Goal: Task Accomplishment & Management: Manage account settings

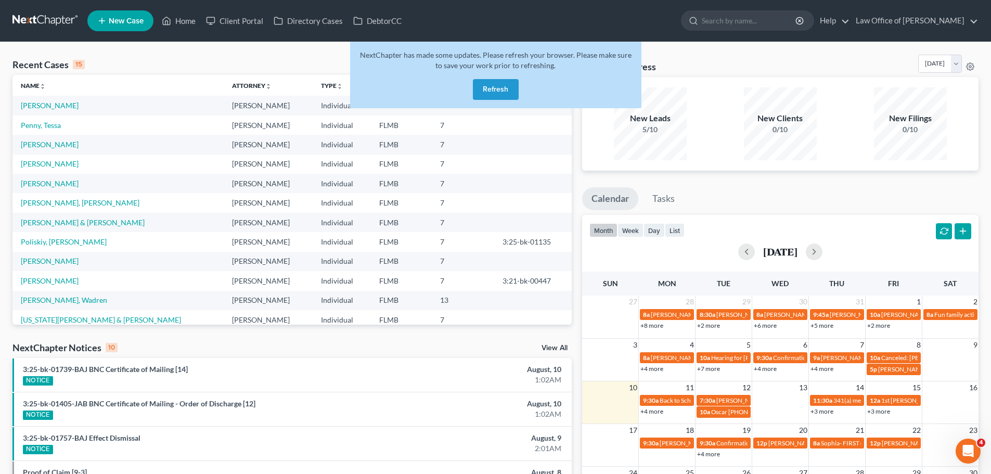
click at [500, 89] on button "Refresh" at bounding box center [496, 89] width 46 height 21
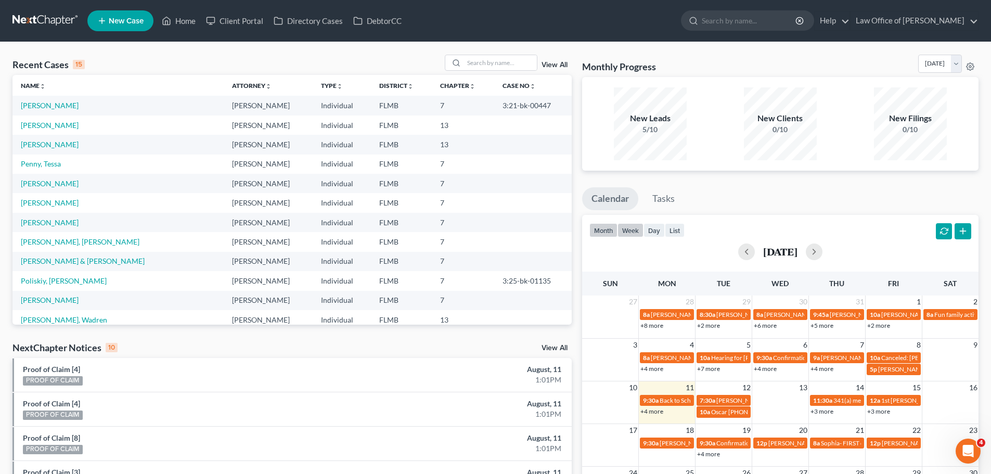
click at [628, 236] on button "week" at bounding box center [630, 230] width 26 height 14
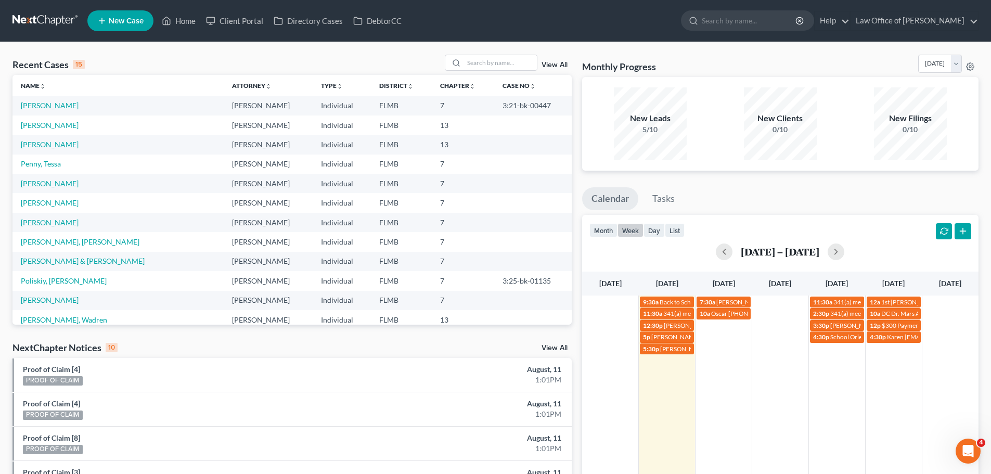
click at [778, 319] on td at bounding box center [780, 324] width 57 height 59
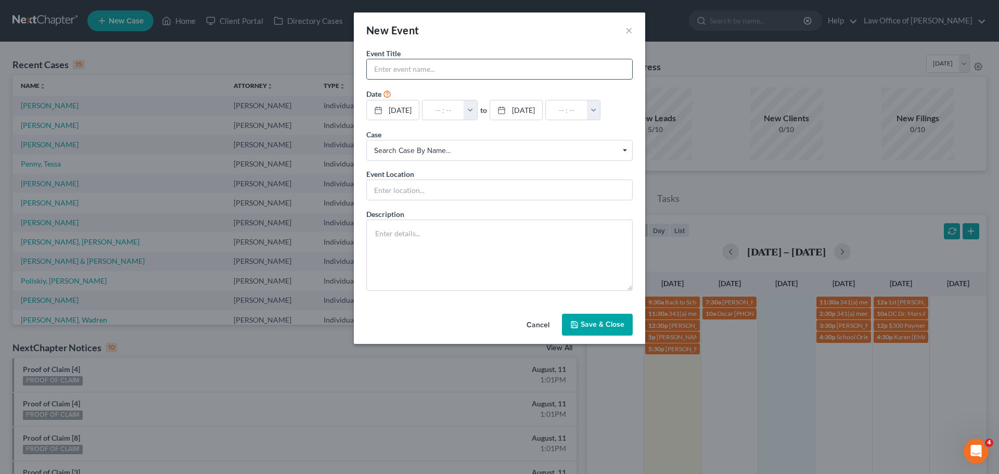
click at [465, 62] on input "text" at bounding box center [499, 69] width 265 height 20
paste input "[PERSON_NAME]"
click at [428, 71] on input "[PERSON_NAME]" at bounding box center [499, 69] width 265 height 20
paste input "[PHONE_NUMBER]"
type input "[PERSON_NAME] [PHONE_NUMBER]"
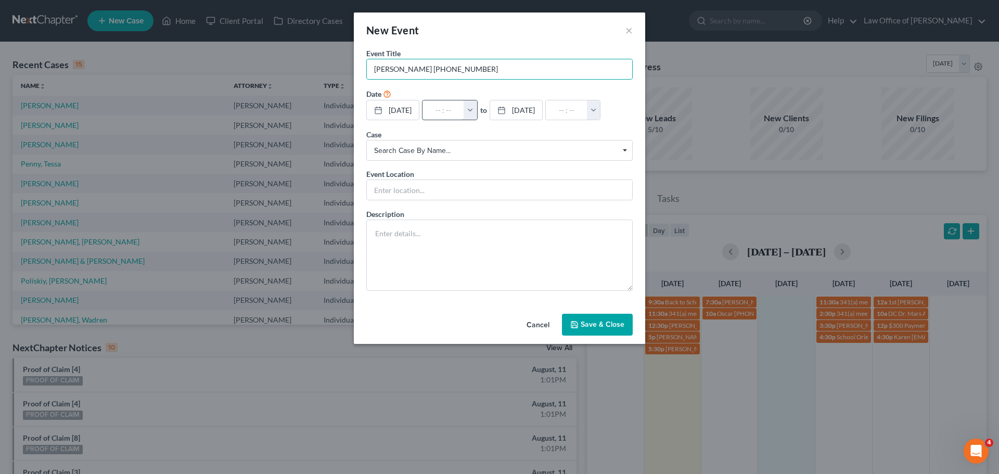
click at [443, 109] on input "text" at bounding box center [443, 110] width 42 height 20
type input "1"
type input "01:00am"
type input "10:"
type input "11:00am"
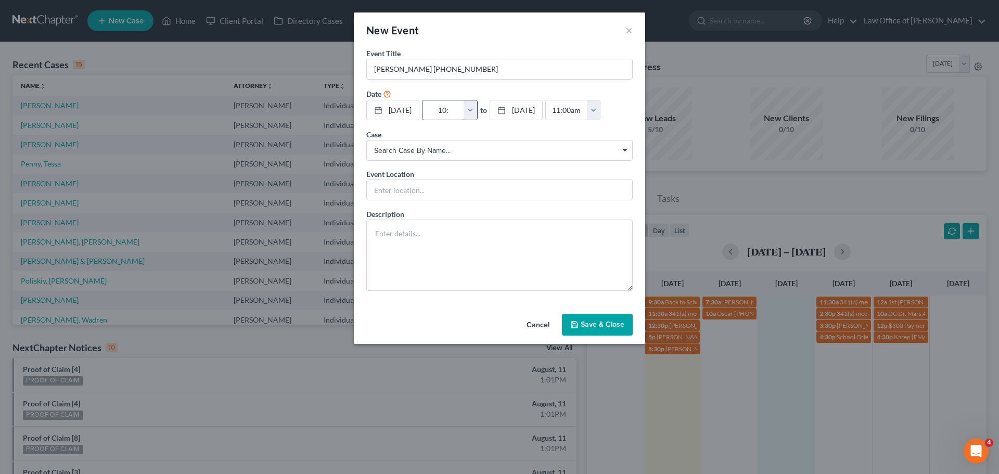
type input "10:3"
type input "01:00am"
type input "10:30"
type input "11:30am"
type input "10:30a"
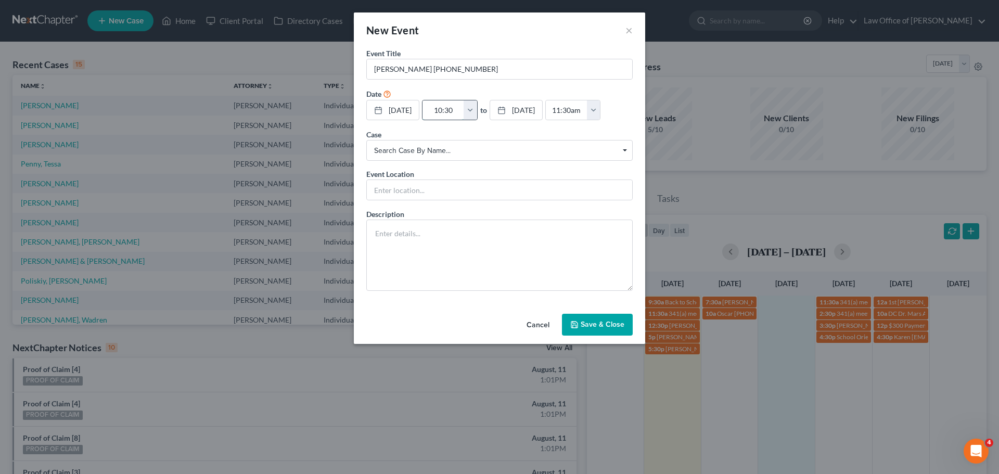
type input "01:00am"
type input "10:30am"
type input "11:30am"
type input "10:30am"
click at [436, 194] on input "text" at bounding box center [499, 190] width 265 height 20
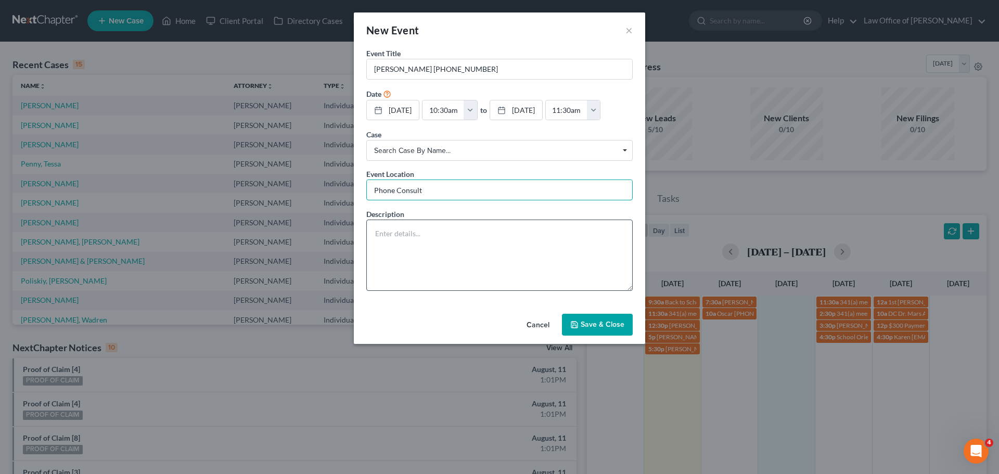
type input "Phone Consult"
click at [388, 250] on textarea at bounding box center [499, 255] width 266 height 71
click at [476, 258] on textarea at bounding box center [499, 255] width 266 height 71
paste textarea "Married. Needing to discuss filing individually. This is personal debt, not mar…"
click at [491, 241] on textarea "Married. Needing to discuss filing individually. This is personal debt, not mar…" at bounding box center [499, 255] width 266 height 71
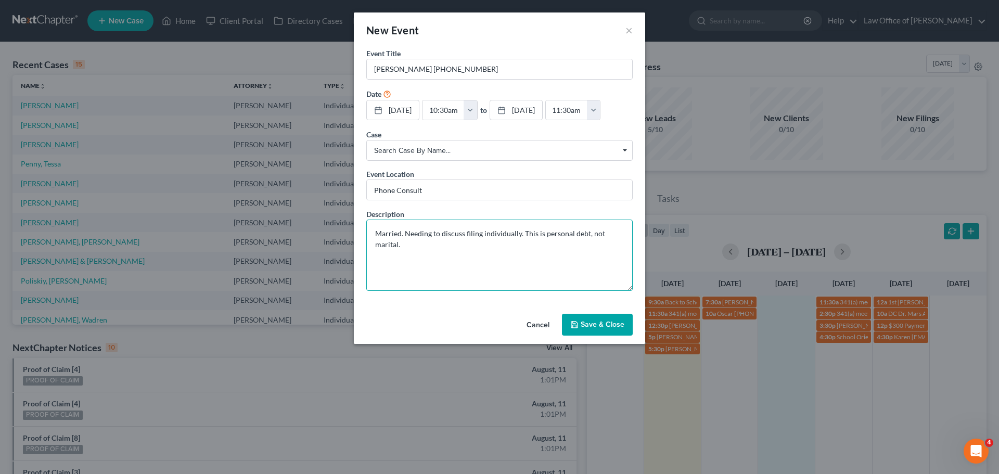
paste textarea "[PERSON_NAME][EMAIL_ADDRESS][DOMAIN_NAME]"
click at [375, 267] on textarea "Married. Needing to discuss filing individually. This is personal debt, not mar…" at bounding box center [499, 255] width 266 height 71
type textarea "Married. Needing to discuss filing individually. This is personal debt, not mar…"
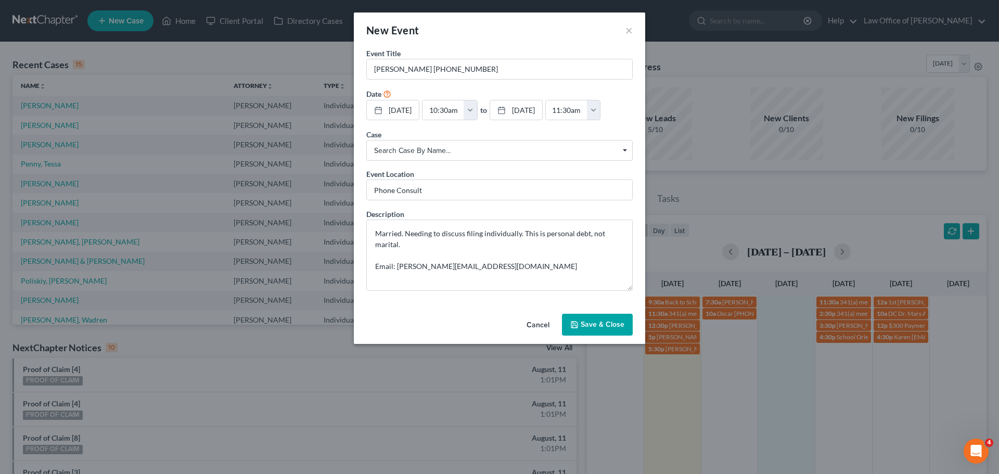
click at [592, 327] on button "Save & Close" at bounding box center [597, 325] width 71 height 22
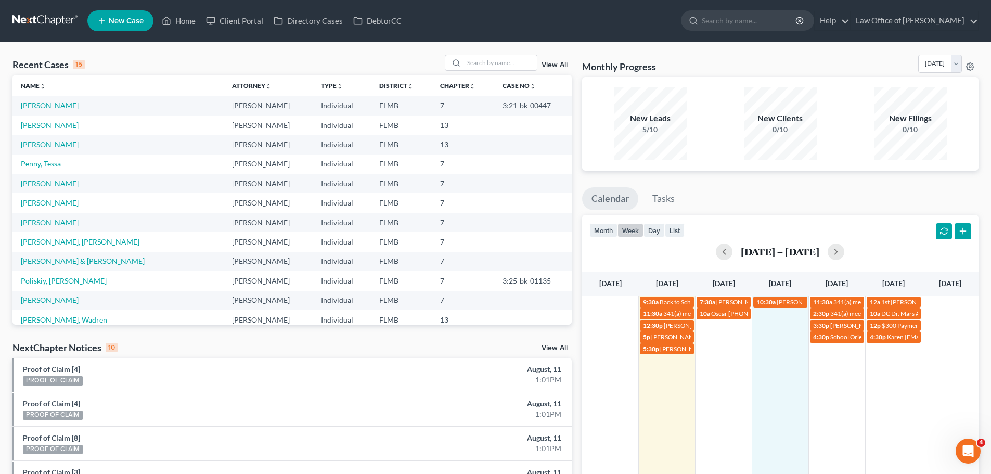
click at [788, 353] on td "10:30a [PERSON_NAME] [PHONE_NUMBER]" at bounding box center [780, 324] width 57 height 59
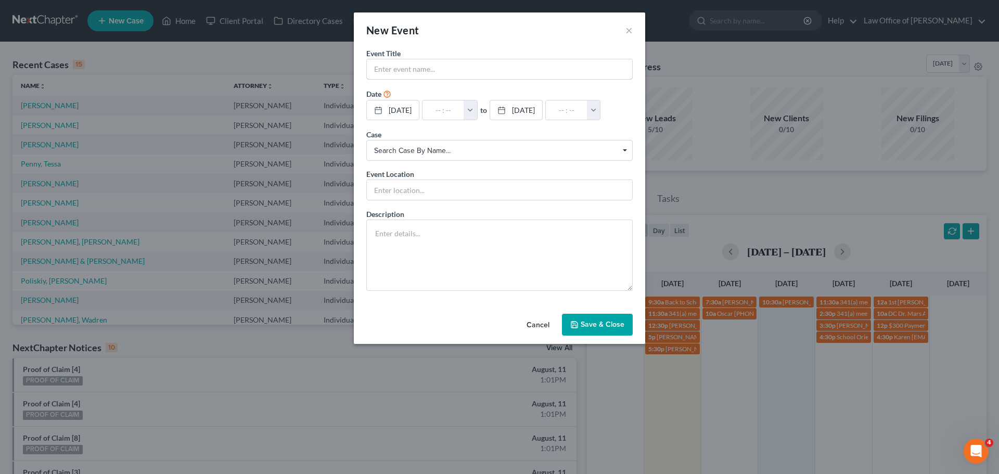
click at [391, 77] on input "text" at bounding box center [499, 69] width 265 height 20
click at [377, 70] on input "text" at bounding box center [499, 69] width 265 height 20
paste input "[PERSON_NAME]"
click at [436, 65] on input "[PERSON_NAME]" at bounding box center [499, 69] width 265 height 20
paste input "[PHONE_NUMBER]"
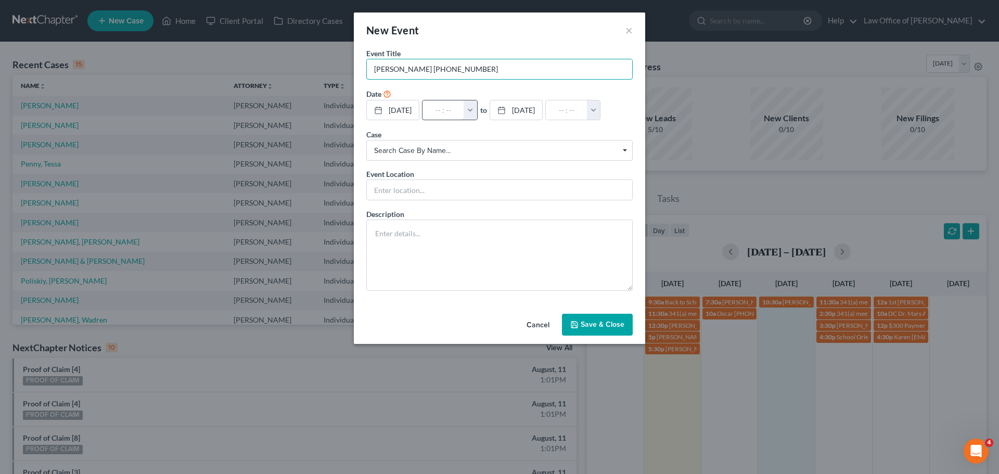
type input "[PERSON_NAME] [PHONE_NUMBER]"
click at [441, 107] on input "text" at bounding box center [443, 110] width 42 height 20
type input "1"
type input "01:00am"
type input "11:"
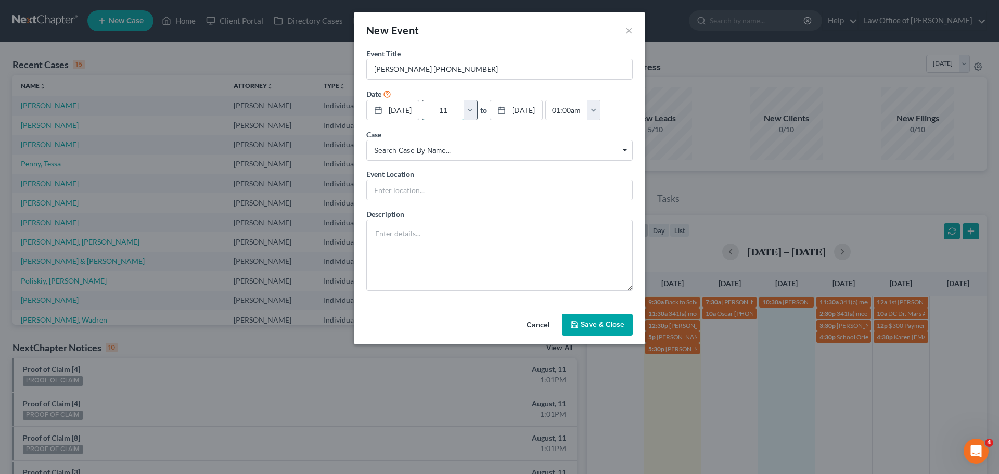
type input "12:00pm"
type input "11:0"
type input "01:00am"
type input "11:00"
type input "12:00pm"
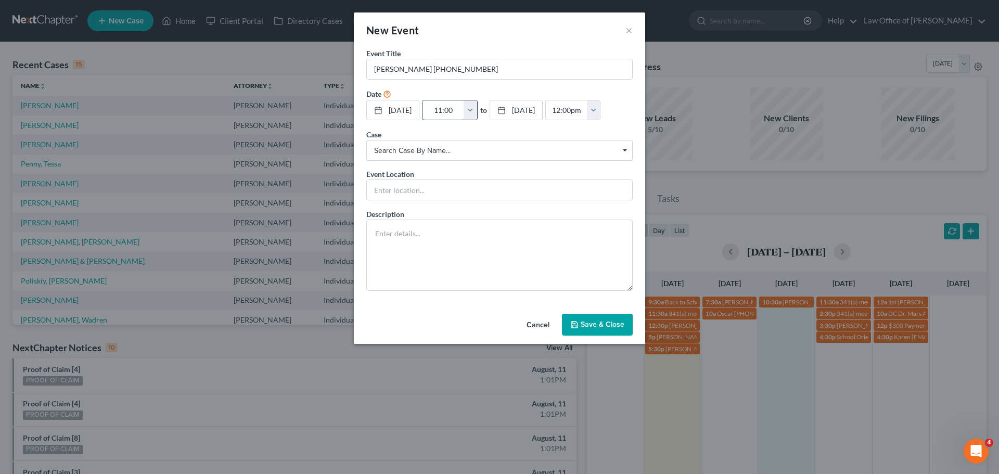
type input "11:00a"
type input "01:00am"
type input "11:00am"
type input "12:00pm"
type input "11:00am"
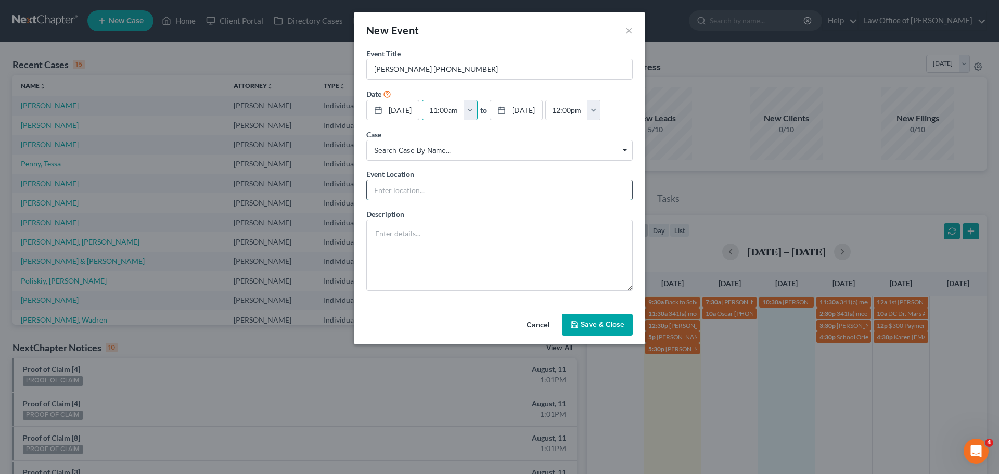
click at [445, 191] on input "text" at bounding box center [499, 190] width 265 height 20
type input "Phone Consult"
click at [493, 239] on textarea at bounding box center [499, 255] width 266 height 71
paste textarea "Hello. Myself and my wife [PERSON_NAME] are looking to get more information on …"
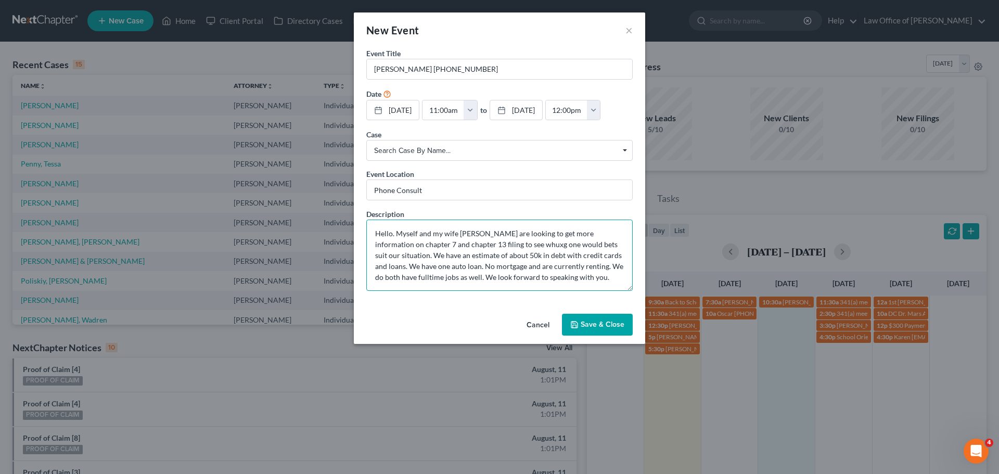
drag, startPoint x: 504, startPoint y: 247, endPoint x: 582, endPoint y: 279, distance: 84.4
click at [582, 279] on textarea "Hello. Myself and my wife [PERSON_NAME] are looking to get more information on …" at bounding box center [499, 255] width 266 height 71
click at [545, 286] on textarea "Hello. Myself and my wife [PERSON_NAME] are looking to get more information on …" at bounding box center [499, 255] width 266 height 71
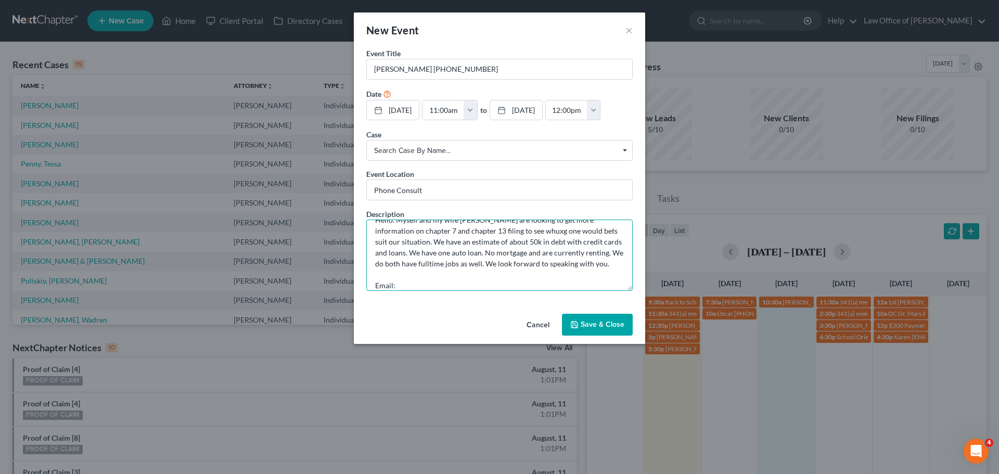
paste textarea "Hello. Myself and my wife [PERSON_NAME] are looking to get more information on …"
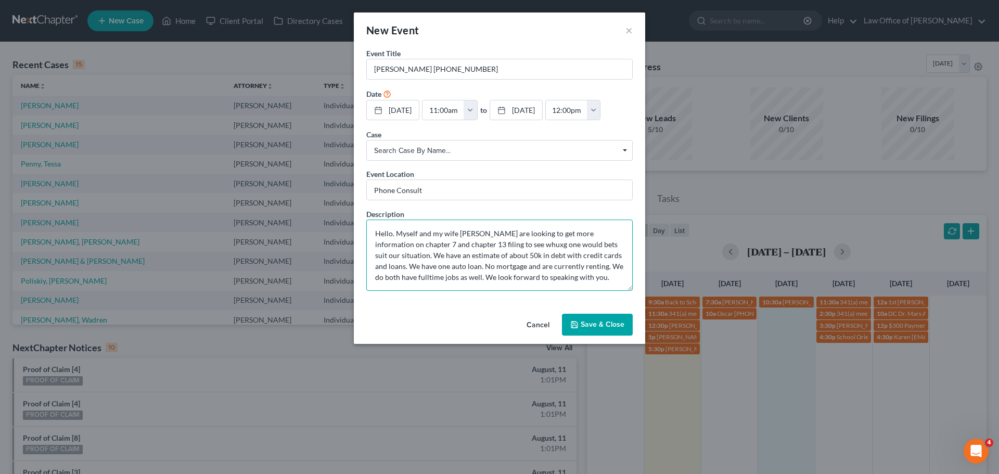
scroll to position [66, 0]
drag, startPoint x: 603, startPoint y: 281, endPoint x: 362, endPoint y: 233, distance: 245.8
click at [362, 233] on div "Event Title * [PERSON_NAME] [PHONE_NUMBER] Date [DATE] close Date [DATE] Time 1…" at bounding box center [499, 179] width 291 height 262
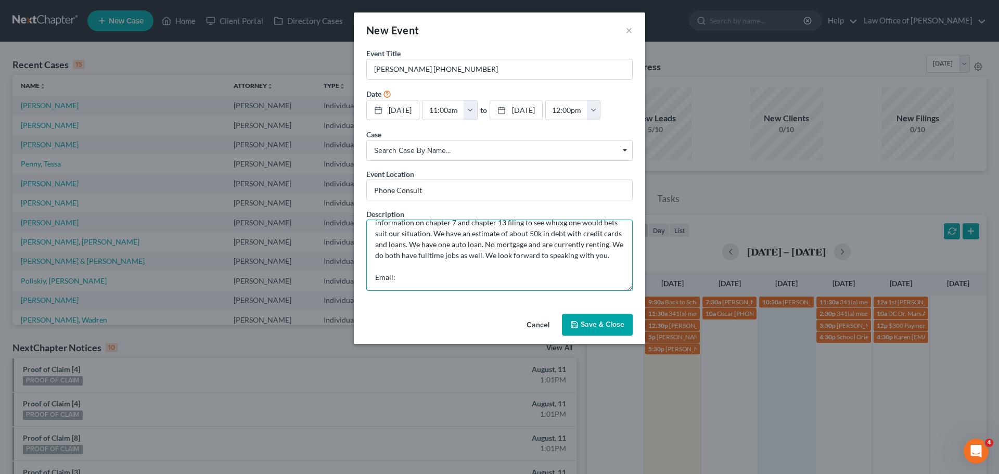
click at [429, 282] on textarea "Hello. Myself and my wife [PERSON_NAME] are looking to get more information on …" at bounding box center [499, 255] width 266 height 71
paste textarea "[EMAIL_ADDRESS][DOMAIN_NAME]"
click at [398, 288] on textarea "Hello. Myself and my wife [PERSON_NAME] are looking to get more information on …" at bounding box center [499, 255] width 266 height 71
paste textarea "[EMAIL_ADDRESS][DOMAIN_NAME]"
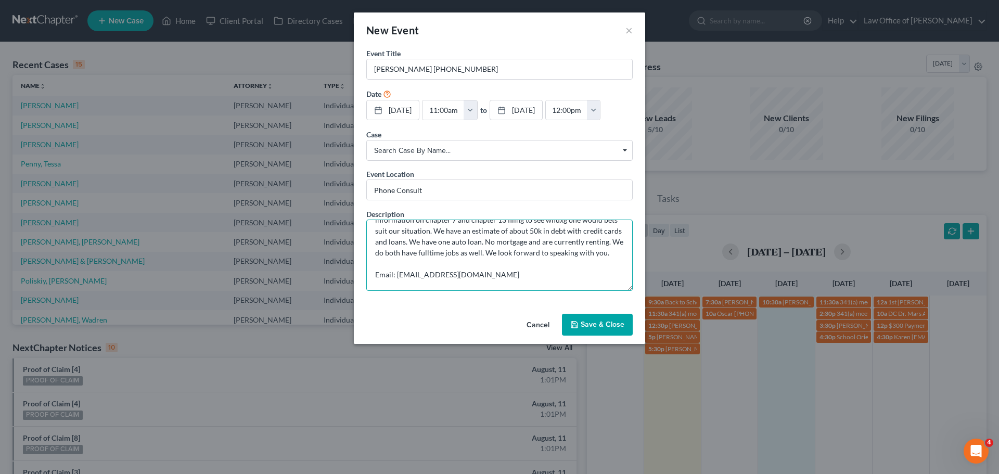
scroll to position [35, 0]
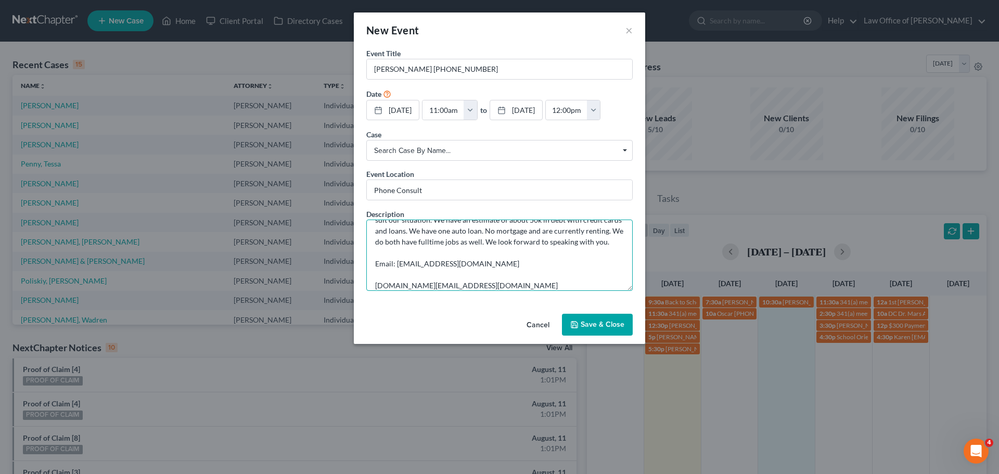
click at [375, 283] on textarea "Hello. Myself and my wife [PERSON_NAME] are looking to get more information on …" at bounding box center [499, 255] width 266 height 71
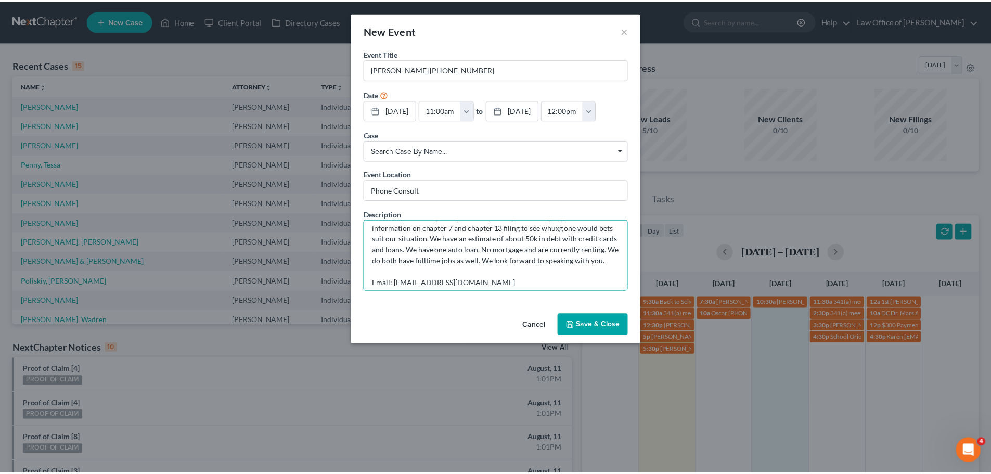
scroll to position [33, 0]
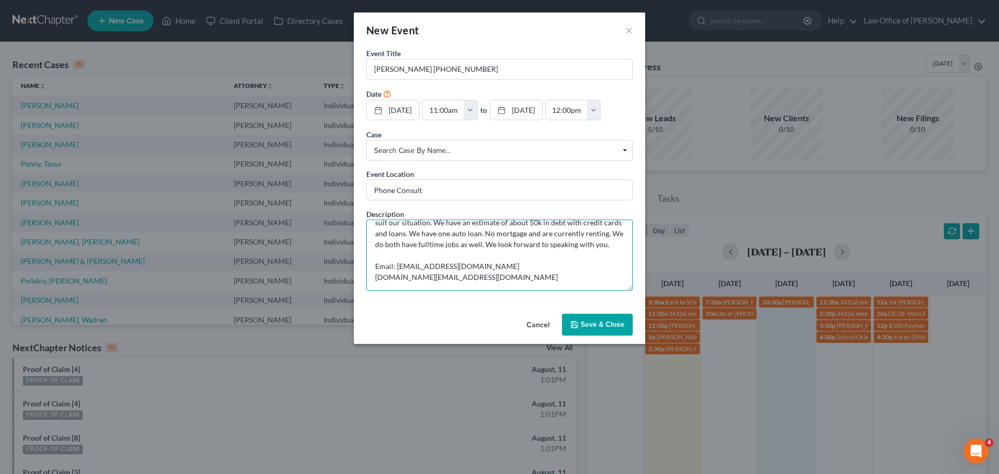
type textarea "Hello. Myself and my wife [PERSON_NAME] are looking to get more information on …"
click at [584, 328] on button "Save & Close" at bounding box center [597, 325] width 71 height 22
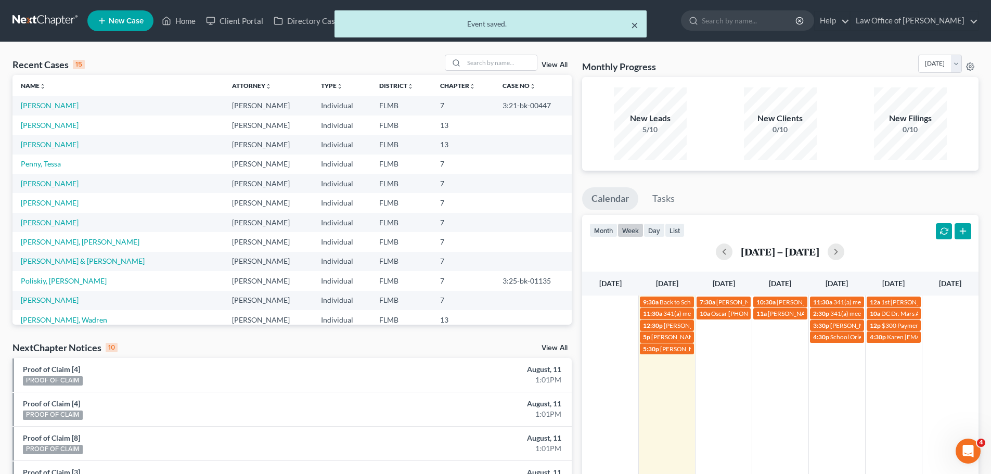
click at [634, 24] on button "×" at bounding box center [634, 25] width 7 height 12
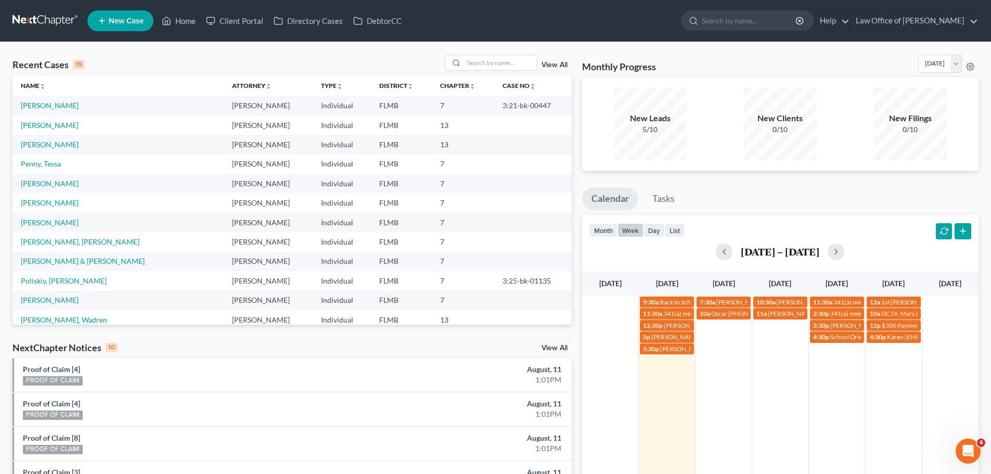
click at [630, 231] on button "week" at bounding box center [630, 230] width 26 height 14
click at [507, 67] on input "search" at bounding box center [500, 62] width 73 height 15
type input "beech"
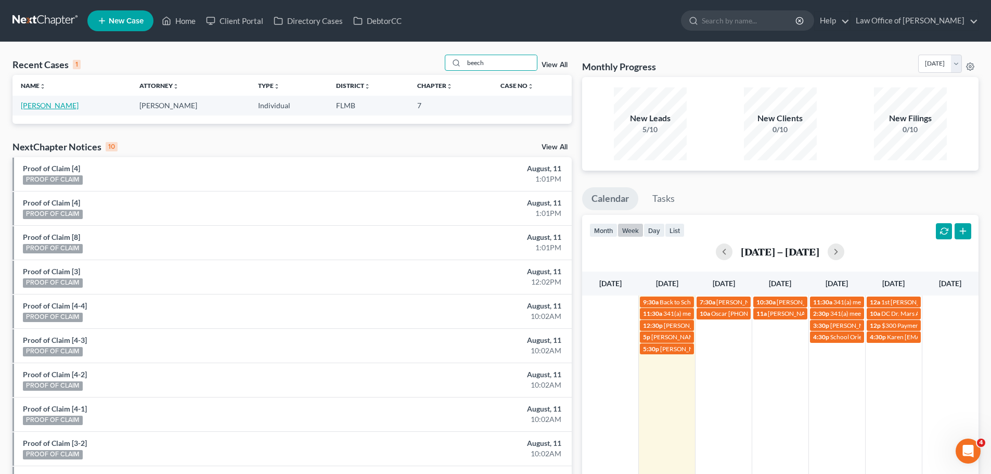
click at [38, 107] on link "[PERSON_NAME]" at bounding box center [50, 105] width 58 height 9
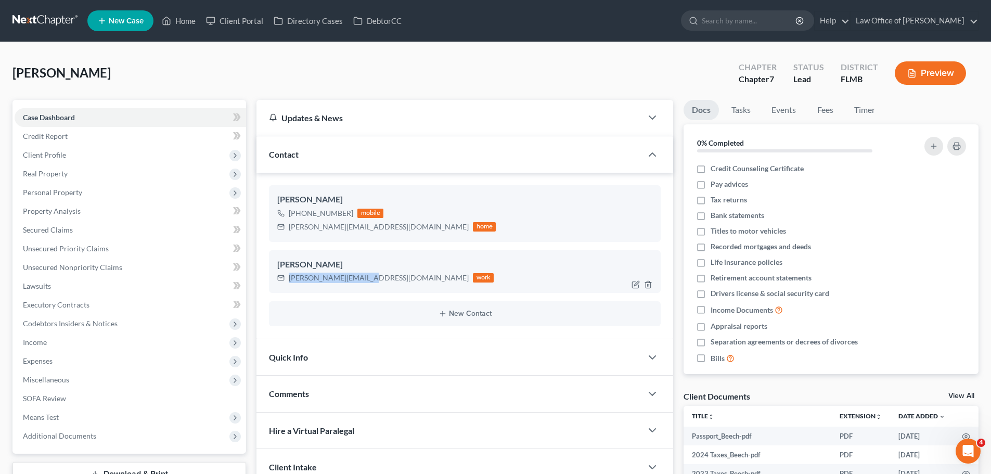
drag, startPoint x: 367, startPoint y: 280, endPoint x: 301, endPoint y: 280, distance: 66.6
click at [279, 281] on div "[PERSON_NAME][EMAIL_ADDRESS][DOMAIN_NAME] work" at bounding box center [385, 278] width 216 height 14
copy div "[PERSON_NAME][EMAIL_ADDRESS][DOMAIN_NAME]"
click at [177, 23] on link "Home" at bounding box center [179, 20] width 44 height 19
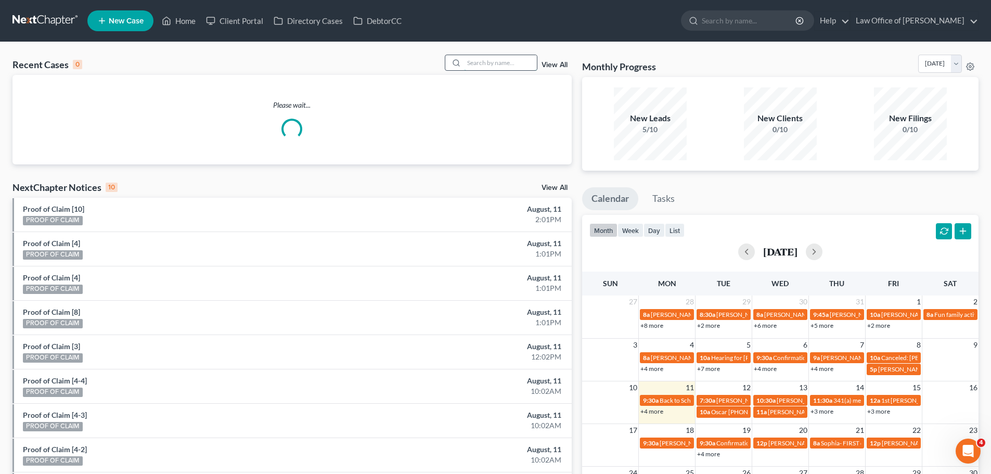
click at [486, 66] on input "search" at bounding box center [500, 62] width 73 height 15
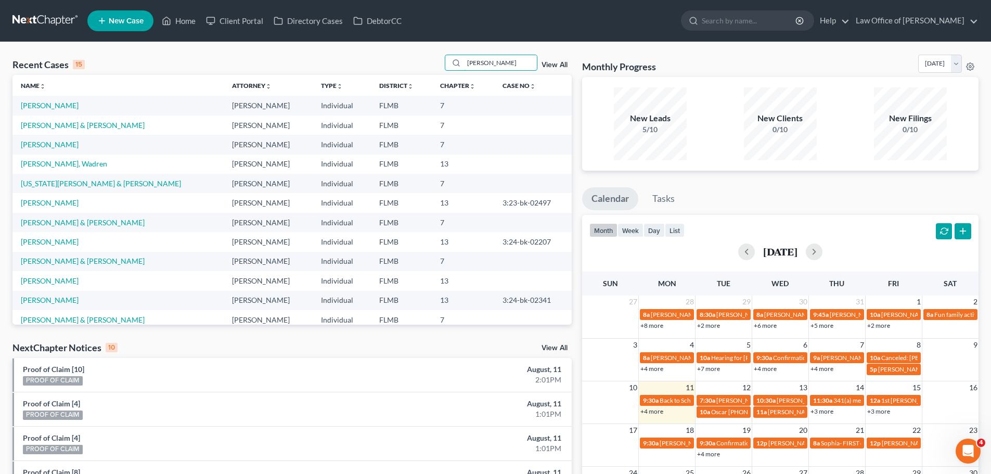
type input "[PERSON_NAME]"
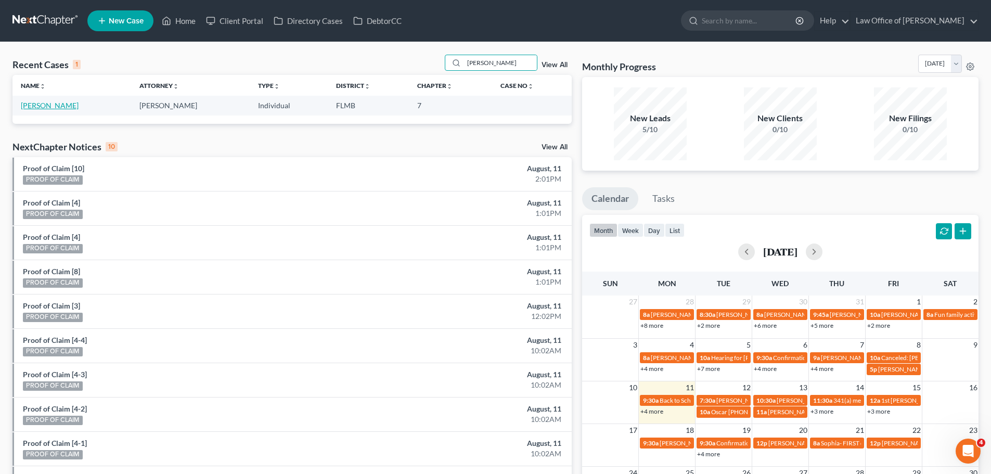
click at [43, 109] on link "[PERSON_NAME]" at bounding box center [50, 105] width 58 height 9
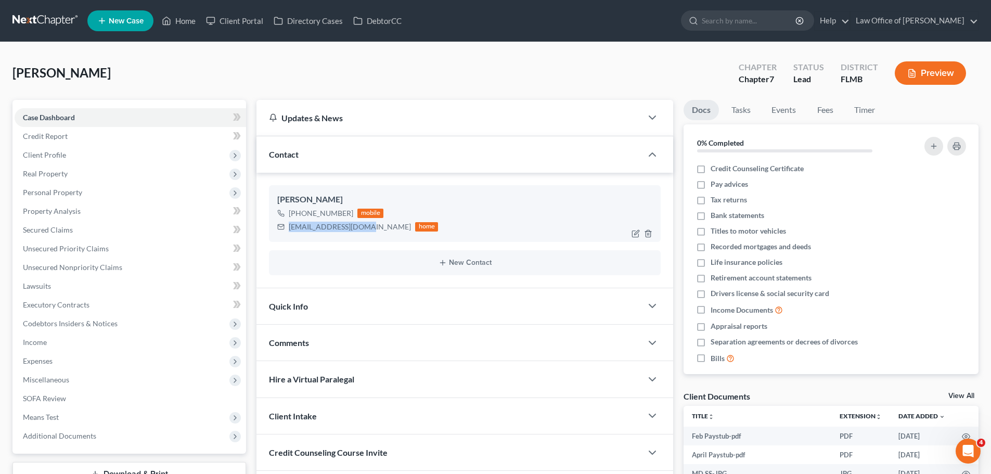
drag, startPoint x: 365, startPoint y: 228, endPoint x: 297, endPoint y: 227, distance: 68.1
click at [289, 227] on div "[EMAIL_ADDRESS][DOMAIN_NAME] home" at bounding box center [357, 227] width 161 height 14
copy div "[EMAIL_ADDRESS][DOMAIN_NAME]"
click at [185, 16] on link "Home" at bounding box center [179, 20] width 44 height 19
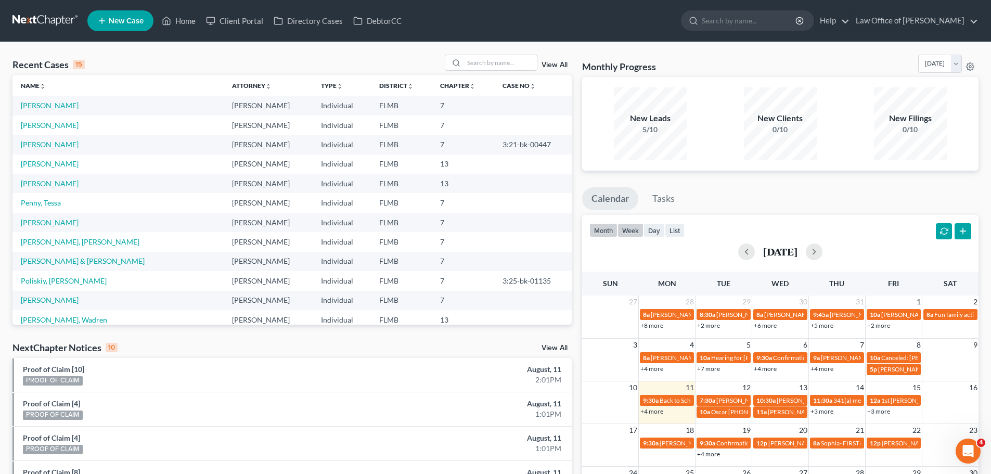
click at [641, 230] on button "week" at bounding box center [630, 230] width 26 height 14
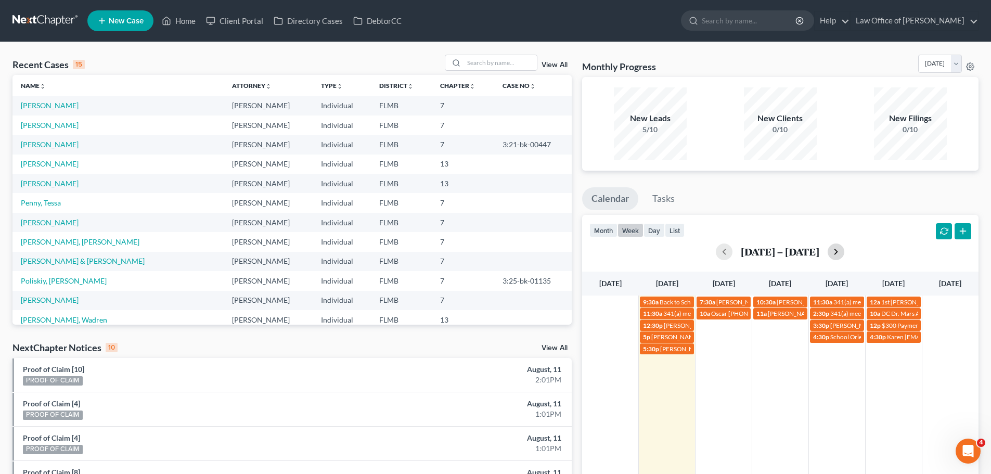
click at [839, 253] on button "button" at bounding box center [836, 251] width 17 height 17
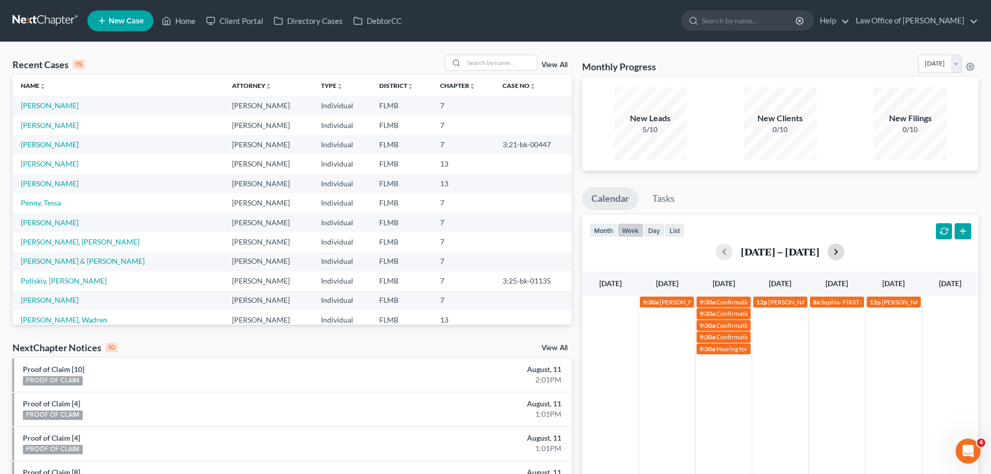
click at [839, 253] on button "button" at bounding box center [836, 251] width 17 height 17
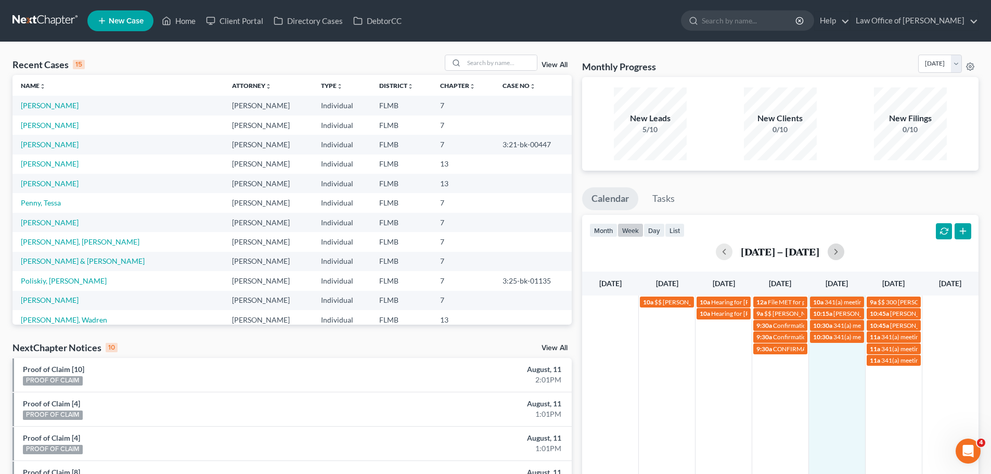
click at [843, 360] on td "10:30a 341(a) meeting for [PERSON_NAME]" at bounding box center [836, 348] width 57 height 35
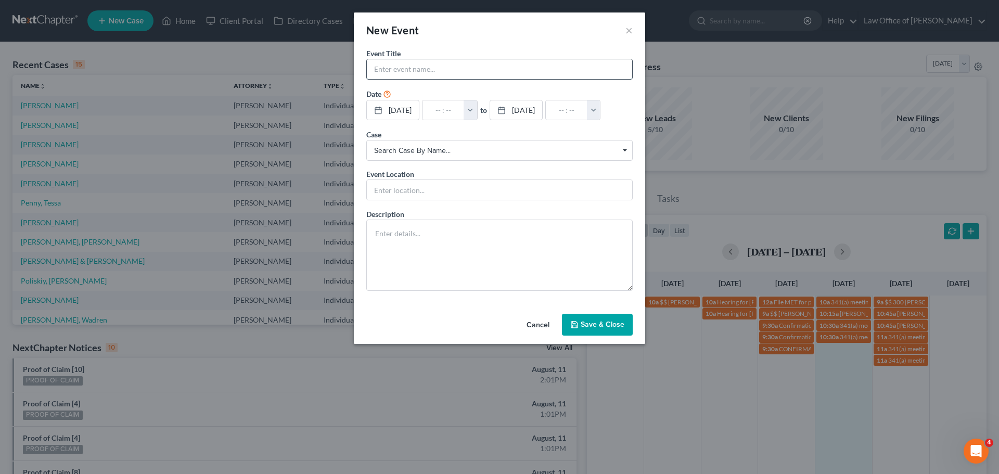
click at [456, 65] on input "text" at bounding box center [499, 69] width 265 height 20
type input "[PERSON_NAME] will attend 341 meeting at office"
click at [444, 197] on input "text" at bounding box center [499, 190] width 265 height 20
type input "In-person"
click at [453, 112] on input "text" at bounding box center [443, 110] width 42 height 20
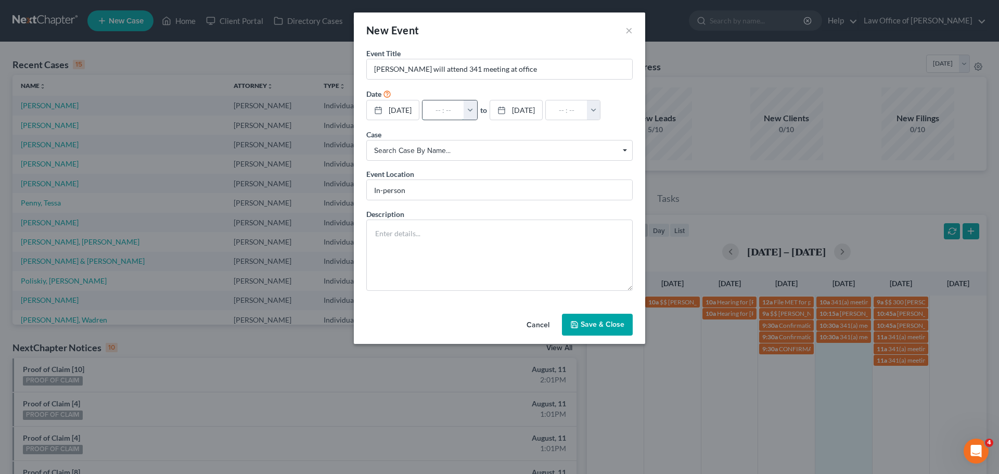
type input "9"
type input "01:00am"
type input "9:"
type input "10:00am"
type input "9:4"
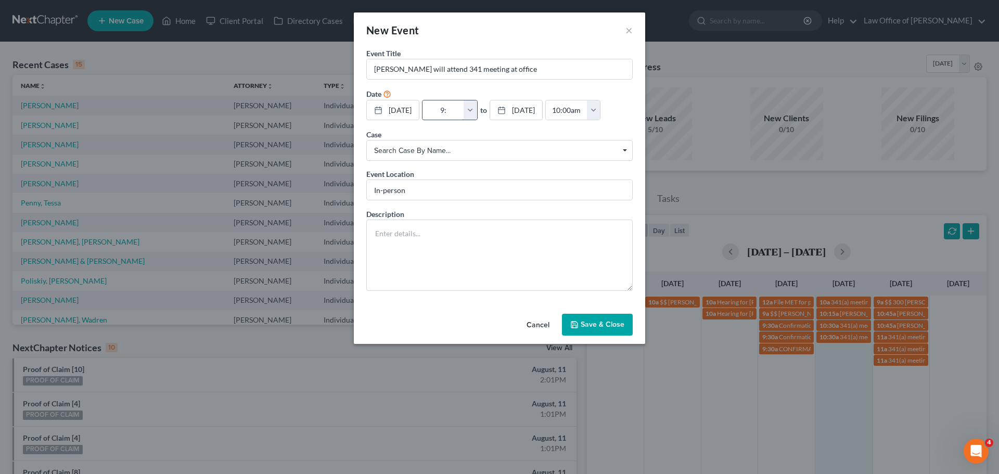
type input "01:00am"
type input "9:45"
type input "10:45am"
type input "9:45a"
type input "01:00am"
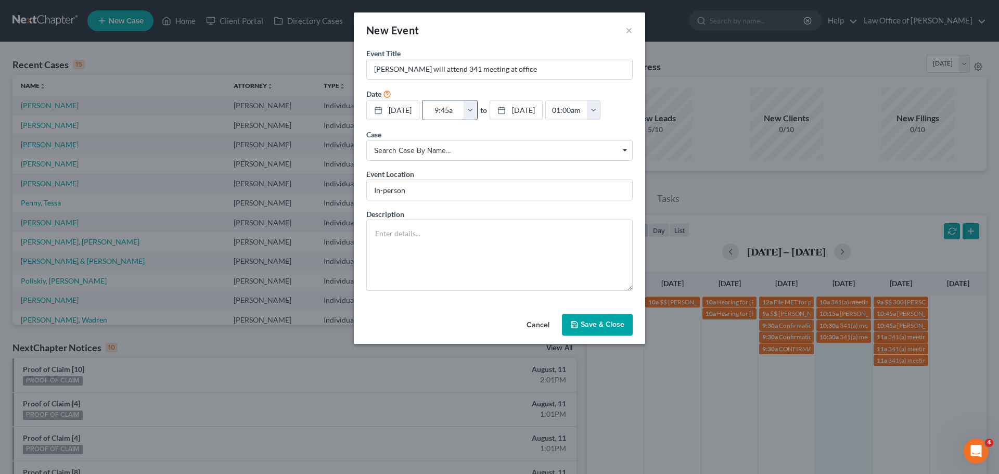
type input "9:45am"
type input "10:45am"
type input "9:45am"
click at [506, 244] on textarea at bounding box center [499, 255] width 266 height 71
click at [607, 330] on button "Save & Close" at bounding box center [597, 325] width 71 height 22
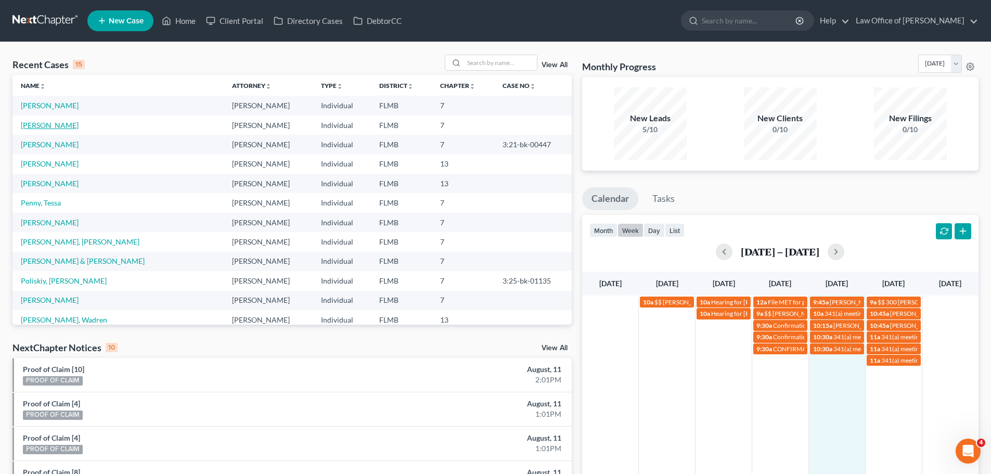
click at [53, 127] on link "[PERSON_NAME]" at bounding box center [50, 125] width 58 height 9
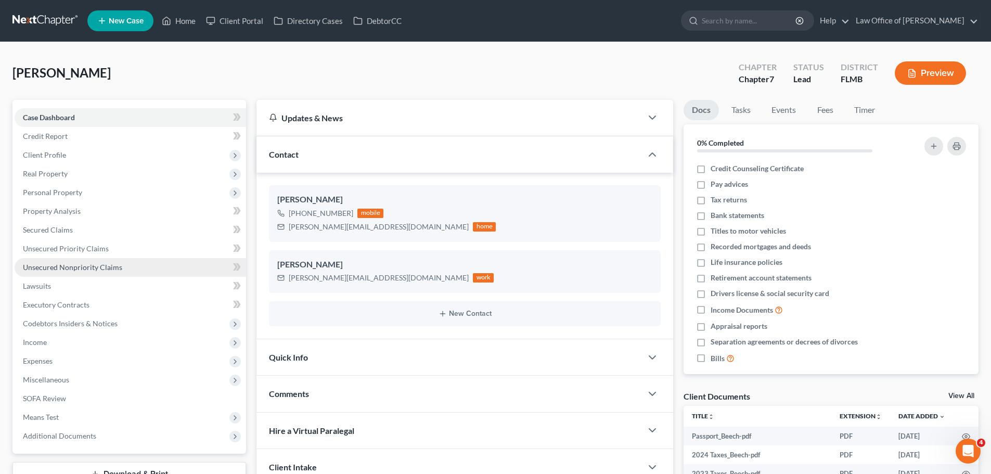
click at [86, 269] on span "Unsecured Nonpriority Claims" at bounding box center [72, 267] width 99 height 9
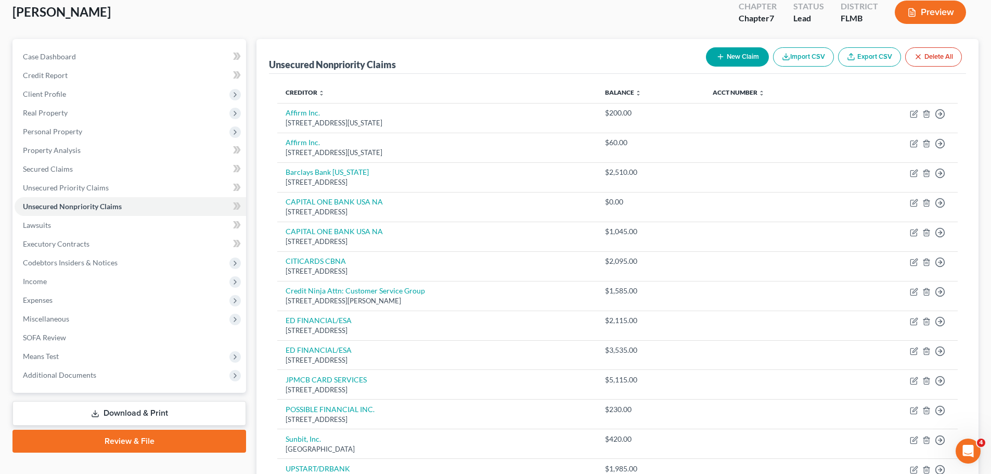
scroll to position [156, 0]
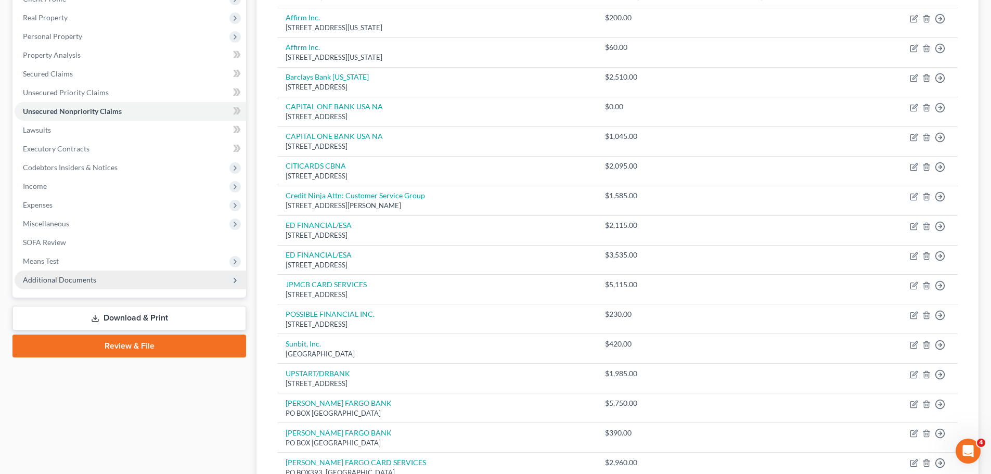
click at [85, 276] on span "Additional Documents" at bounding box center [59, 279] width 73 height 9
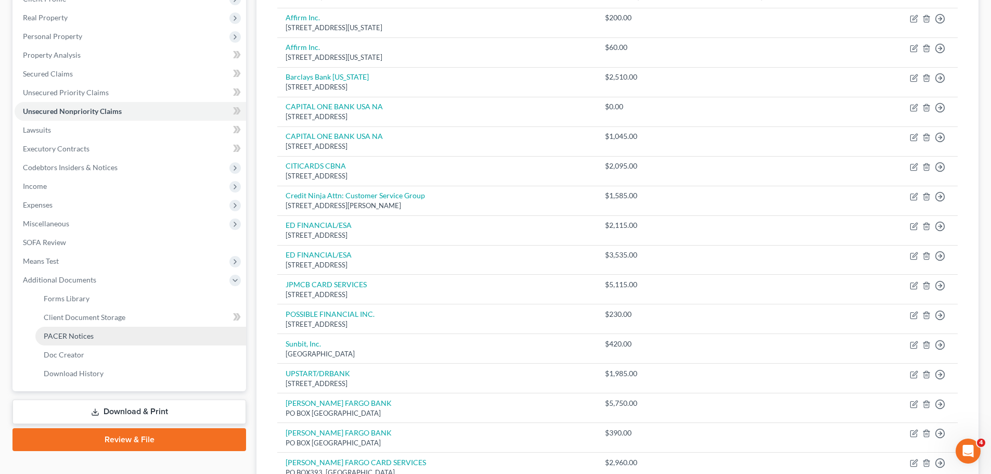
click at [111, 341] on link "PACER Notices" at bounding box center [140, 336] width 211 height 19
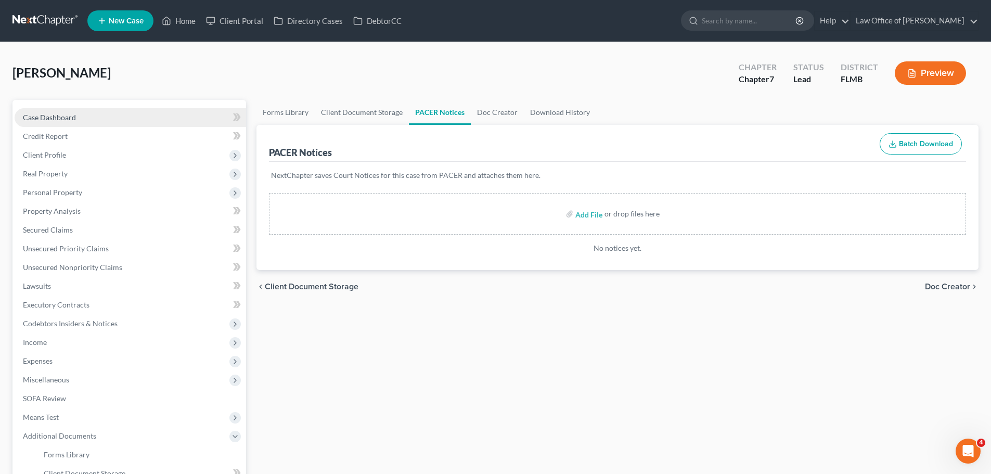
drag, startPoint x: 46, startPoint y: 114, endPoint x: 108, endPoint y: 120, distance: 62.6
click at [46, 114] on span "Case Dashboard" at bounding box center [49, 117] width 53 height 9
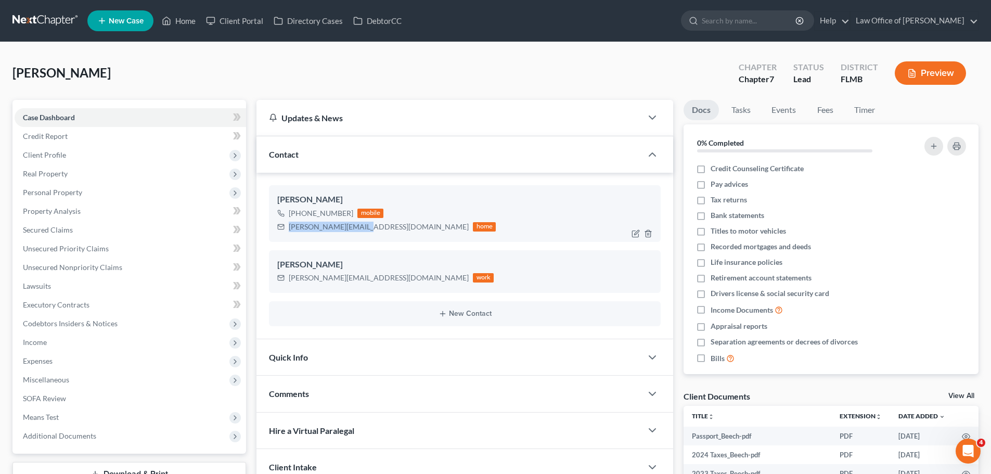
drag, startPoint x: 360, startPoint y: 228, endPoint x: 282, endPoint y: 226, distance: 78.6
click at [282, 226] on div "[PERSON_NAME][EMAIL_ADDRESS][DOMAIN_NAME] home" at bounding box center [386, 227] width 218 height 14
copy div "[PERSON_NAME][EMAIL_ADDRESS][DOMAIN_NAME]"
click at [176, 20] on link "Home" at bounding box center [179, 20] width 44 height 19
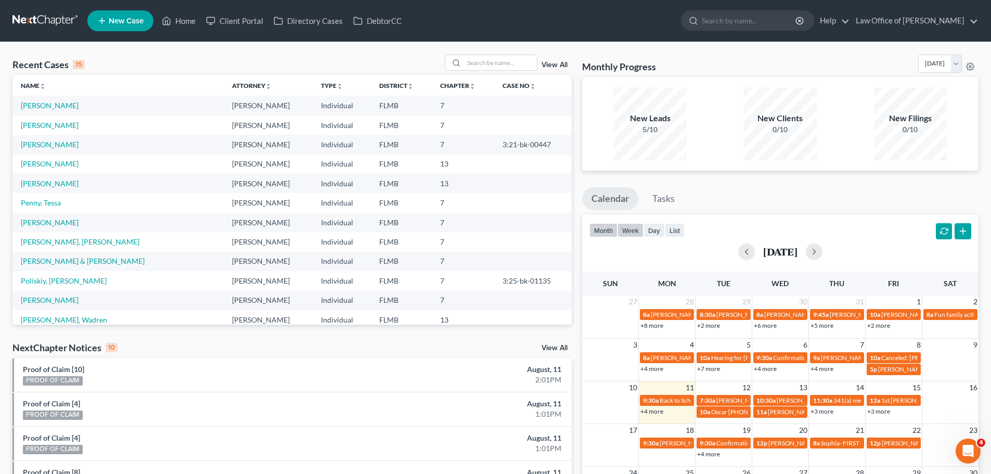
click at [622, 229] on button "week" at bounding box center [630, 230] width 26 height 14
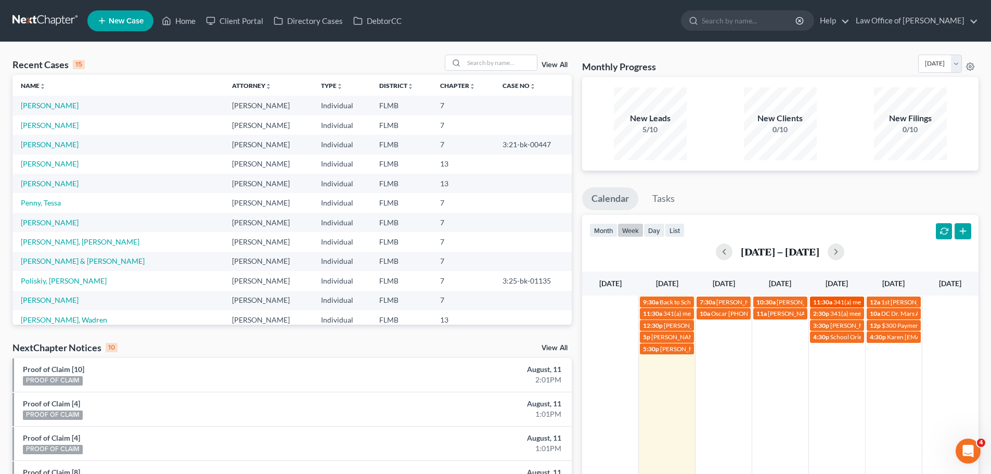
click at [814, 301] on span "11:30a" at bounding box center [822, 302] width 19 height 8
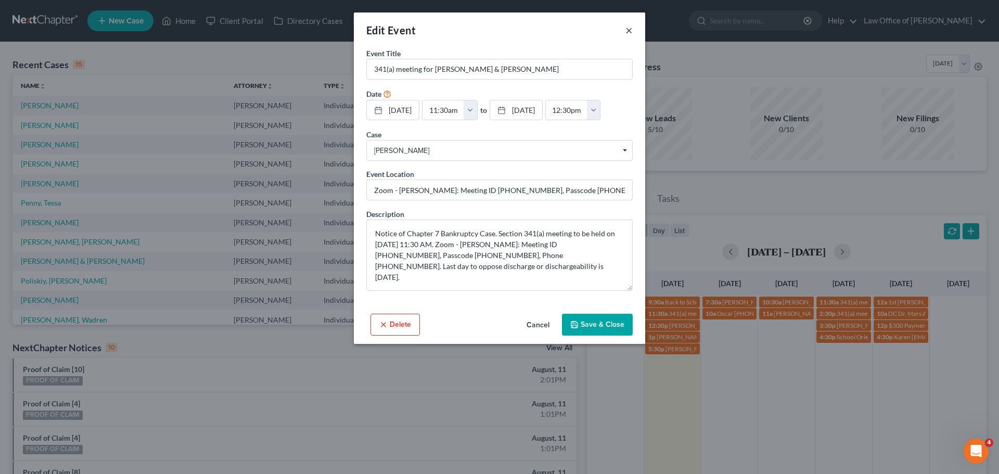
click at [629, 30] on button "×" at bounding box center [628, 30] width 7 height 12
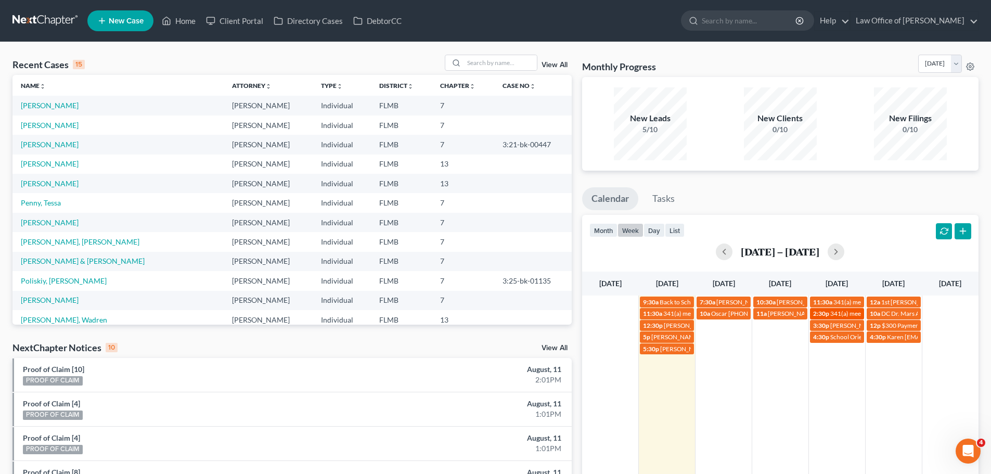
click at [846, 311] on span "341(a) meeting for [PERSON_NAME]" at bounding box center [880, 314] width 100 height 8
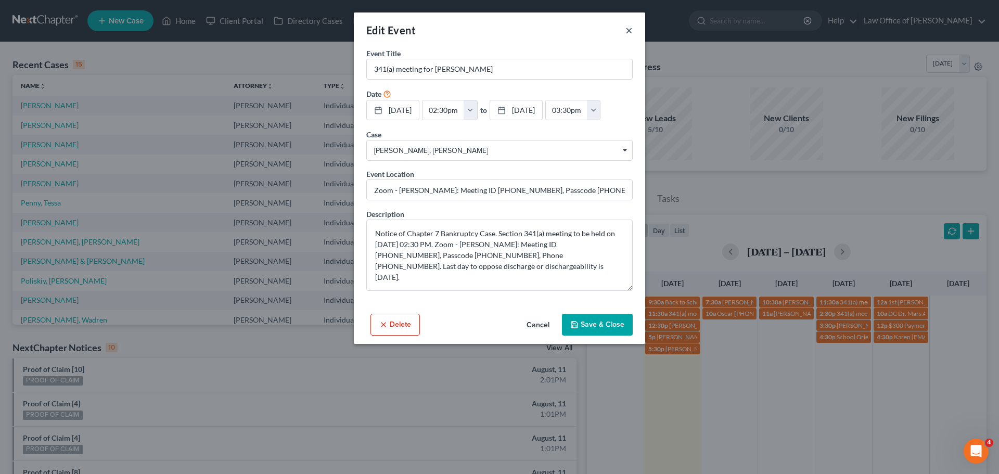
click at [626, 30] on button "×" at bounding box center [628, 30] width 7 height 12
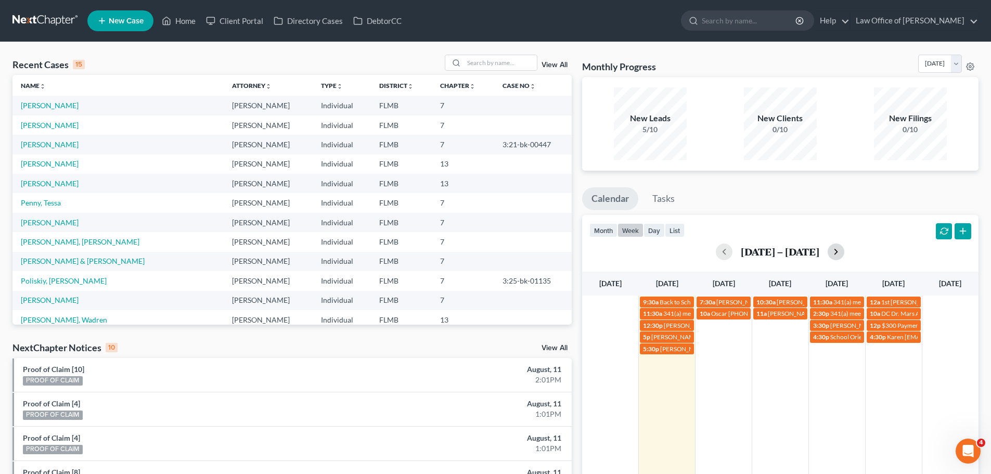
click at [837, 251] on button "button" at bounding box center [836, 251] width 17 height 17
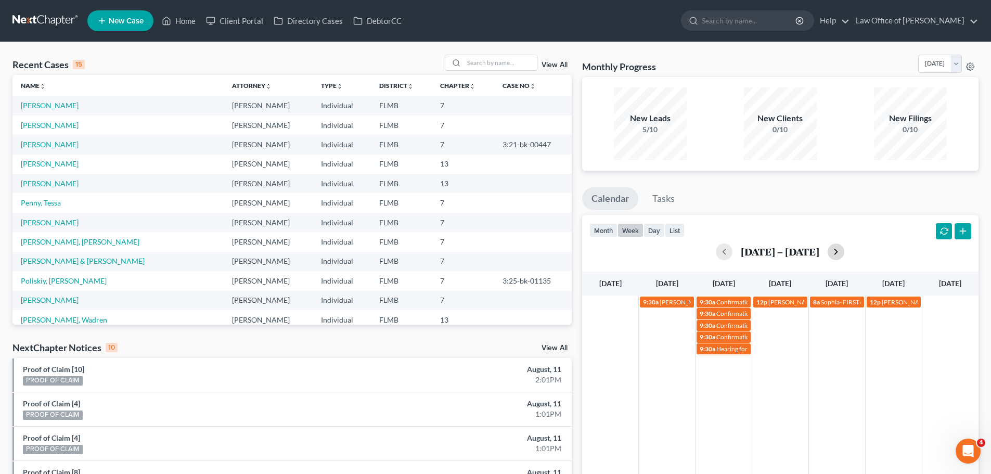
click at [840, 255] on button "button" at bounding box center [836, 251] width 17 height 17
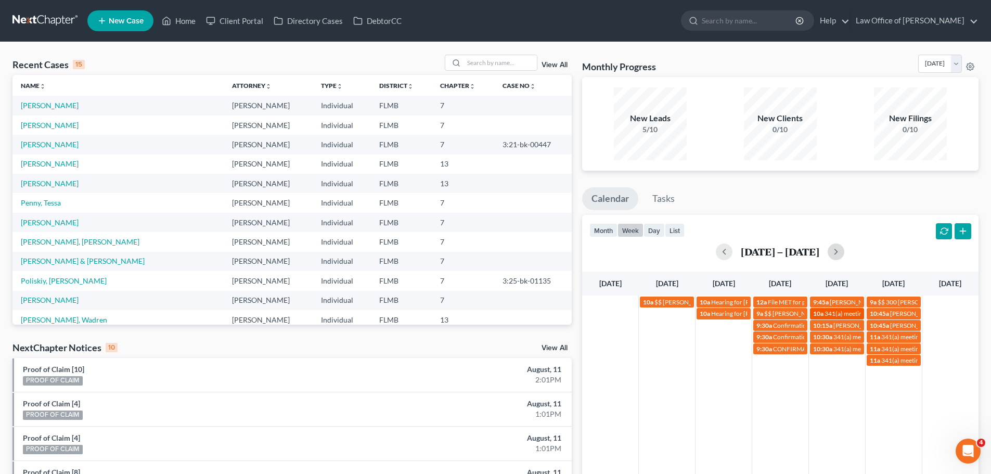
click at [830, 316] on span "341(a) meeting for [PERSON_NAME]" at bounding box center [874, 314] width 100 height 8
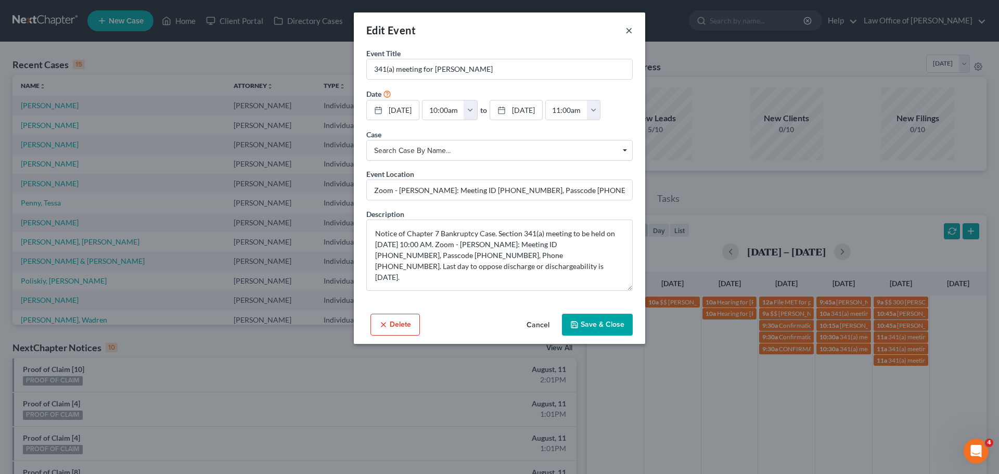
click at [631, 33] on button "×" at bounding box center [628, 30] width 7 height 12
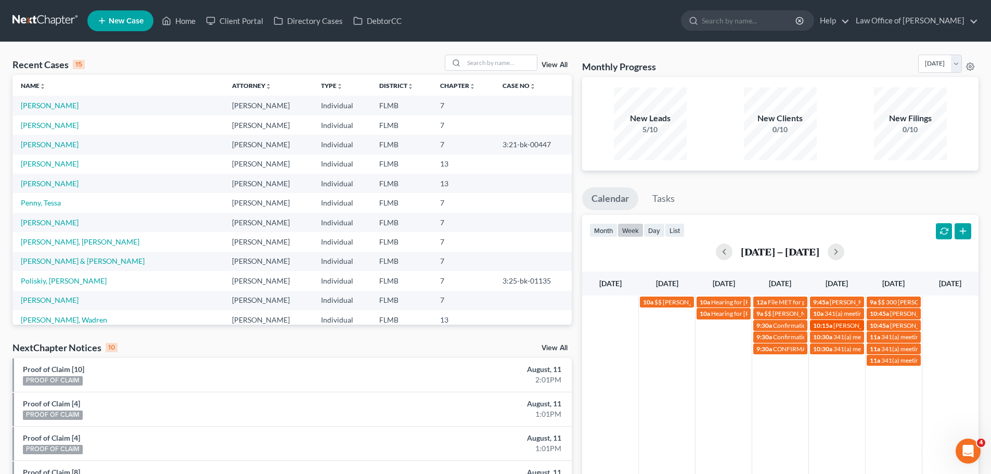
click at [859, 325] on span "[PERSON_NAME] will attend 341 via zoom" at bounding box center [890, 325] width 115 height 8
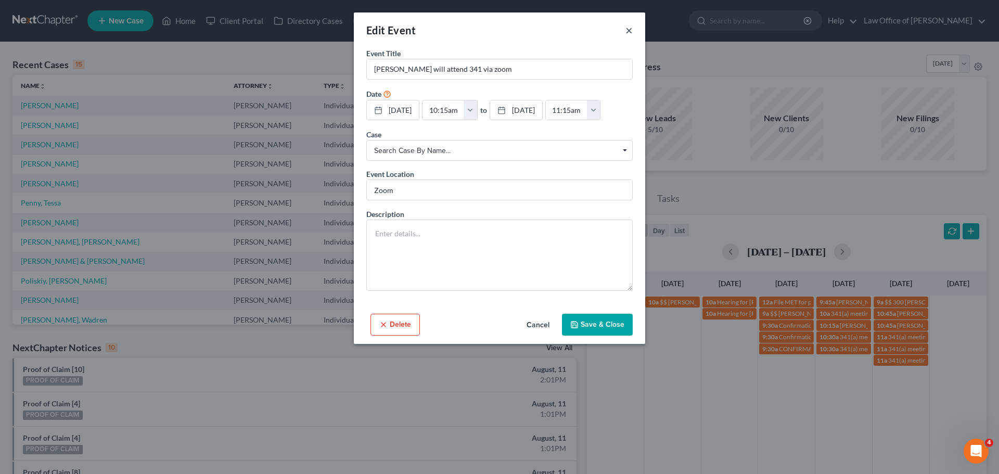
click at [625, 32] on button "×" at bounding box center [628, 30] width 7 height 12
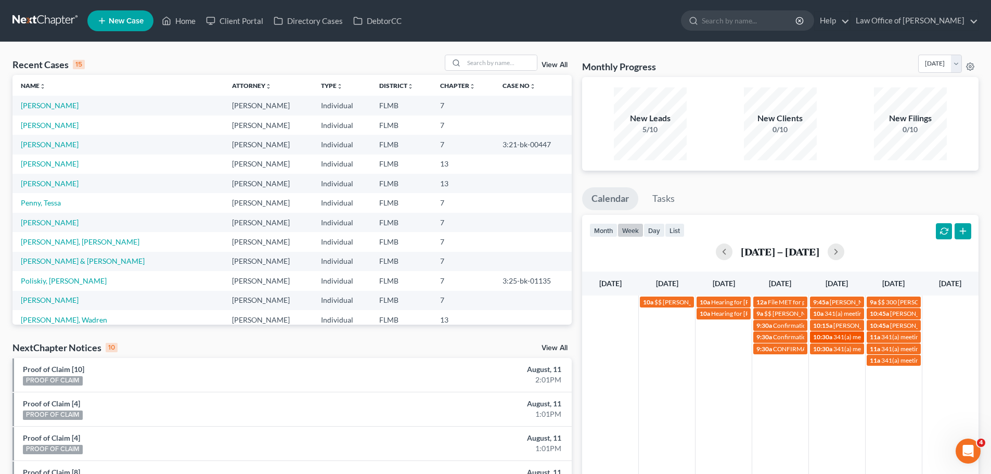
click at [836, 341] on link "10:30a 341(a) meeting for [PERSON_NAME]" at bounding box center [837, 336] width 54 height 11
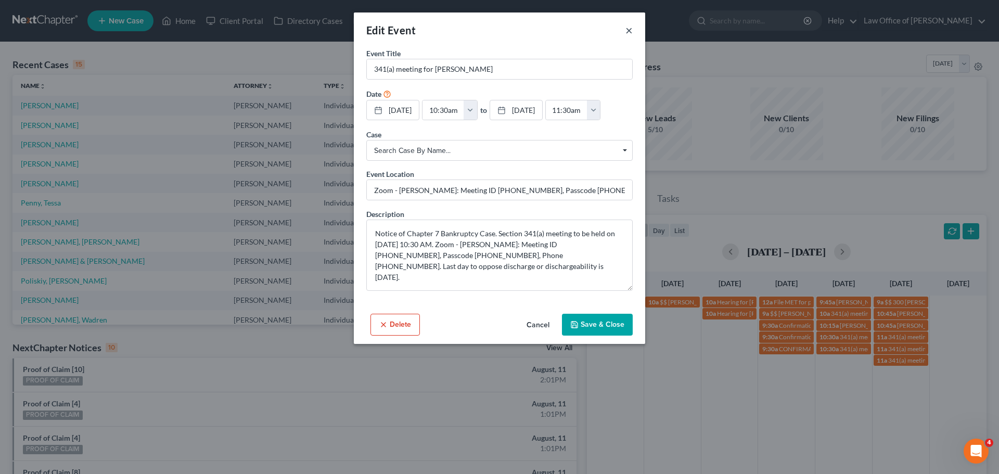
click at [630, 29] on button "×" at bounding box center [628, 30] width 7 height 12
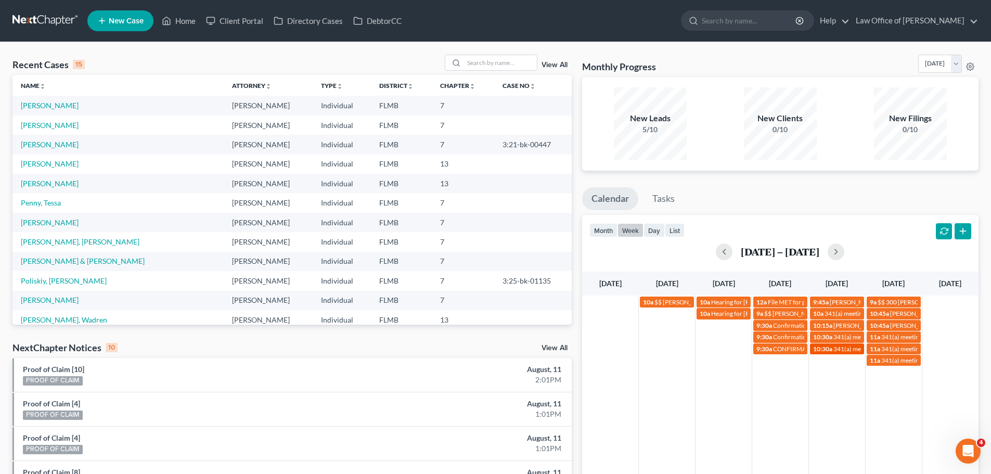
click at [831, 351] on span "10:30a" at bounding box center [822, 349] width 19 height 8
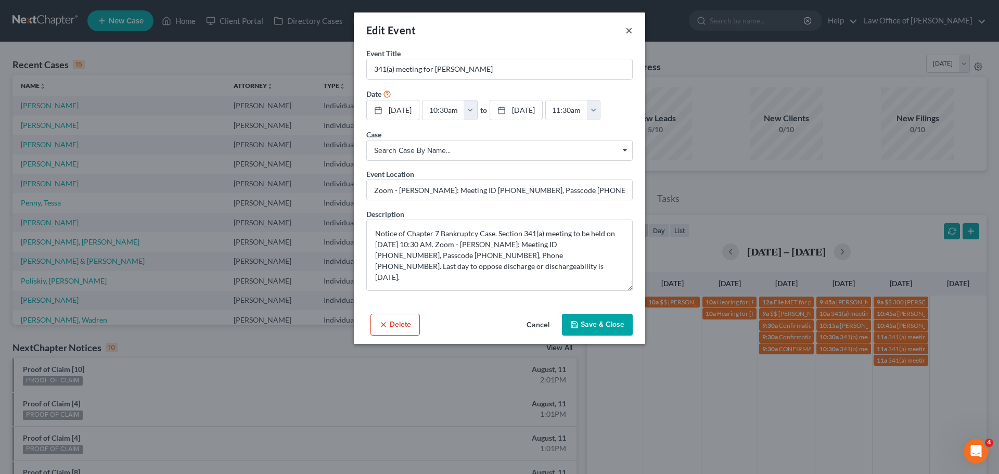
click at [628, 30] on button "×" at bounding box center [628, 30] width 7 height 12
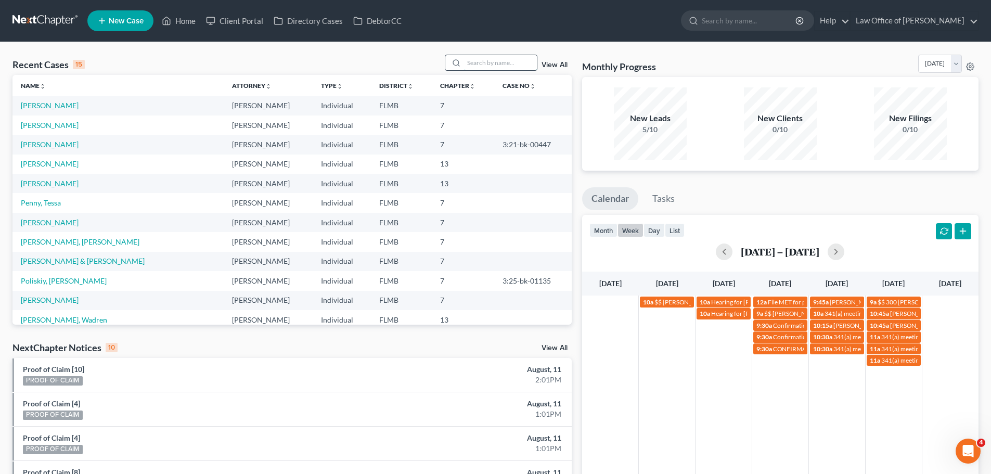
click at [501, 59] on input "search" at bounding box center [500, 62] width 73 height 15
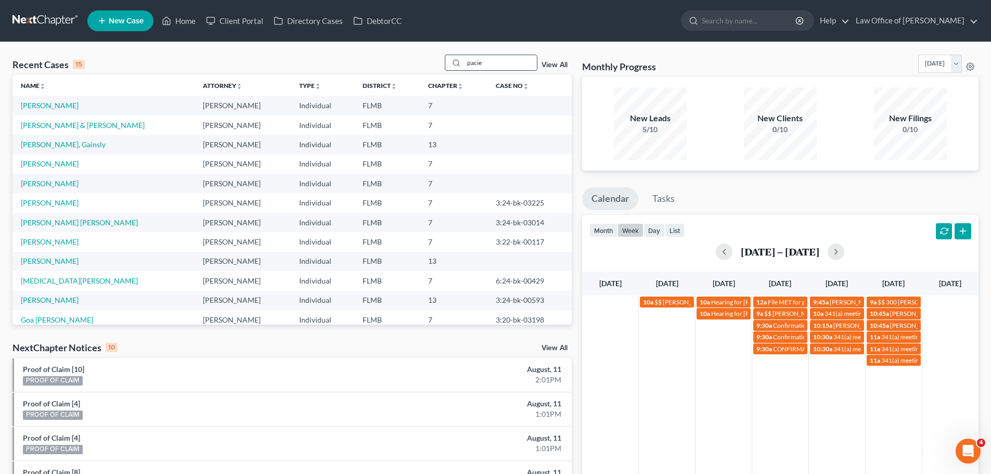
type input "pacie"
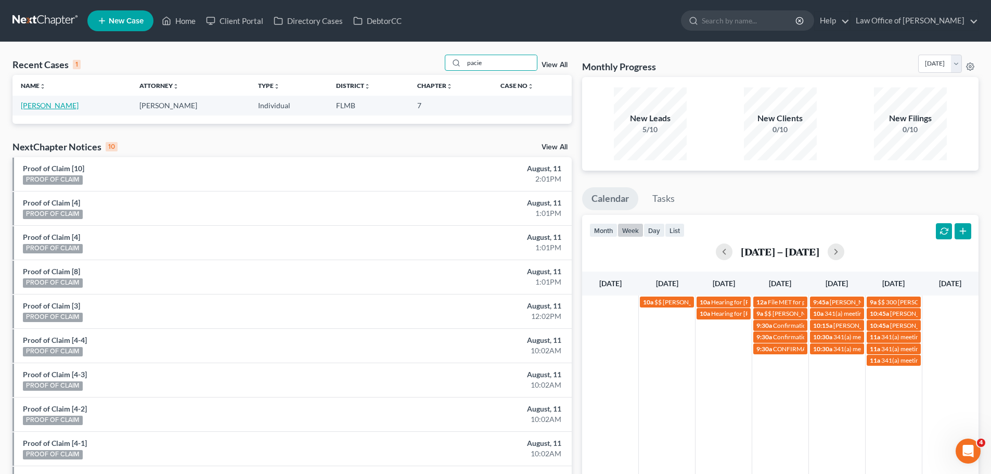
click at [53, 106] on link "[PERSON_NAME]" at bounding box center [50, 105] width 58 height 9
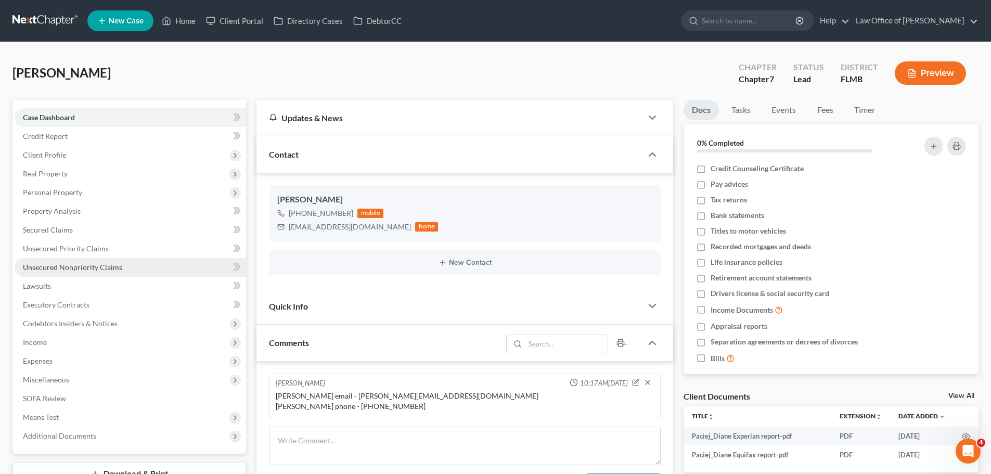
click at [85, 269] on span "Unsecured Nonpriority Claims" at bounding box center [72, 267] width 99 height 9
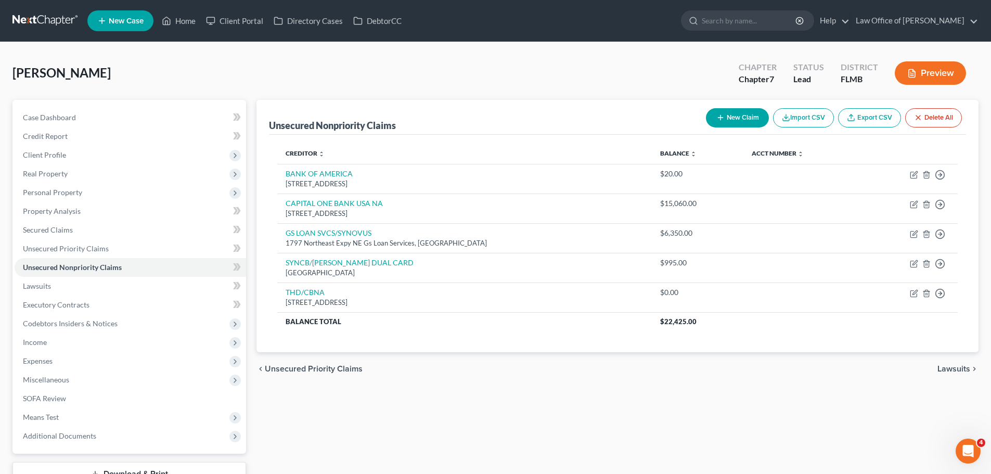
click at [737, 115] on button "New Claim" at bounding box center [737, 117] width 63 height 19
select select "0"
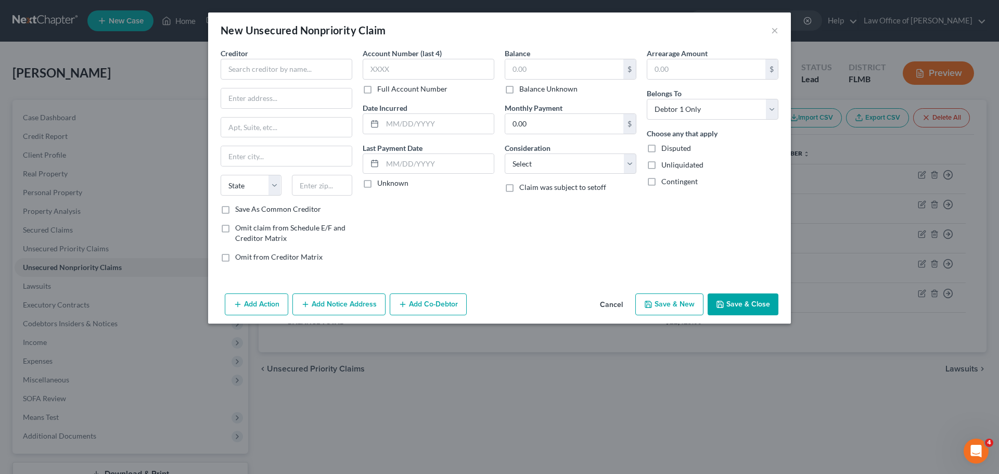
click at [246, 81] on div "Creditor * State [US_STATE] AK AR AZ CA CO [GEOGRAPHIC_DATA] DE DC [GEOGRAPHIC_…" at bounding box center [287, 126] width 132 height 156
click at [247, 66] on input "text" at bounding box center [287, 69] width 132 height 21
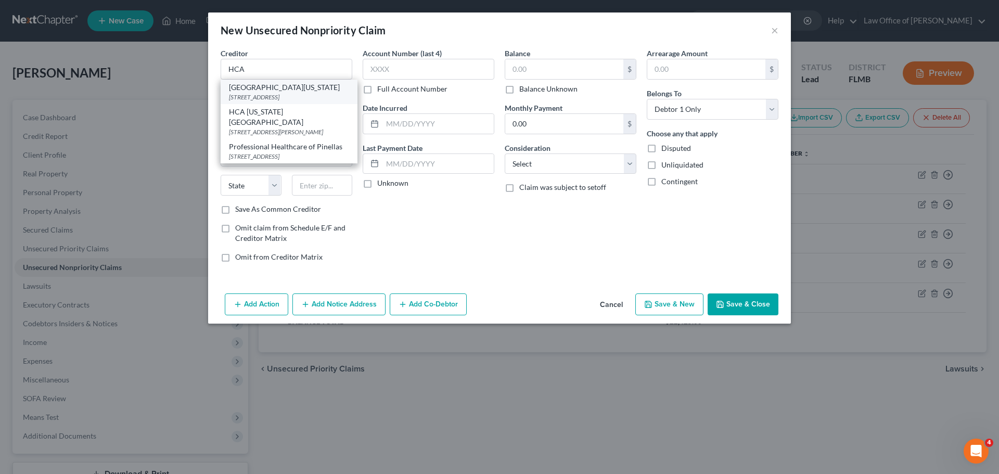
click at [279, 99] on div "[STREET_ADDRESS]" at bounding box center [289, 97] width 120 height 9
type input "[GEOGRAPHIC_DATA][US_STATE]"
type input "[STREET_ADDRESS]"
type input "Billing & patient accounts"
type input "[GEOGRAPHIC_DATA]"
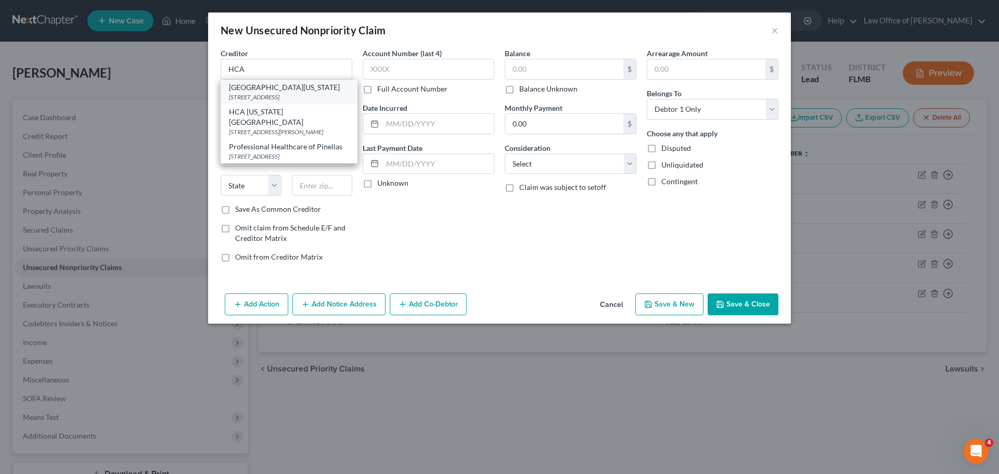
select select "9"
type input "32216"
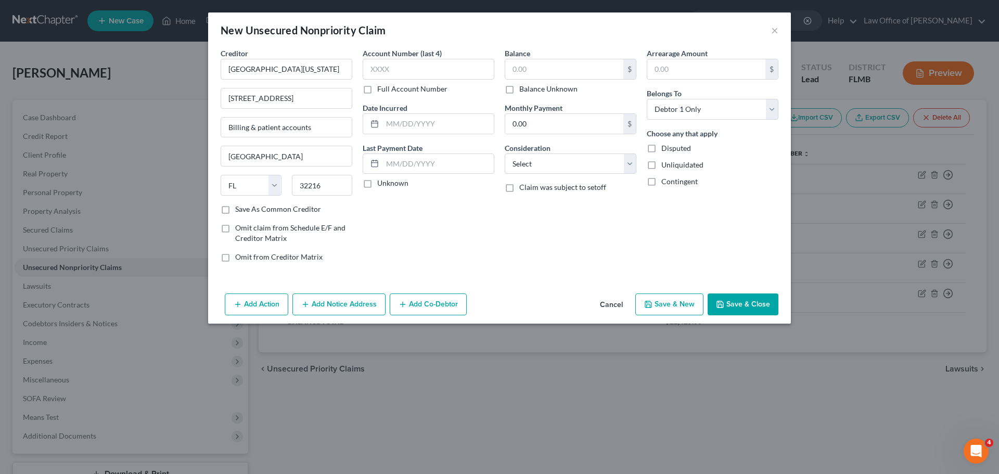
click at [377, 91] on label "Full Account Number" at bounding box center [412, 89] width 70 height 10
click at [381, 91] on input "Full Account Number" at bounding box center [384, 87] width 7 height 7
click at [384, 71] on input "text" at bounding box center [429, 69] width 132 height 21
paste input "233554864"
type input "233554864"
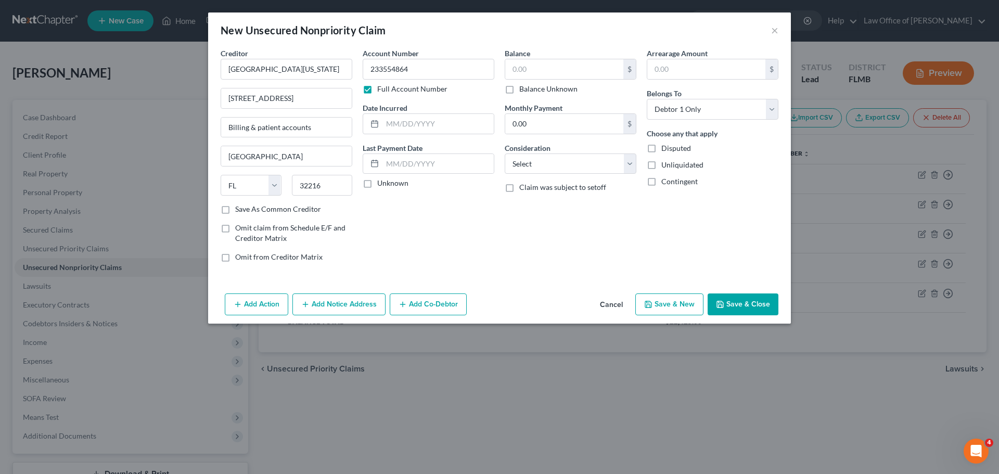
click at [489, 234] on div "Account Number 233554864 Full Account Number Date Incurred Last Payment Date Un…" at bounding box center [428, 159] width 142 height 223
click at [520, 69] on input "text" at bounding box center [564, 69] width 118 height 20
type input "55.00"
click at [662, 298] on button "Save & New" at bounding box center [669, 304] width 68 height 22
select select "0"
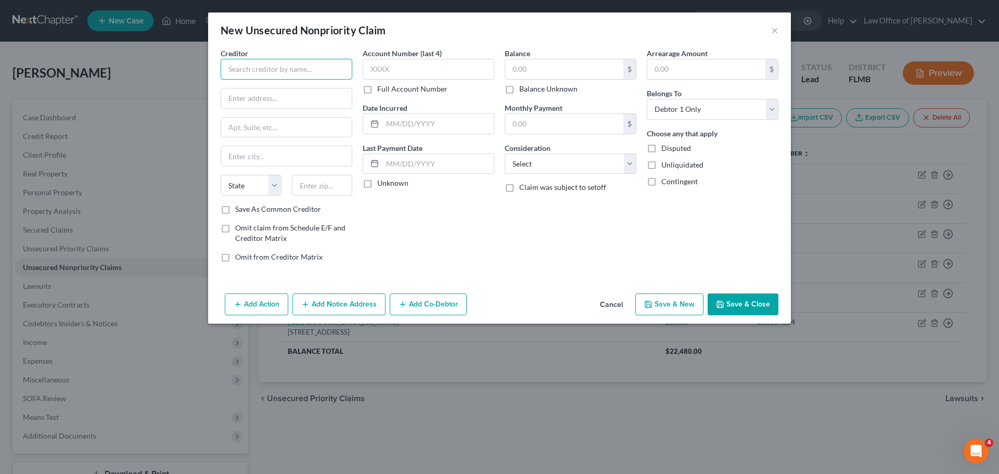
click at [241, 72] on input "text" at bounding box center [287, 69] width 132 height 21
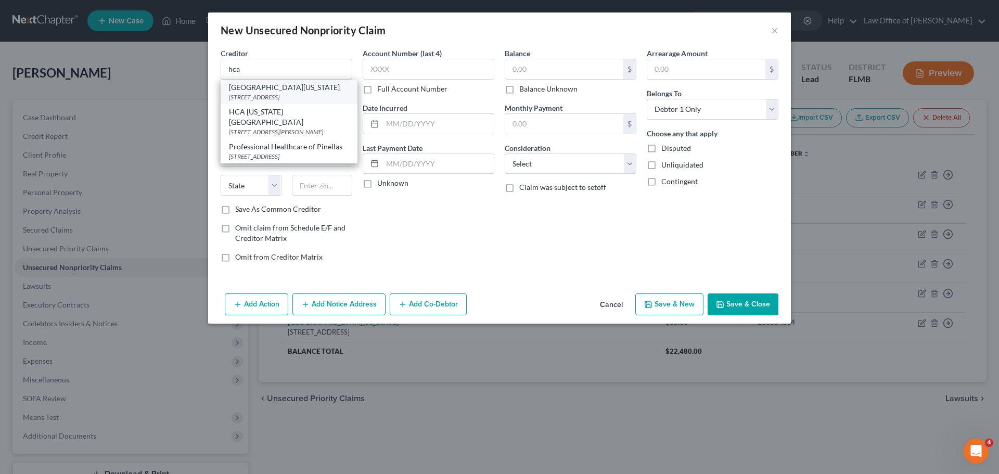
click at [287, 96] on div "[STREET_ADDRESS]" at bounding box center [289, 97] width 120 height 9
type input "[GEOGRAPHIC_DATA][US_STATE]"
type input "[STREET_ADDRESS]"
type input "Billing & patient accounts"
type input "[GEOGRAPHIC_DATA]"
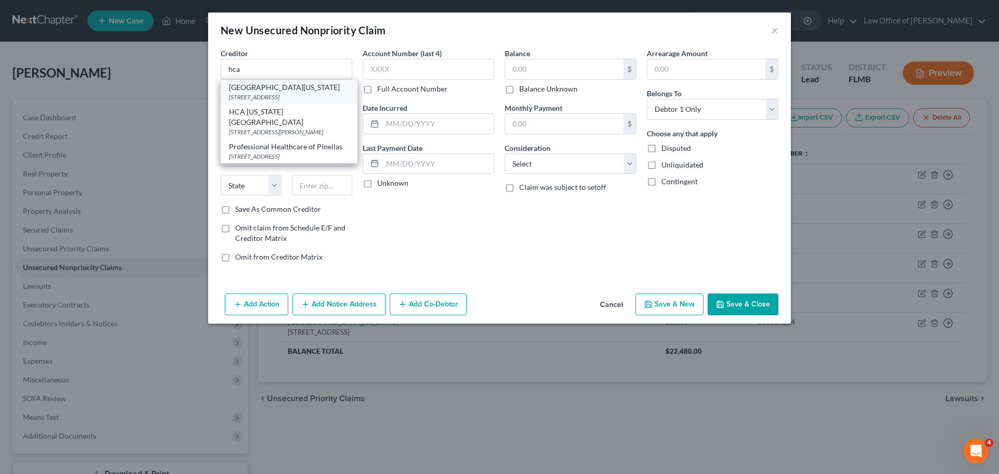
select select "9"
type input "32216"
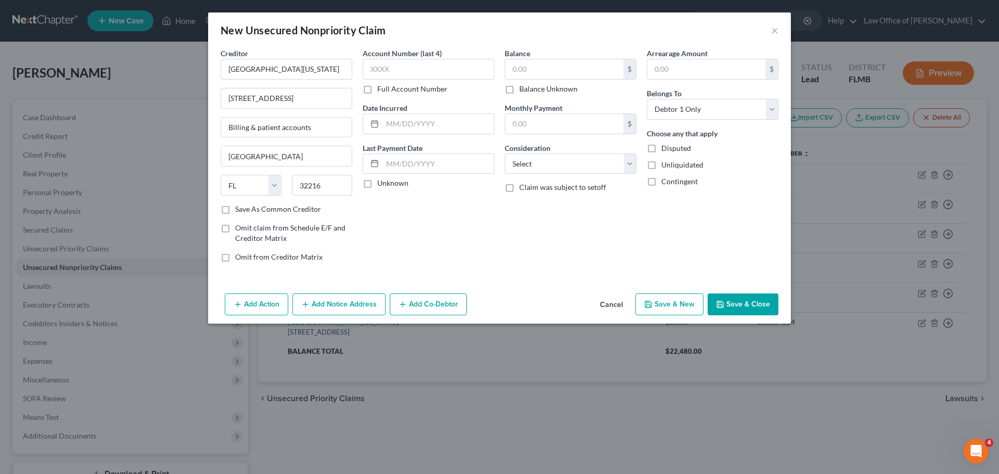
click at [377, 93] on label "Full Account Number" at bounding box center [412, 89] width 70 height 10
click at [381, 91] on input "Full Account Number" at bounding box center [384, 87] width 7 height 7
click at [384, 68] on input "text" at bounding box center [429, 69] width 132 height 21
paste input "233598210"
type input "233598210"
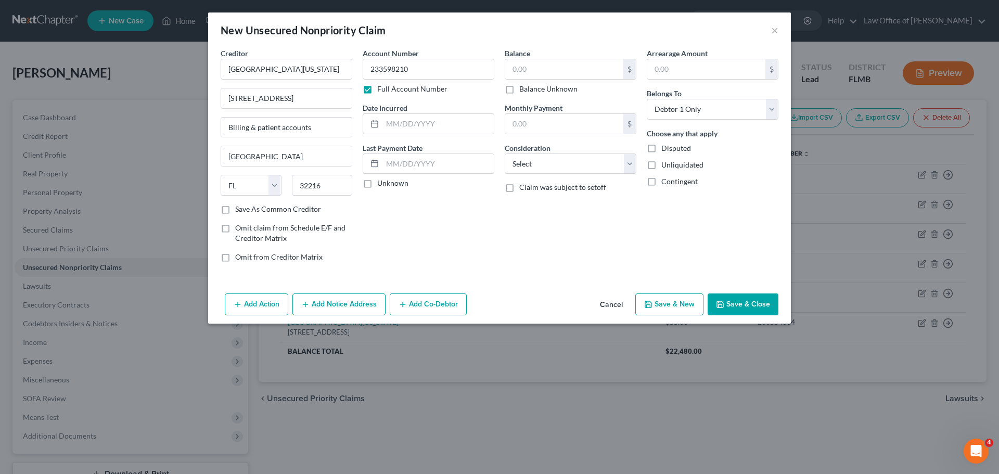
click at [457, 239] on div "Account Number 233598210 Full Account Number Date Incurred Last Payment Date Un…" at bounding box center [428, 159] width 142 height 223
click at [548, 74] on input "text" at bounding box center [564, 69] width 118 height 20
type input "55.00"
click at [675, 310] on button "Save & New" at bounding box center [669, 304] width 68 height 22
select select "0"
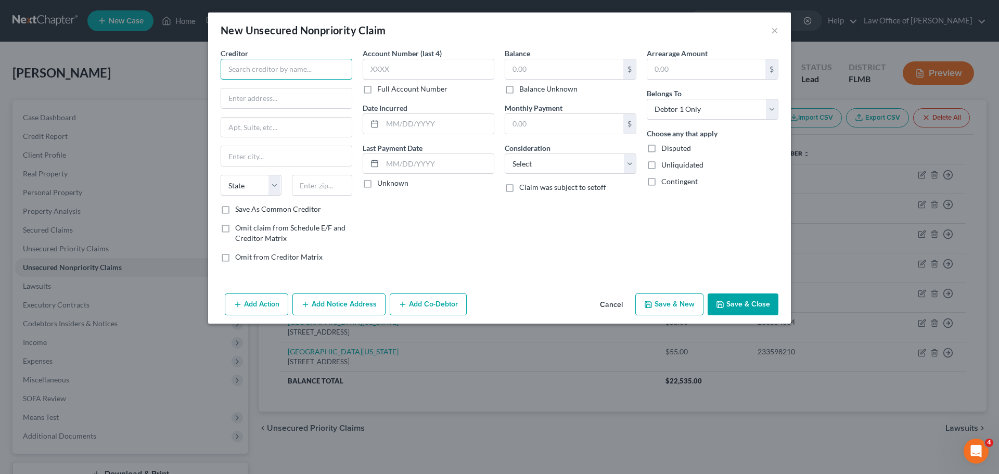
click at [261, 78] on input "text" at bounding box center [287, 69] width 132 height 21
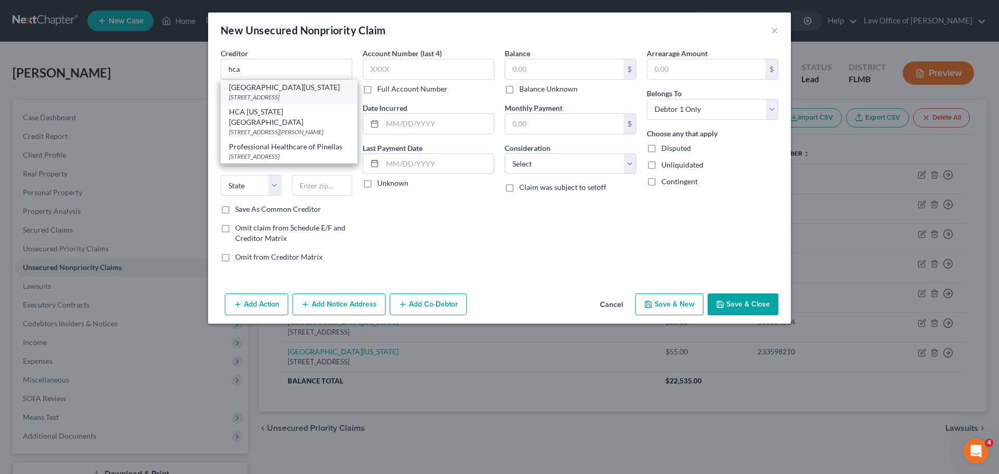
click at [255, 95] on div "[STREET_ADDRESS]" at bounding box center [289, 97] width 120 height 9
type input "[GEOGRAPHIC_DATA][US_STATE]"
type input "[STREET_ADDRESS]"
type input "Billing & patient accounts"
type input "[GEOGRAPHIC_DATA]"
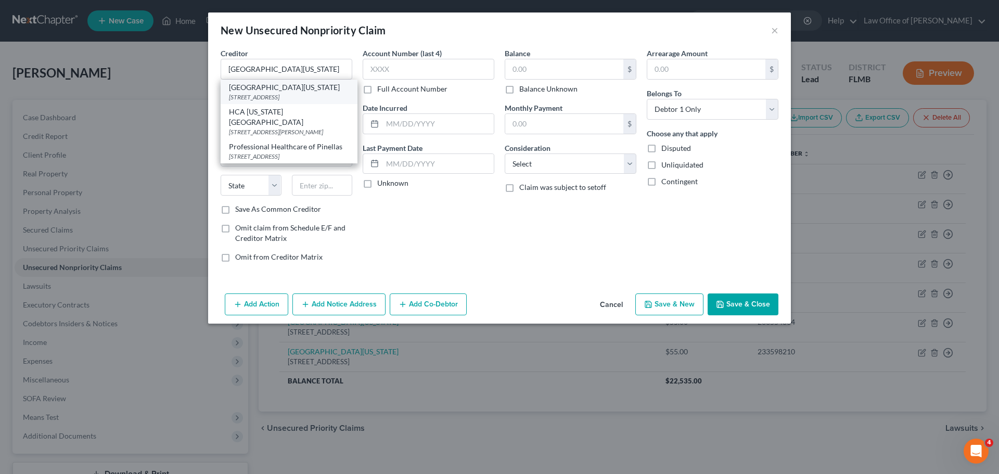
select select "9"
type input "32216"
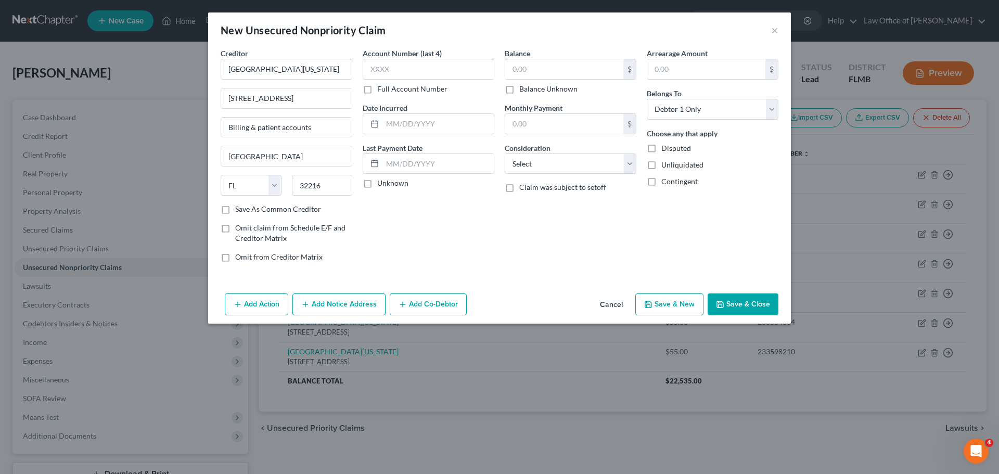
click at [377, 89] on label "Full Account Number" at bounding box center [412, 89] width 70 height 10
click at [381, 89] on input "Full Account Number" at bounding box center [384, 87] width 7 height 7
click at [399, 74] on input "text" at bounding box center [429, 69] width 132 height 21
paste input "233395335"
type input "233395335"
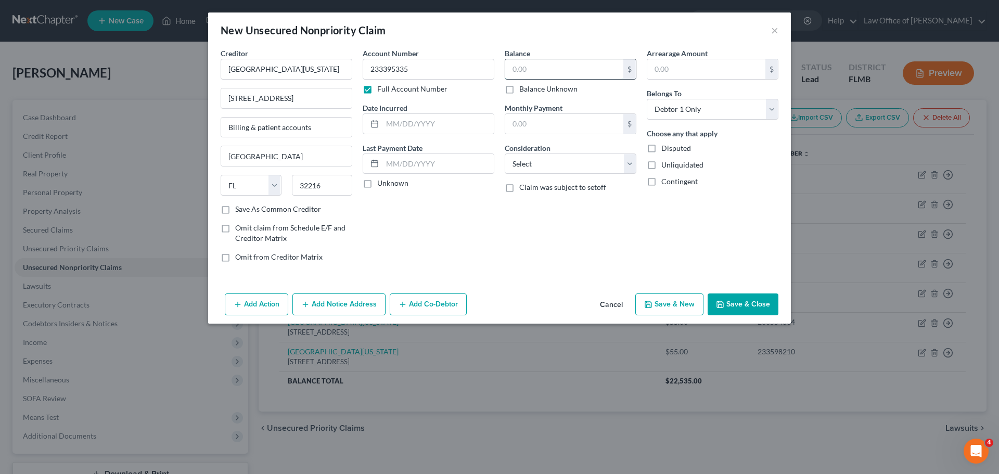
click at [542, 67] on input "text" at bounding box center [564, 69] width 118 height 20
type input "210.00"
click at [658, 305] on button "Save & New" at bounding box center [669, 304] width 68 height 22
select select "0"
type input "0.00"
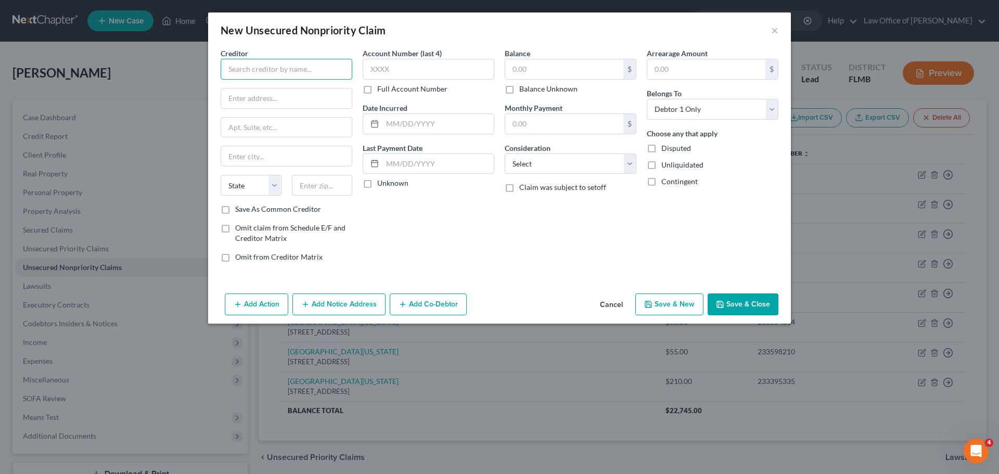
click at [287, 68] on input "text" at bounding box center [287, 69] width 132 height 21
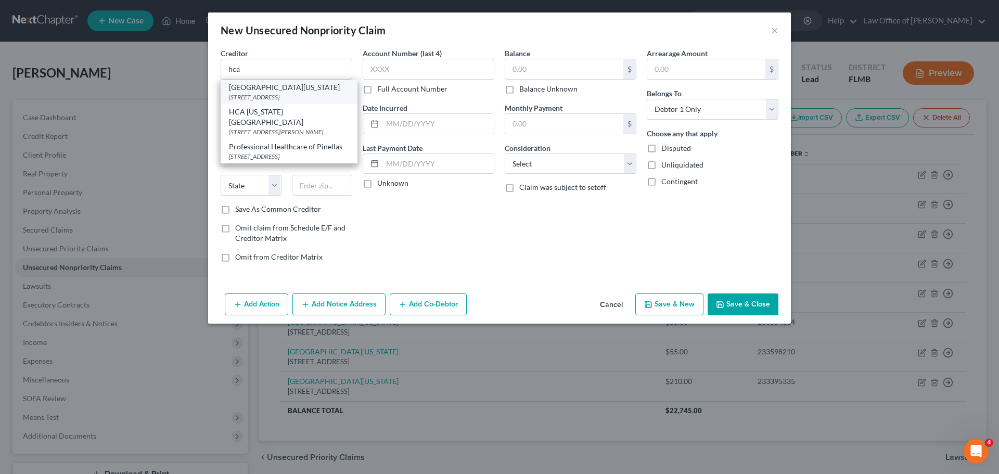
click at [289, 93] on div "[STREET_ADDRESS]" at bounding box center [289, 97] width 120 height 9
type input "[GEOGRAPHIC_DATA][US_STATE]"
type input "[STREET_ADDRESS]"
type input "Billing & patient accounts"
type input "[GEOGRAPHIC_DATA]"
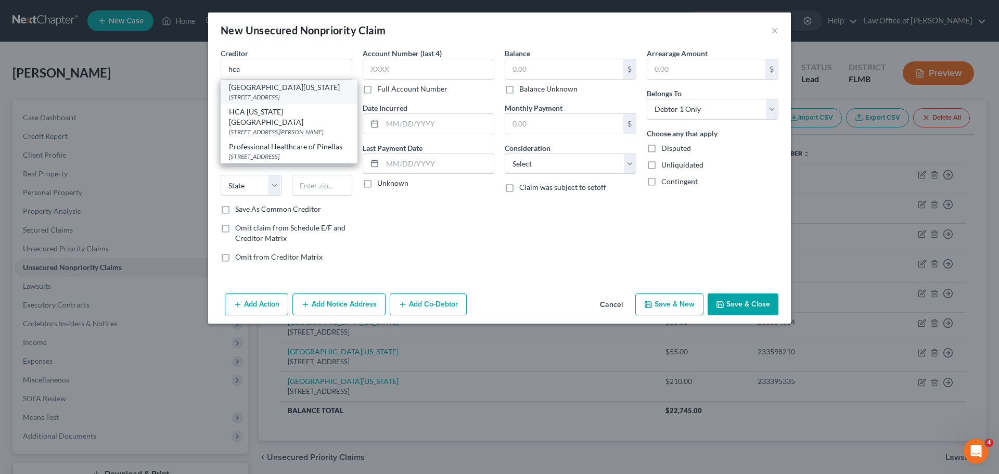
select select "9"
type input "32216"
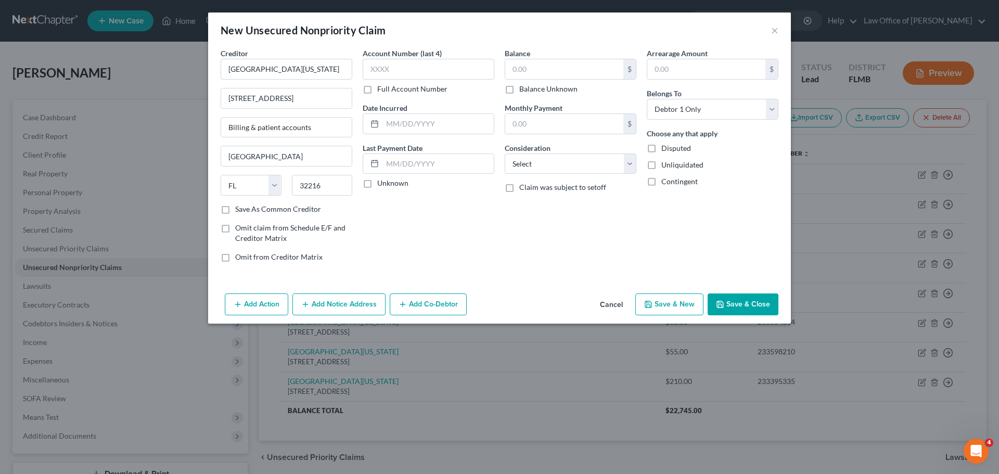
click at [377, 86] on label "Full Account Number" at bounding box center [412, 89] width 70 height 10
click at [381, 86] on input "Full Account Number" at bounding box center [384, 87] width 7 height 7
click at [409, 75] on input "text" at bounding box center [429, 69] width 132 height 21
paste input "233578561"
type input "233578561"
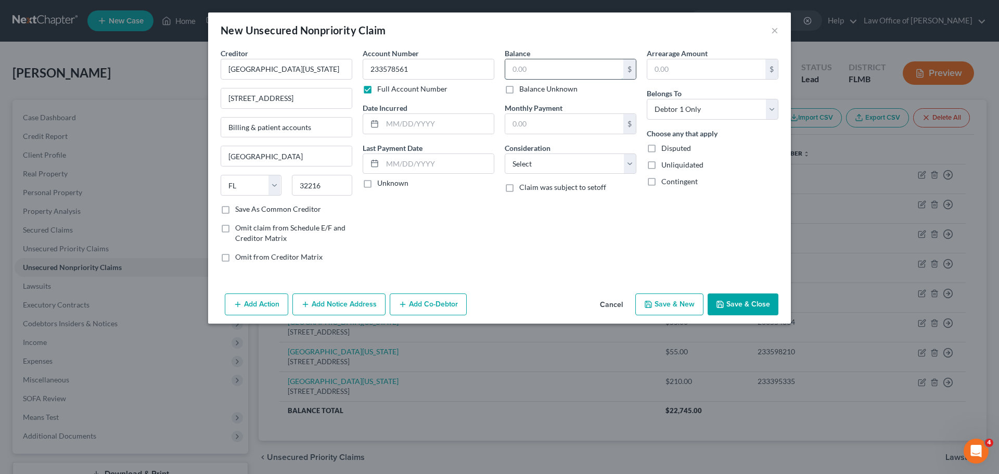
click at [552, 65] on input "text" at bounding box center [564, 69] width 118 height 20
type input "55.00"
click at [575, 259] on div "Balance 55.00 $ Balance Unknown Balance Undetermined 55.00 $ Balance Unknown Mo…" at bounding box center [570, 159] width 142 height 223
click at [680, 303] on button "Save & New" at bounding box center [669, 304] width 68 height 22
type input "0.00"
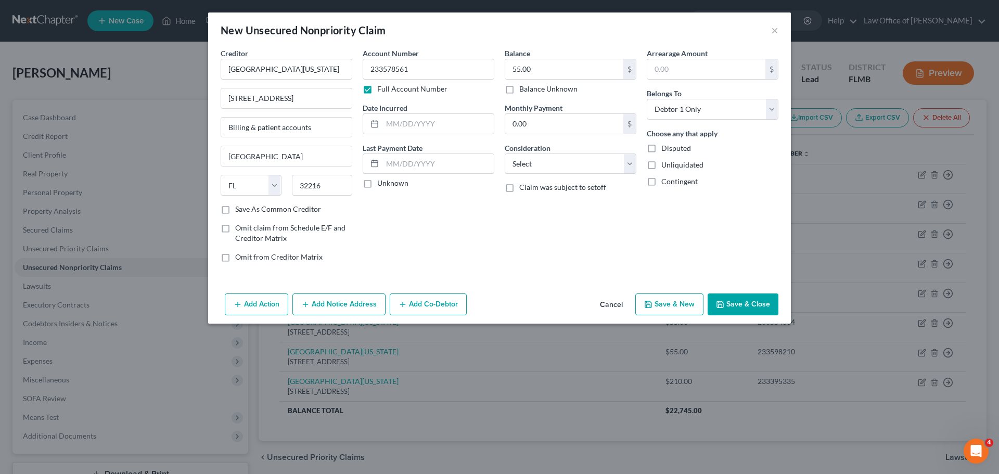
select select "0"
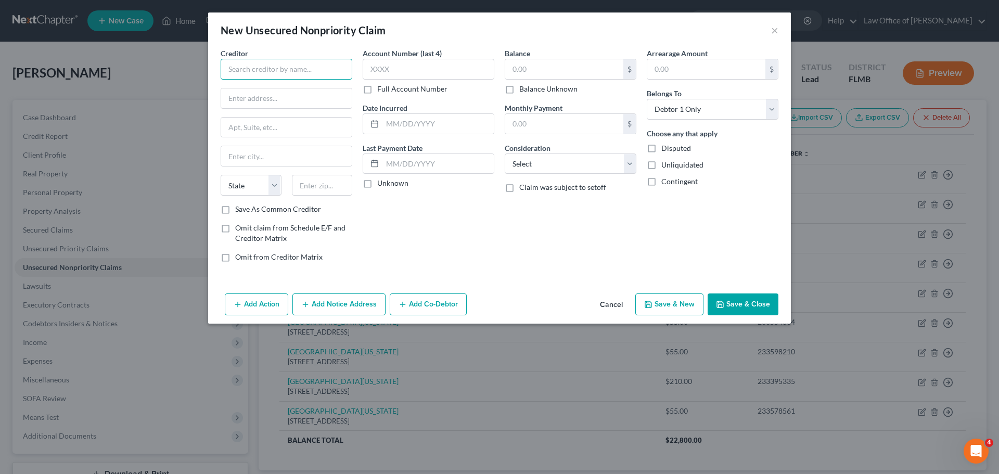
click at [268, 63] on input "text" at bounding box center [287, 69] width 132 height 21
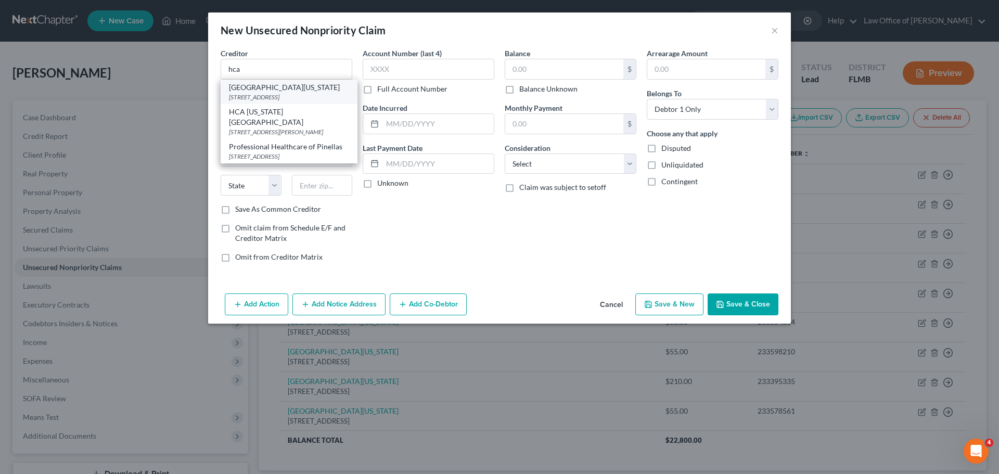
click at [273, 95] on div "[STREET_ADDRESS]" at bounding box center [289, 97] width 120 height 9
type input "[GEOGRAPHIC_DATA][US_STATE]"
type input "[STREET_ADDRESS]"
type input "Billing & patient accounts"
type input "[GEOGRAPHIC_DATA]"
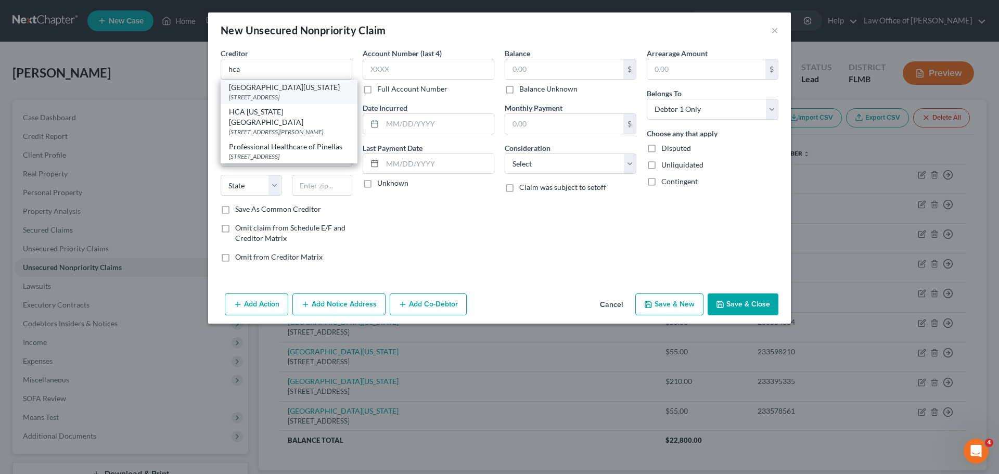
select select "9"
type input "32216"
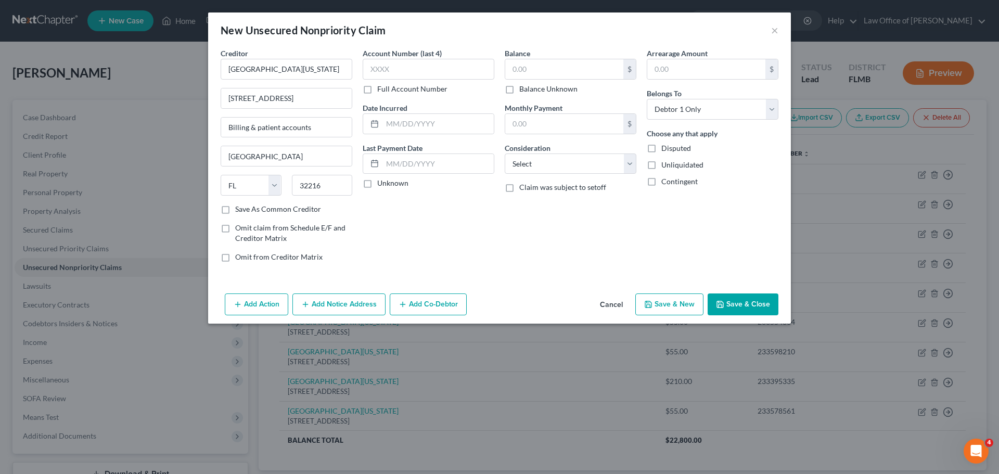
click at [377, 90] on label "Full Account Number" at bounding box center [412, 89] width 70 height 10
click at [381, 90] on input "Full Account Number" at bounding box center [384, 87] width 7 height 7
click at [377, 67] on input "text" at bounding box center [429, 69] width 132 height 21
paste input "233860370"
type input "233860370"
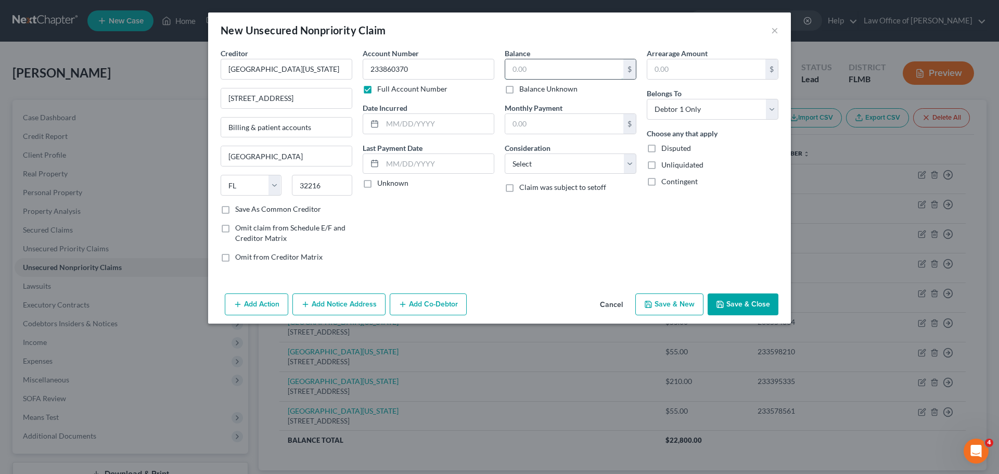
click at [544, 60] on input "text" at bounding box center [564, 69] width 118 height 20
type input "130.00"
click at [672, 301] on button "Save & New" at bounding box center [669, 304] width 68 height 22
select select "0"
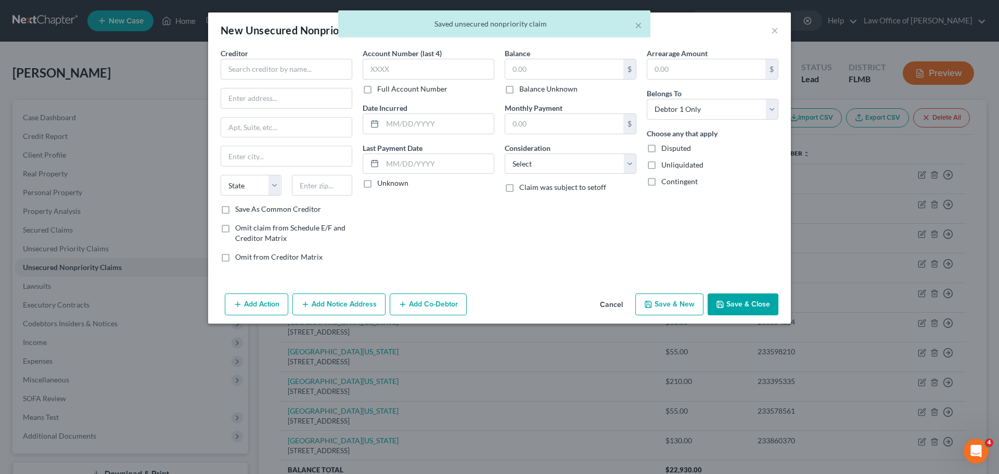
type input "0.00"
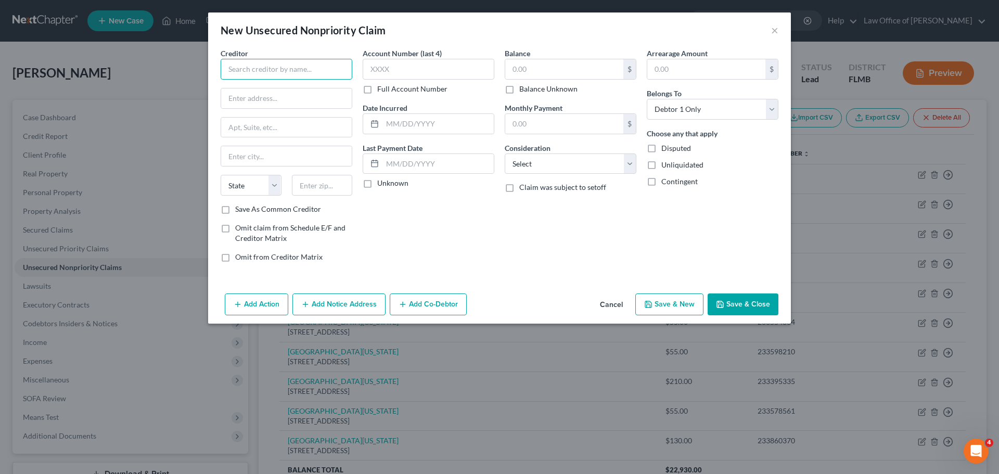
click at [264, 69] on input "text" at bounding box center [287, 69] width 132 height 21
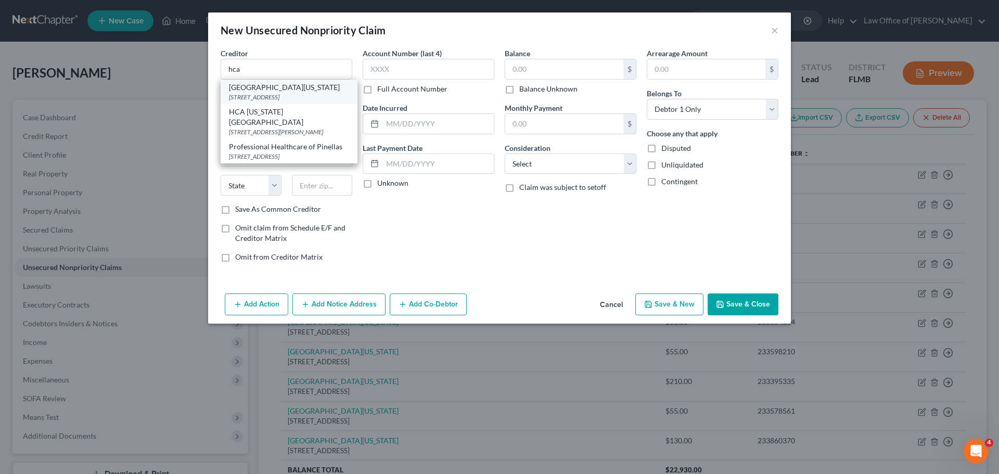
click at [270, 91] on div "[GEOGRAPHIC_DATA][US_STATE]" at bounding box center [289, 87] width 120 height 10
type input "[GEOGRAPHIC_DATA][US_STATE]"
type input "[STREET_ADDRESS]"
type input "Billing & patient accounts"
type input "[GEOGRAPHIC_DATA]"
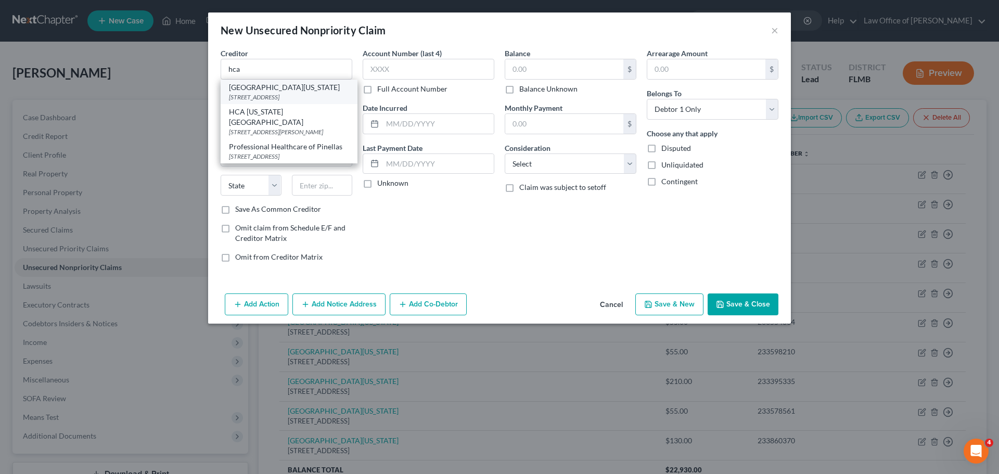
select select "9"
type input "32216"
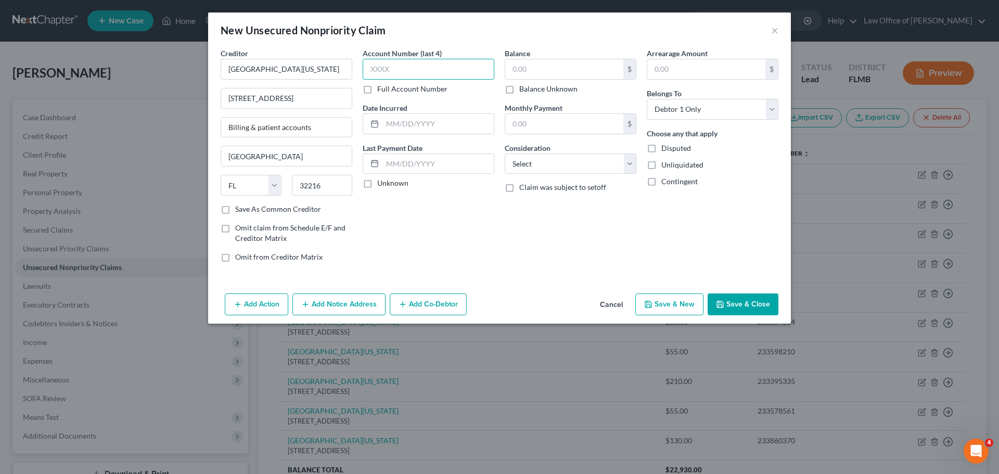
click at [426, 69] on input "text" at bounding box center [429, 69] width 132 height 21
paste input "2332"
type input "2332"
click at [377, 87] on label "Full Account Number" at bounding box center [412, 89] width 70 height 10
click at [381, 87] on input "Full Account Number" at bounding box center [384, 87] width 7 height 7
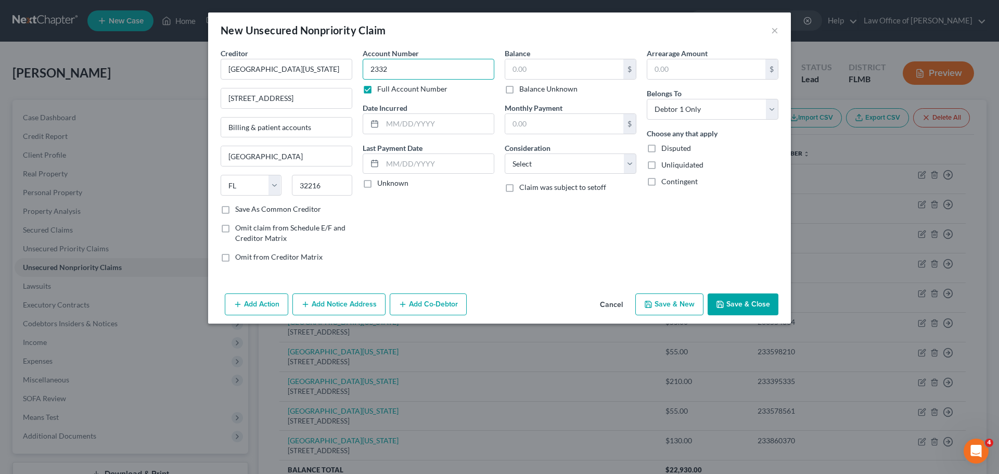
drag, startPoint x: 391, startPoint y: 70, endPoint x: 354, endPoint y: 62, distance: 37.9
click at [353, 63] on div "Creditor * [GEOGRAPHIC_DATA][US_STATE] [STREET_ADDRESS] Billing & patient accou…" at bounding box center [499, 159] width 568 height 223
paste input "233286271"
type input "233286271"
click at [531, 71] on input "text" at bounding box center [564, 69] width 118 height 20
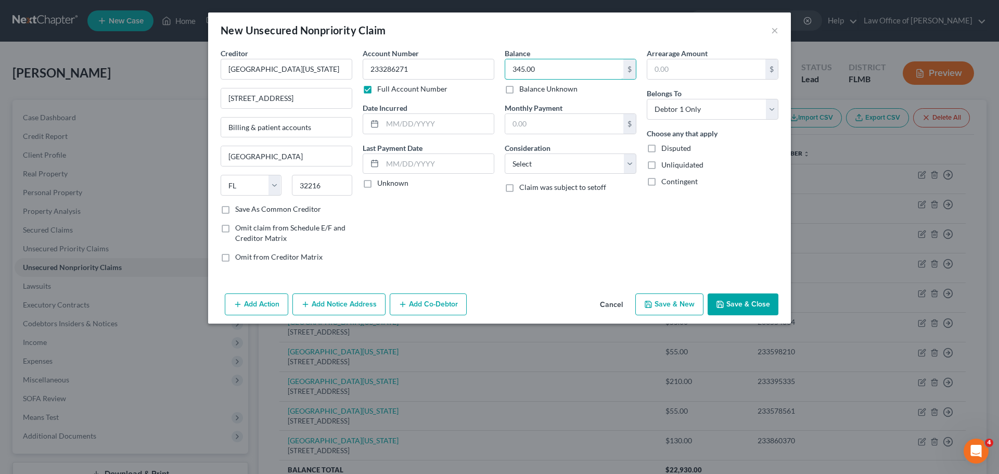
type input "345.00"
click at [607, 256] on div "Balance 345.00 $ Balance Unknown Balance Undetermined 345.00 $ Balance Unknown …" at bounding box center [570, 159] width 142 height 223
click at [733, 297] on button "Save & Close" at bounding box center [742, 304] width 71 height 22
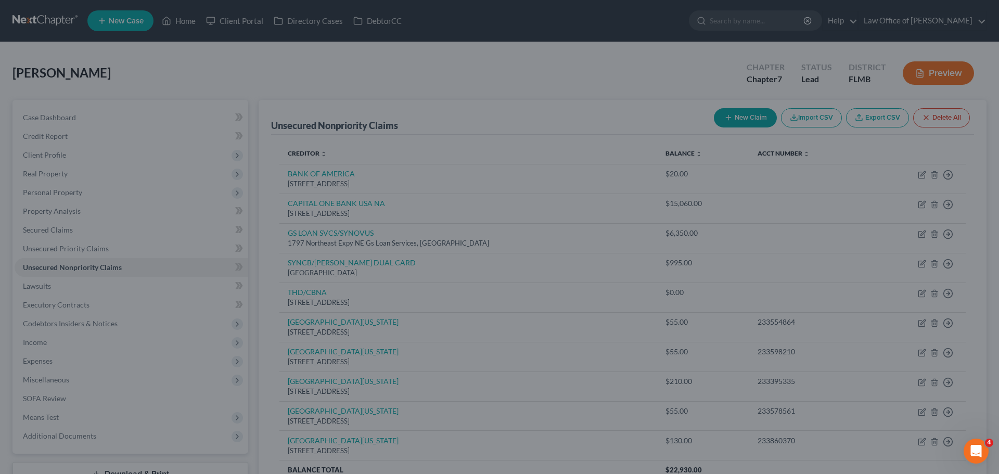
type input "0.00"
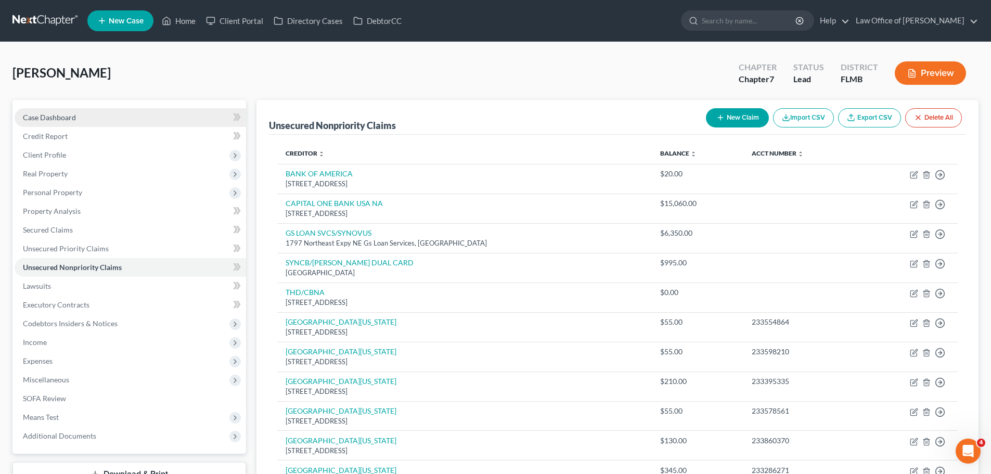
click at [76, 115] on link "Case Dashboard" at bounding box center [130, 117] width 231 height 19
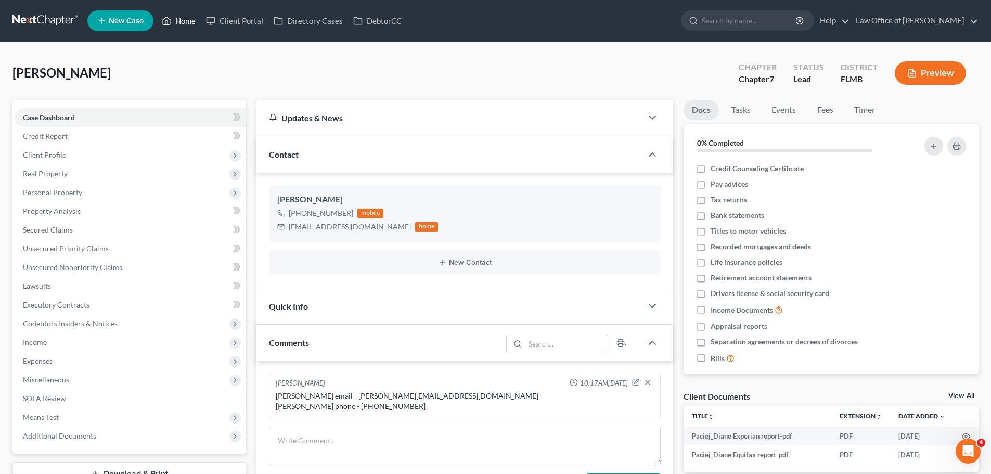
click at [179, 15] on link "Home" at bounding box center [179, 20] width 44 height 19
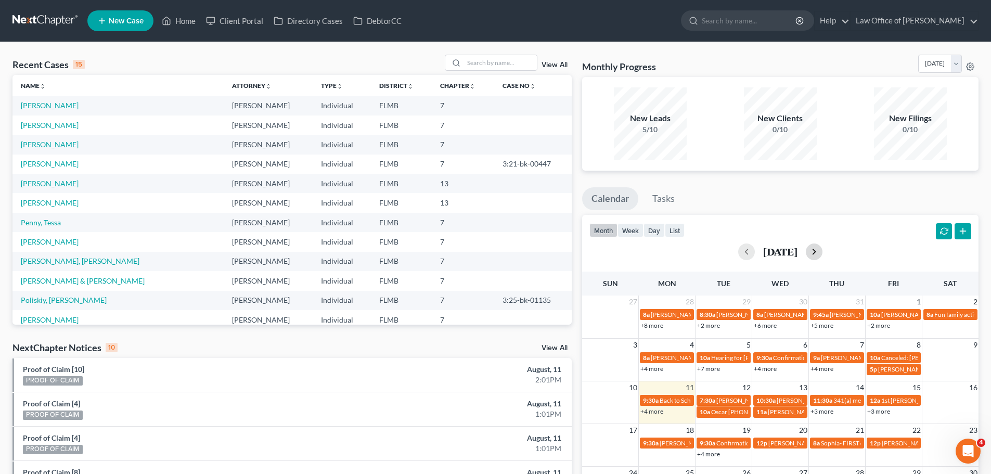
click at [822, 252] on button "button" at bounding box center [814, 251] width 17 height 17
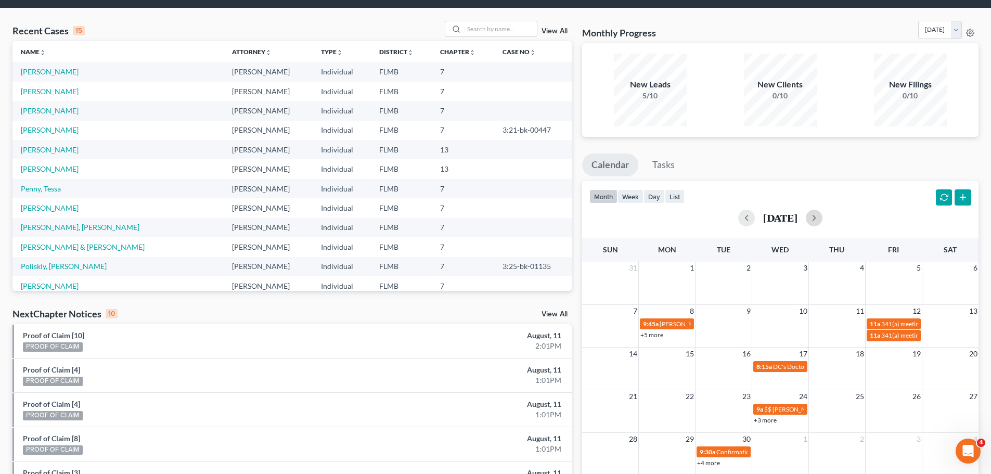
scroll to position [52, 0]
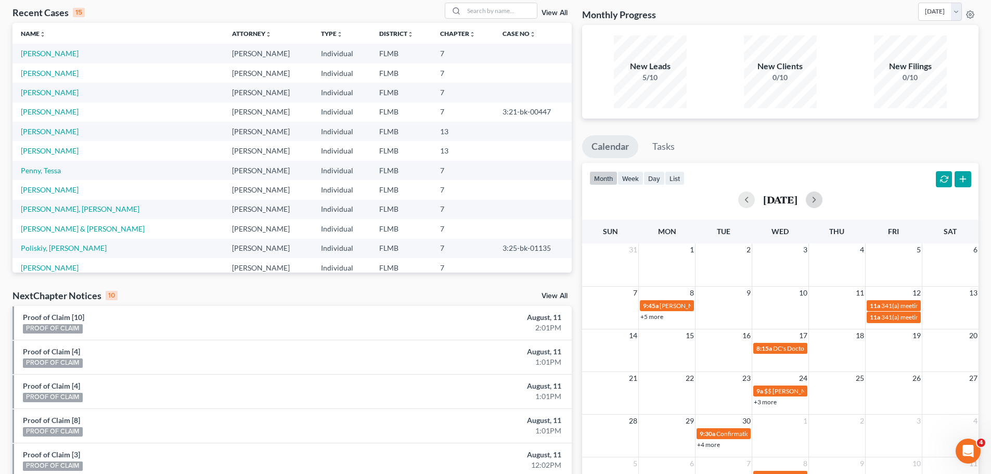
click at [873, 294] on td "12" at bounding box center [893, 292] width 57 height 13
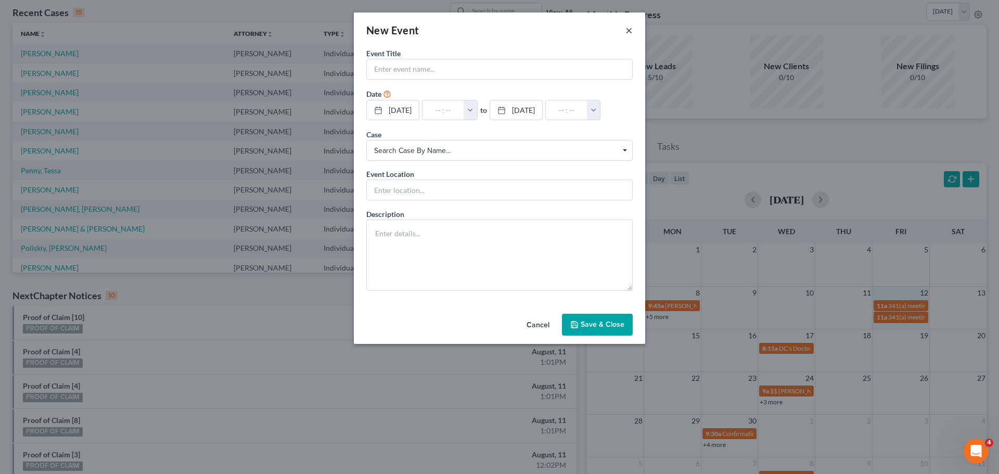
click at [629, 32] on button "×" at bounding box center [628, 30] width 7 height 12
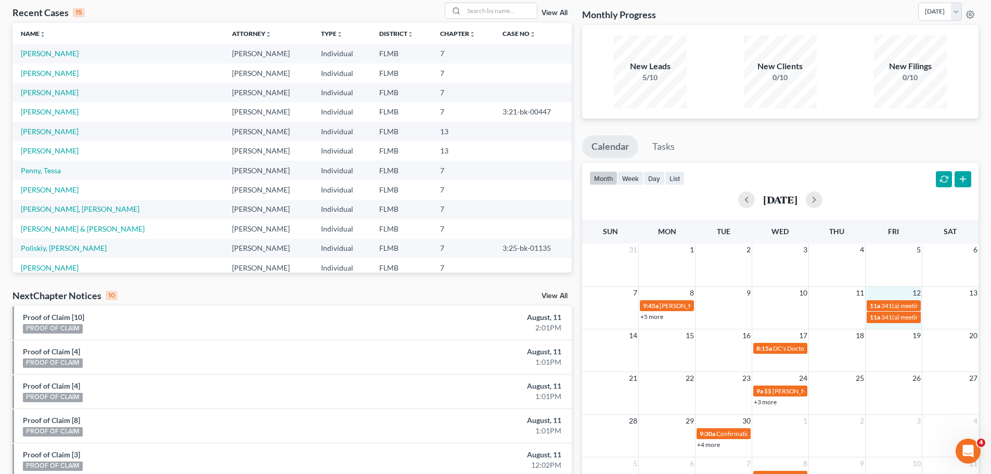
click at [892, 291] on td "12" at bounding box center [893, 292] width 57 height 13
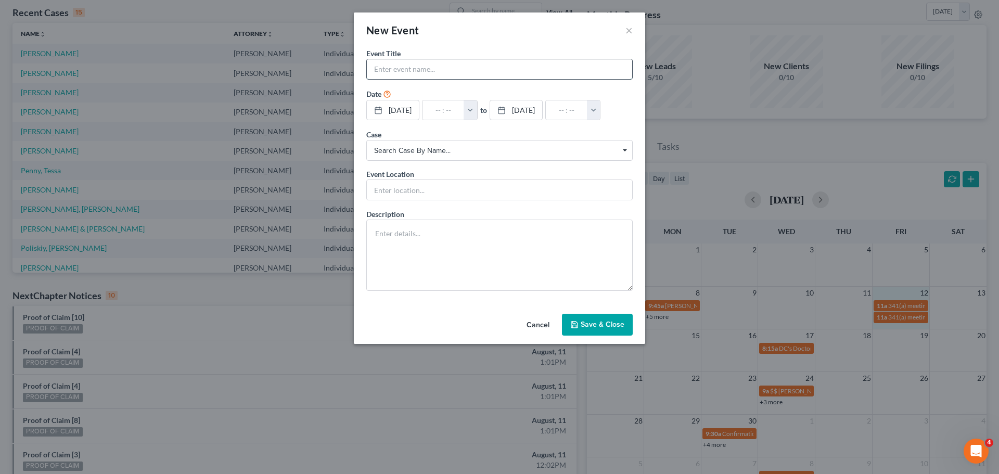
click at [421, 72] on input "text" at bounding box center [499, 69] width 265 height 20
type input "[PERSON_NAME] will attend 341 meeting in person"
click at [445, 112] on input "text" at bounding box center [443, 110] width 42 height 20
type input "1"
type input "01:00am"
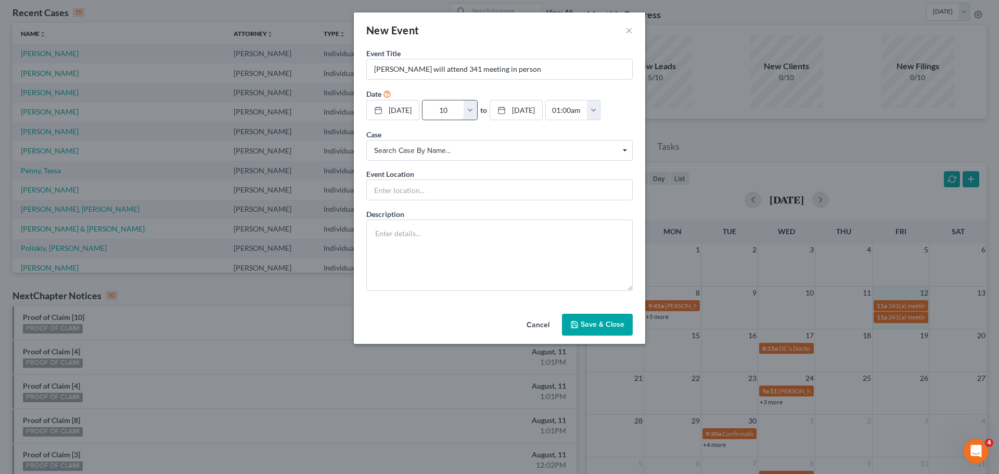
type input "10:"
type input "11:00am"
type input "10:4"
type input "01:00am"
type input "10:45"
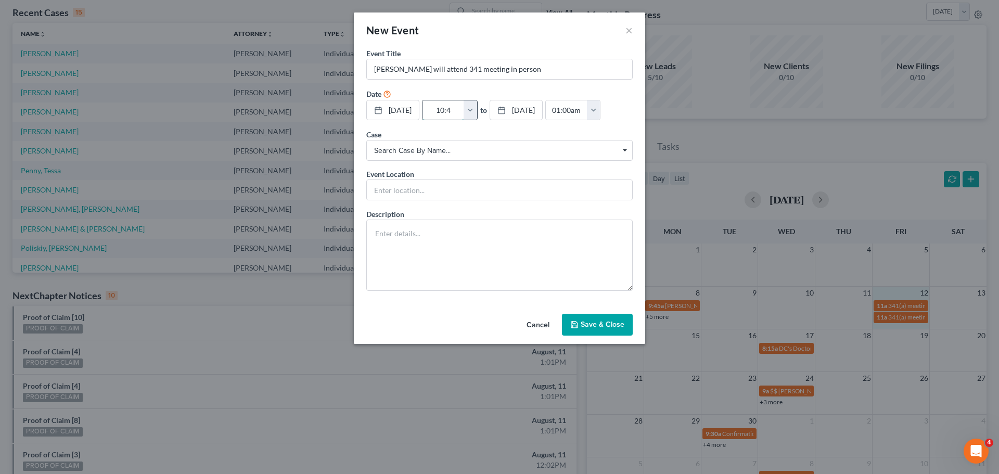
type input "11:45am"
type input "10:45a"
type input "01:00am"
type input "10:45am"
type input "11:45am"
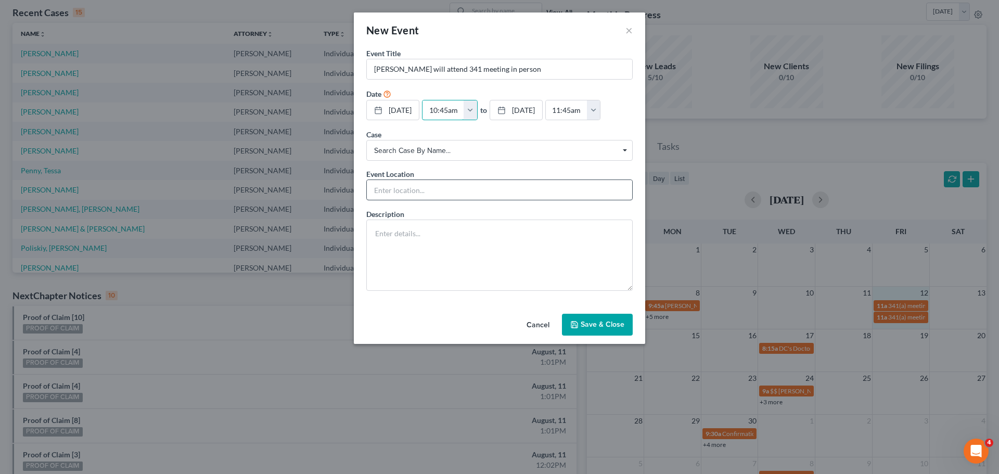
type input "10:45am"
click at [392, 187] on input "text" at bounding box center [499, 190] width 265 height 20
click at [413, 196] on div "Event Location In" at bounding box center [499, 185] width 266 height 32
click at [405, 189] on input "In" at bounding box center [499, 190] width 265 height 20
type input "In-Person"
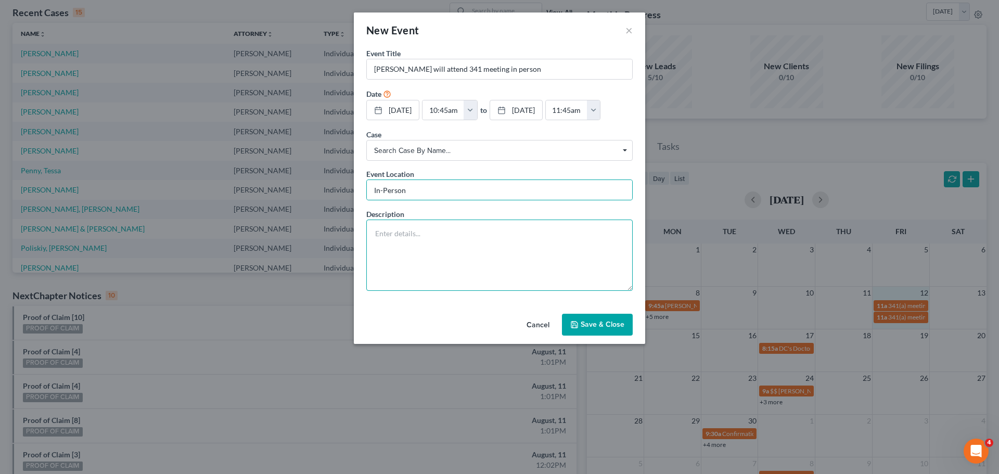
click at [460, 267] on textarea at bounding box center [499, 255] width 266 height 71
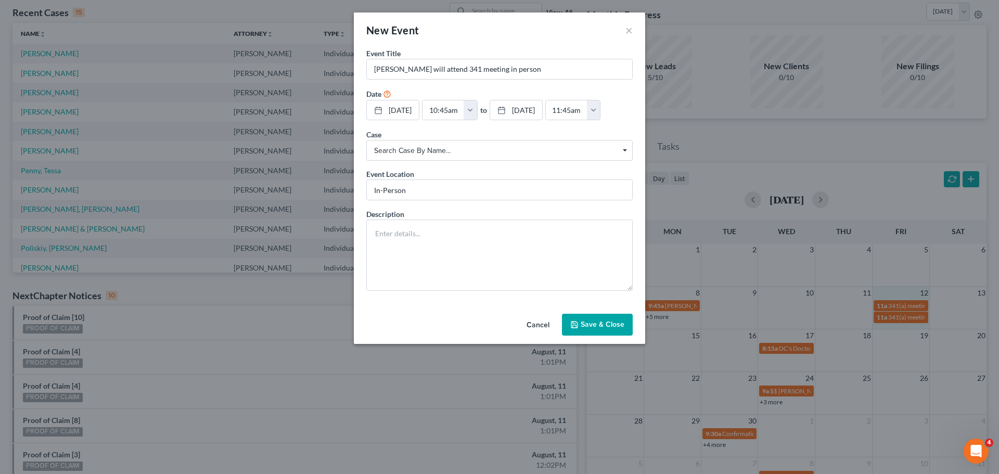
click at [617, 332] on button "Save & Close" at bounding box center [597, 325] width 71 height 22
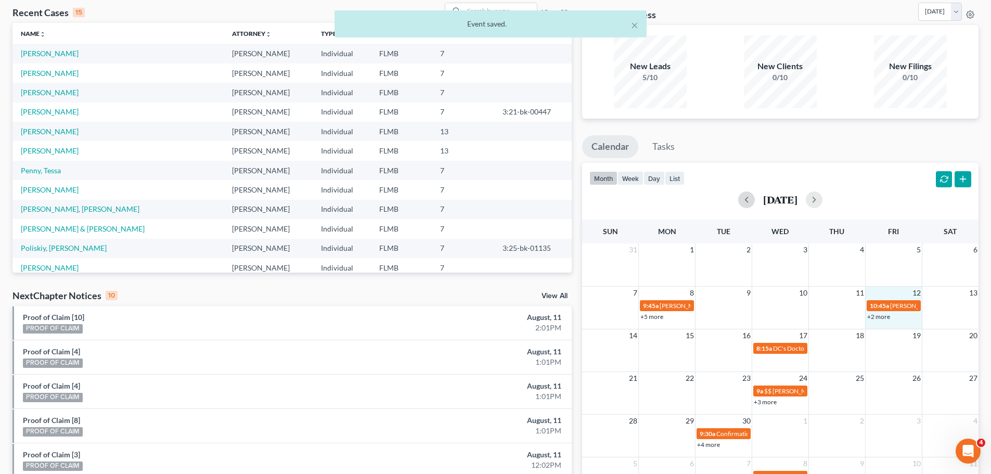
click at [738, 200] on button "button" at bounding box center [746, 199] width 17 height 17
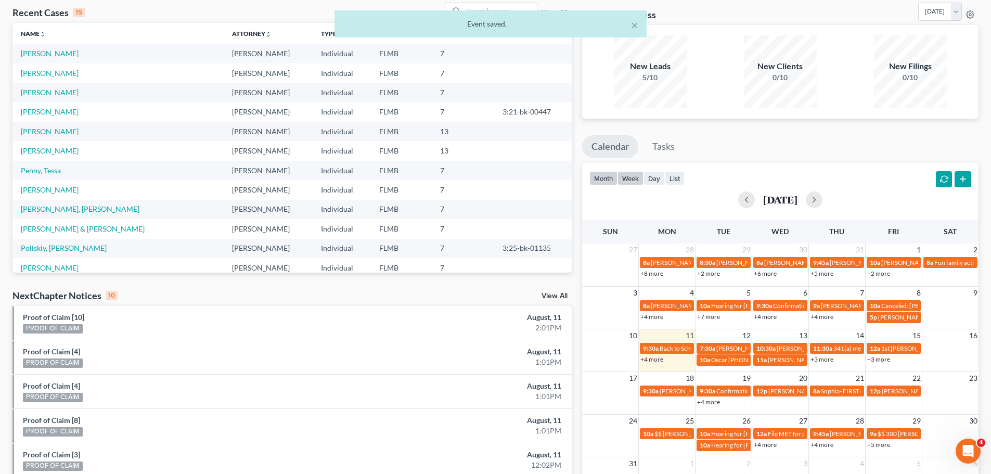
click at [634, 176] on button "week" at bounding box center [630, 178] width 26 height 14
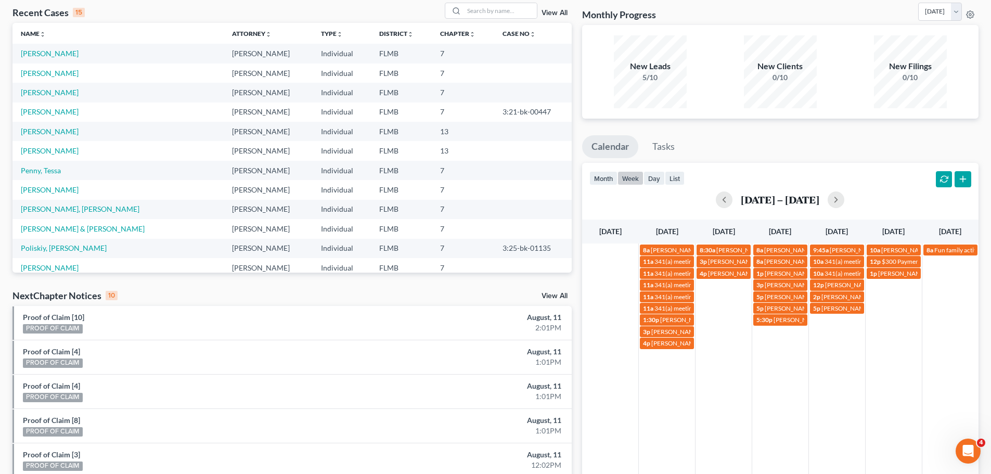
click at [835, 202] on div "[DATE] – [DATE]" at bounding box center [780, 199] width 382 height 17
click at [844, 198] on button "button" at bounding box center [836, 199] width 17 height 17
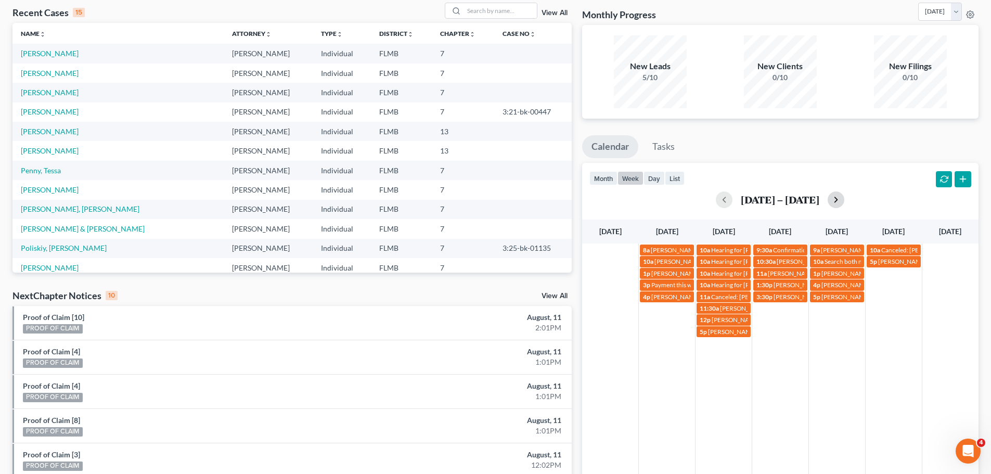
click at [844, 198] on div "[DATE] – [DATE]" at bounding box center [780, 199] width 382 height 17
click at [837, 198] on button "button" at bounding box center [836, 199] width 17 height 17
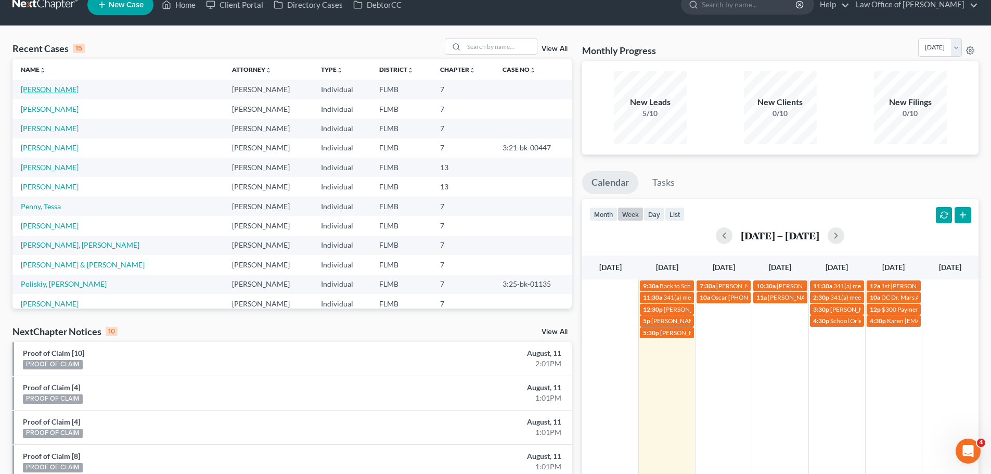
scroll to position [0, 0]
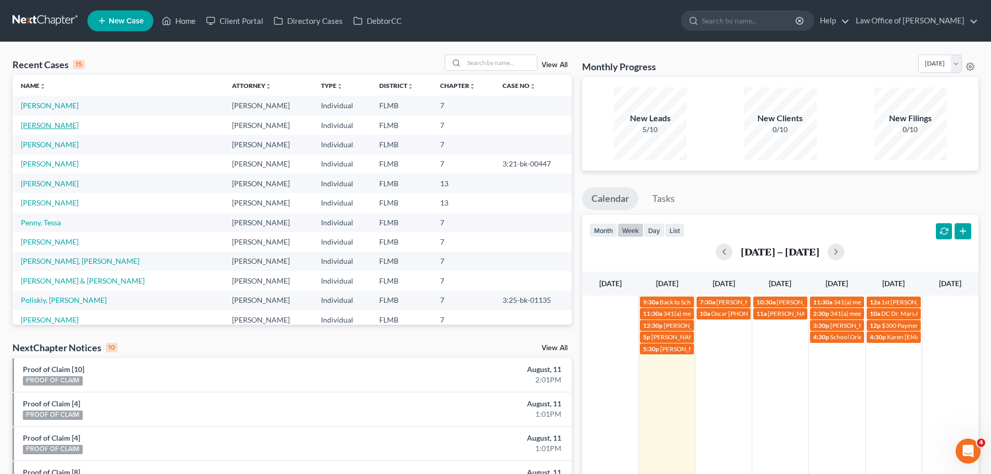
click at [51, 121] on link "[PERSON_NAME]" at bounding box center [50, 125] width 58 height 9
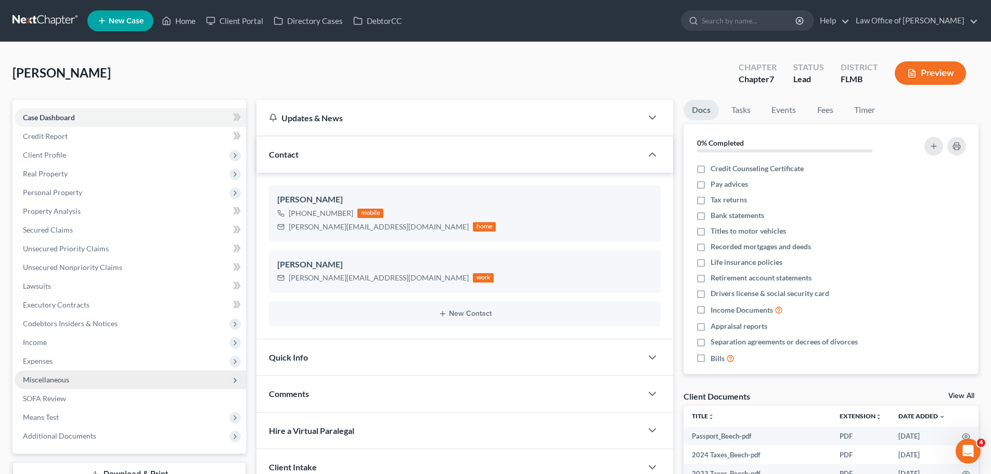
click at [67, 385] on span "Miscellaneous" at bounding box center [130, 379] width 231 height 19
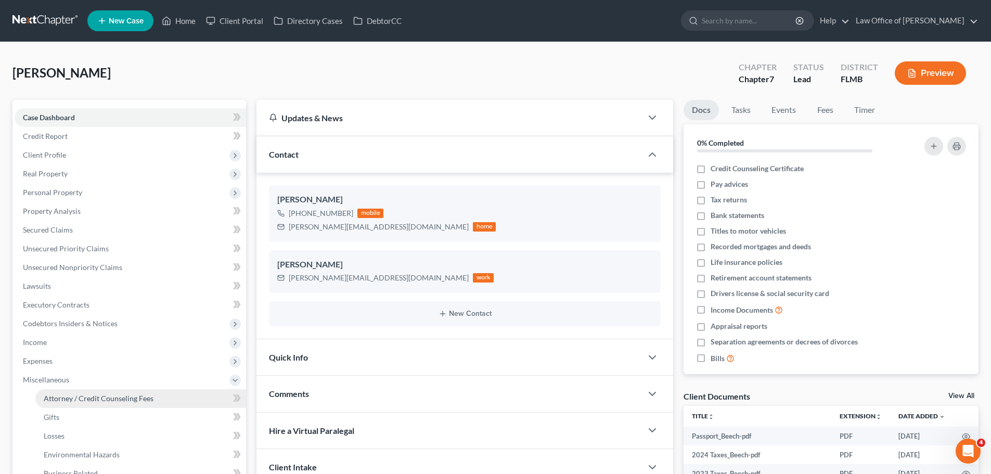
click at [77, 394] on span "Attorney / Credit Counseling Fees" at bounding box center [99, 398] width 110 height 9
select select "0"
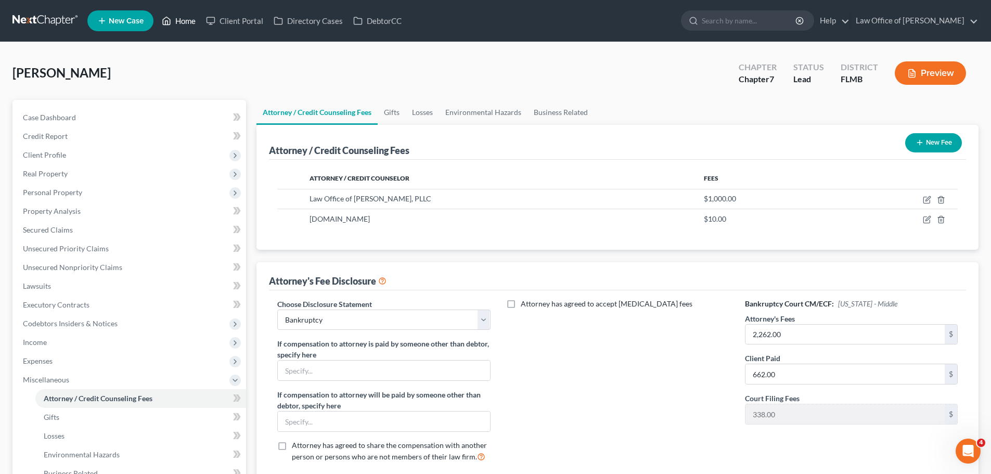
click at [187, 20] on link "Home" at bounding box center [179, 20] width 44 height 19
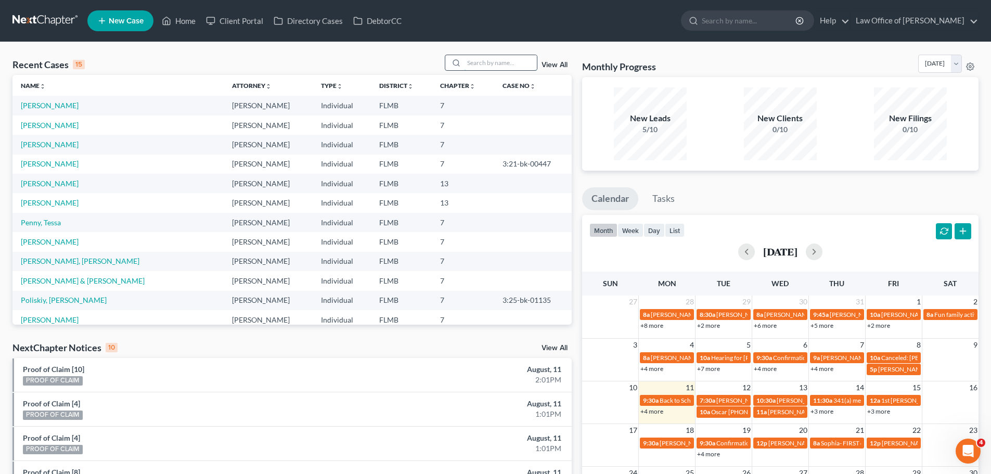
click at [474, 65] on input "search" at bounding box center [500, 62] width 73 height 15
type input "darb"
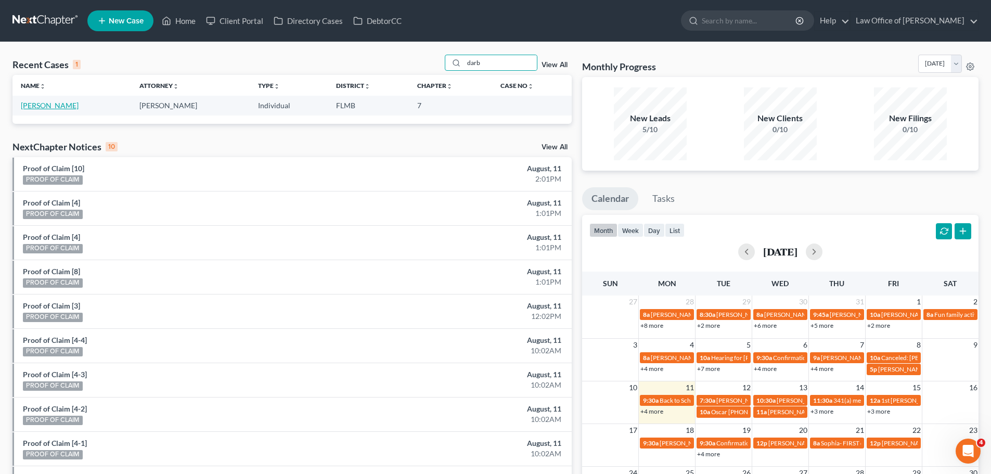
drag, startPoint x: 47, startPoint y: 95, endPoint x: 44, endPoint y: 105, distance: 10.7
click at [47, 95] on th "Name unfold_more expand_more expand_less" at bounding box center [71, 85] width 119 height 21
click at [44, 109] on link "[PERSON_NAME]" at bounding box center [50, 105] width 58 height 9
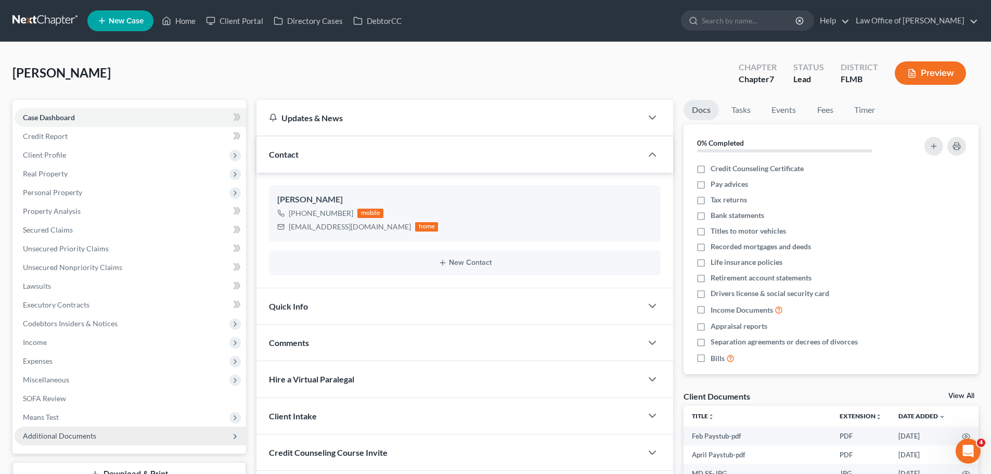
click at [67, 435] on span "Additional Documents" at bounding box center [59, 435] width 73 height 9
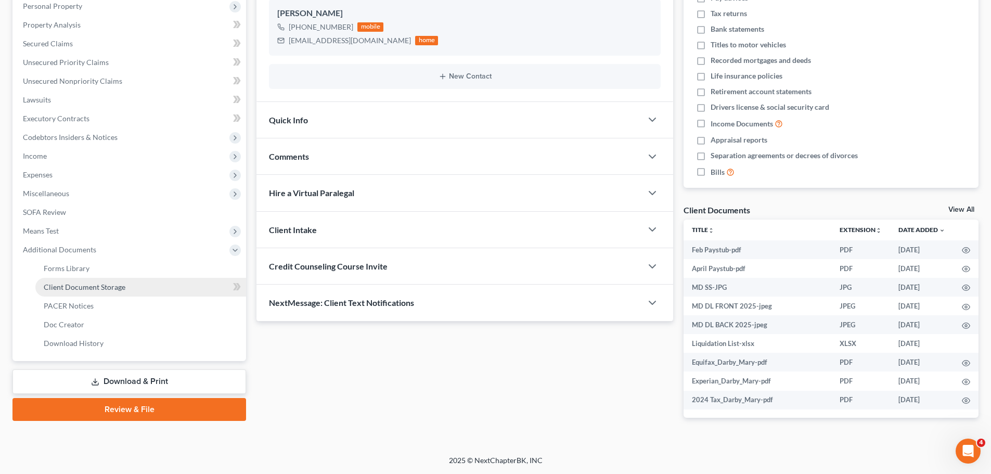
click at [89, 280] on link "Client Document Storage" at bounding box center [140, 287] width 211 height 19
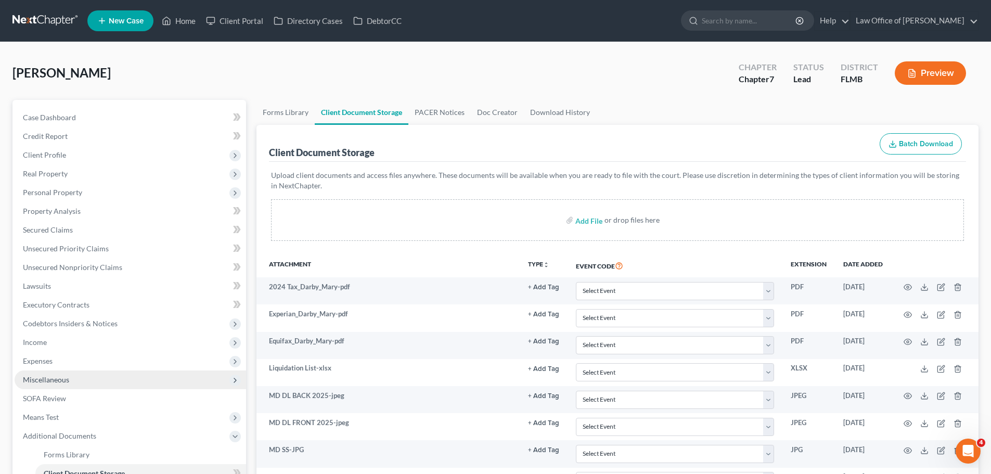
click at [76, 381] on span "Miscellaneous" at bounding box center [130, 379] width 231 height 19
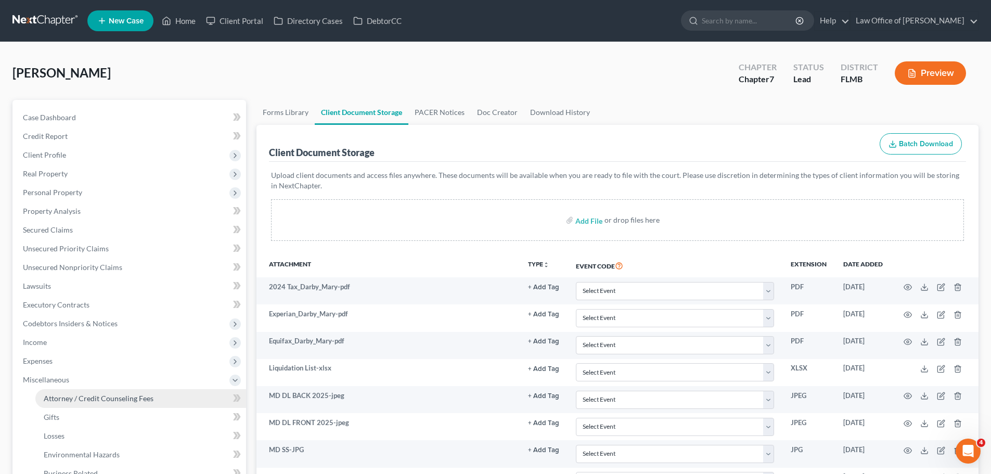
click at [95, 403] on link "Attorney / Credit Counseling Fees" at bounding box center [140, 398] width 211 height 19
select select "0"
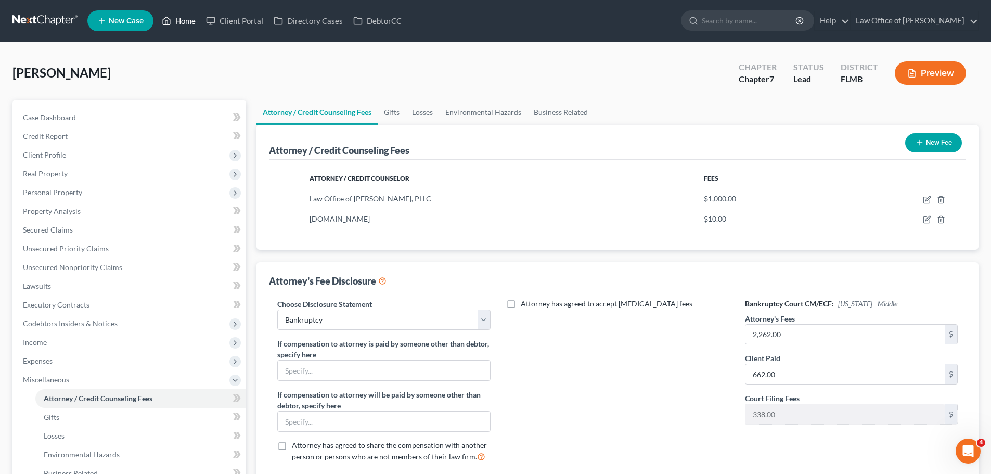
click at [166, 20] on icon at bounding box center [166, 21] width 9 height 12
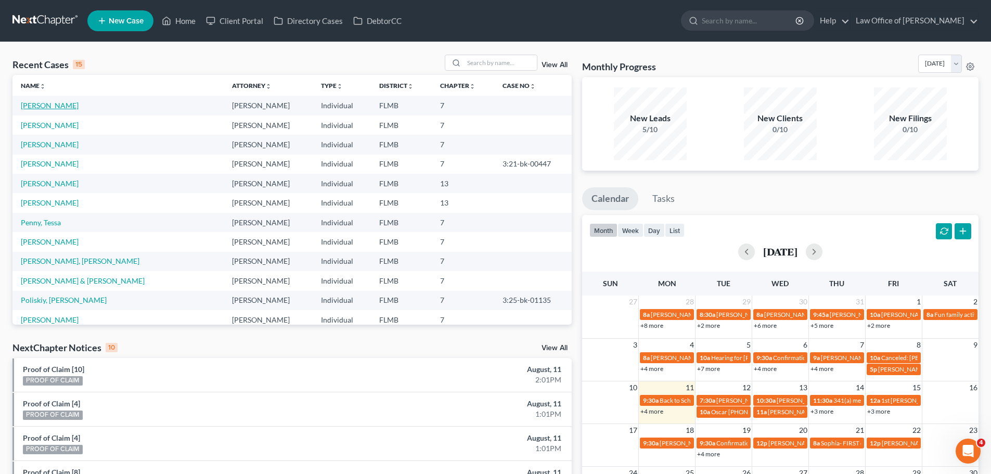
click at [51, 107] on link "[PERSON_NAME]" at bounding box center [50, 105] width 58 height 9
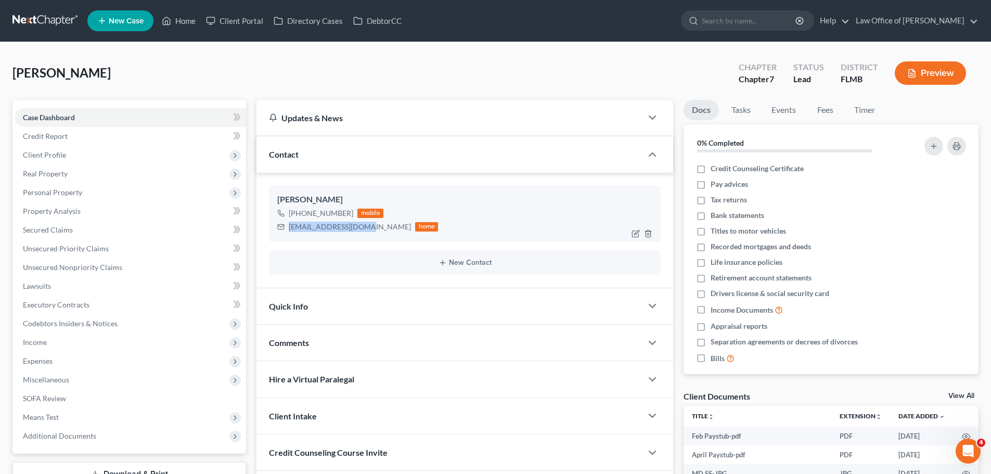
drag, startPoint x: 366, startPoint y: 227, endPoint x: 319, endPoint y: 226, distance: 46.8
click at [279, 225] on div "[EMAIL_ADDRESS][DOMAIN_NAME] home" at bounding box center [357, 227] width 161 height 14
copy div "[EMAIL_ADDRESS][DOMAIN_NAME]"
click at [170, 25] on icon at bounding box center [166, 21] width 7 height 8
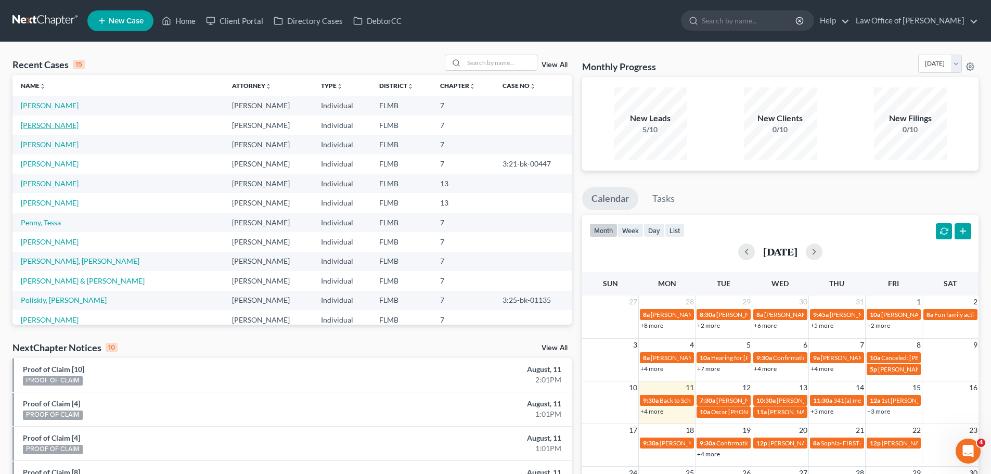
click at [40, 125] on link "[PERSON_NAME]" at bounding box center [50, 125] width 58 height 9
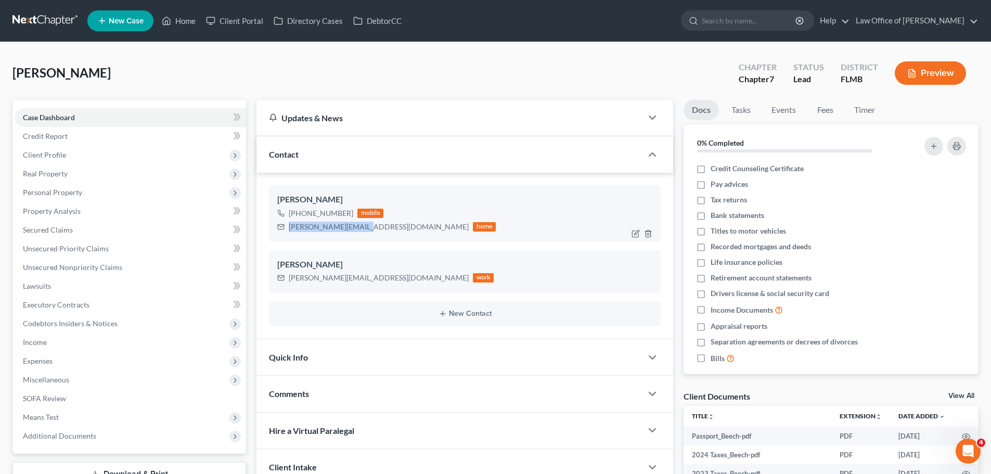
drag, startPoint x: 362, startPoint y: 229, endPoint x: 276, endPoint y: 225, distance: 86.4
click at [276, 225] on div "[PERSON_NAME] [PHONE_NUMBER] mobile [PERSON_NAME][EMAIL_ADDRESS][DOMAIN_NAME] h…" at bounding box center [465, 213] width 392 height 56
copy div "[PERSON_NAME][EMAIL_ADDRESS][DOMAIN_NAME]"
click at [187, 16] on link "Home" at bounding box center [179, 20] width 44 height 19
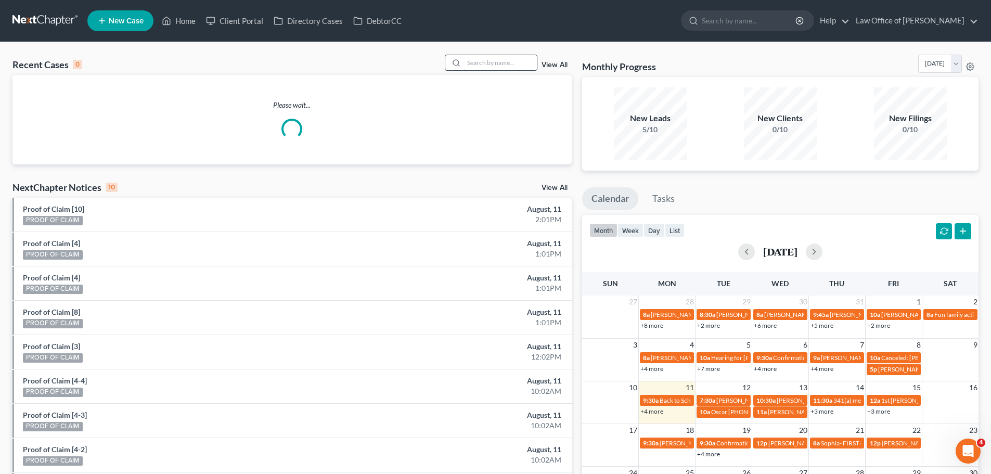
click at [500, 56] on input "search" at bounding box center [500, 62] width 73 height 15
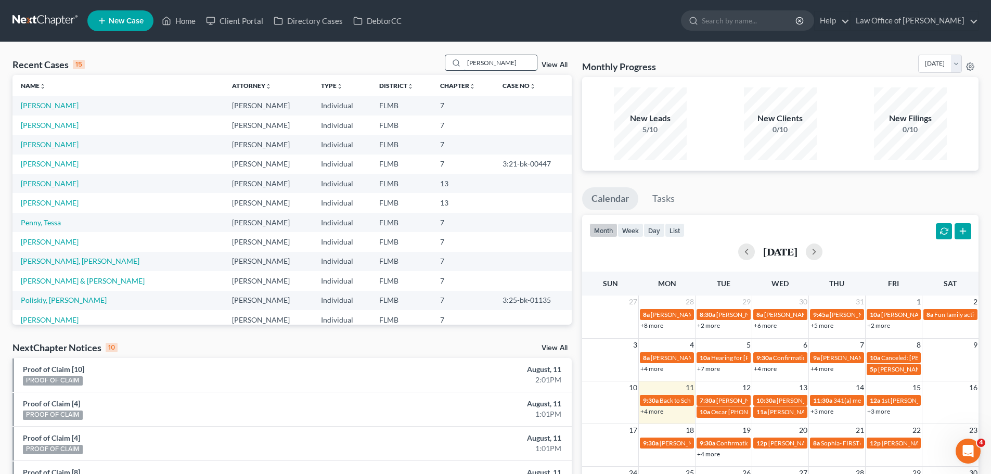
type input "[PERSON_NAME]"
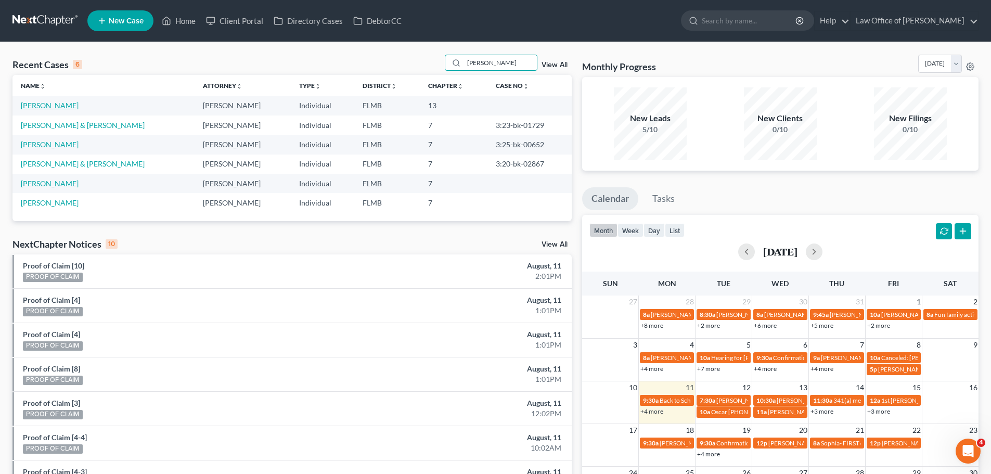
click at [54, 105] on link "[PERSON_NAME]" at bounding box center [50, 105] width 58 height 9
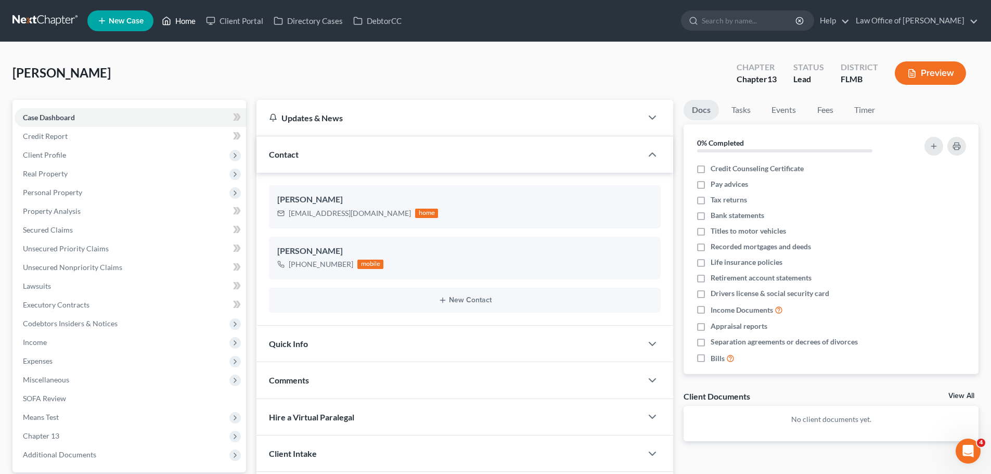
click at [186, 20] on link "Home" at bounding box center [179, 20] width 44 height 19
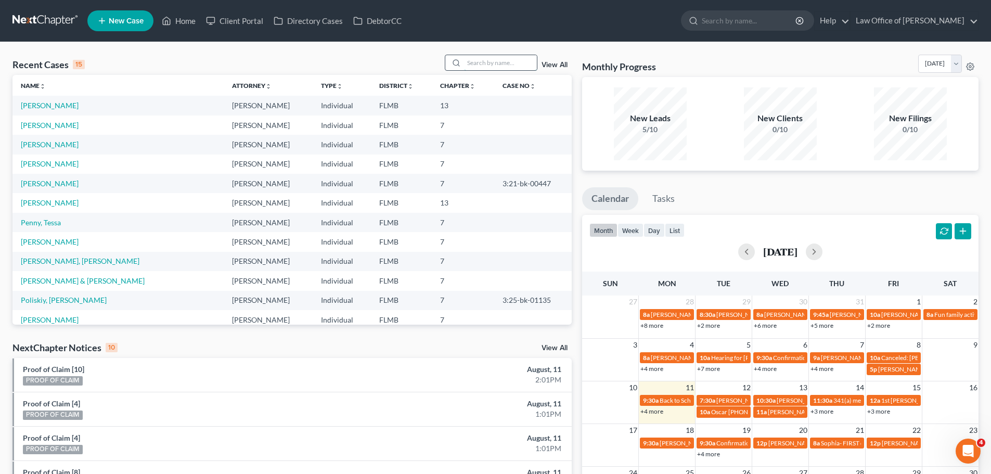
click at [486, 61] on input "search" at bounding box center [500, 62] width 73 height 15
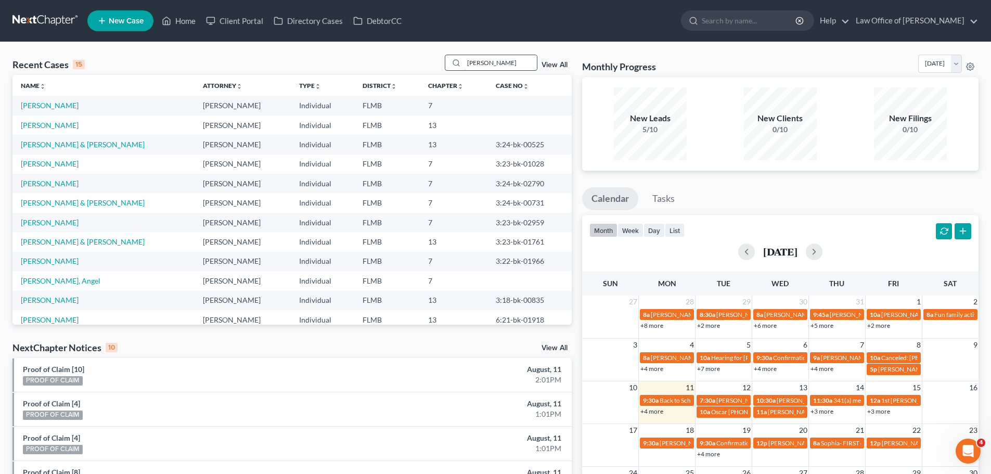
type input "[PERSON_NAME]"
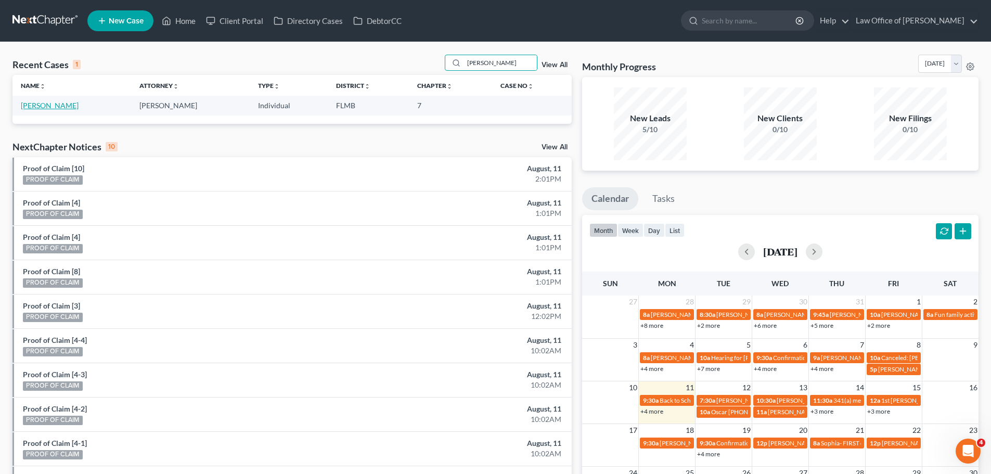
click at [60, 102] on link "[PERSON_NAME]" at bounding box center [50, 105] width 58 height 9
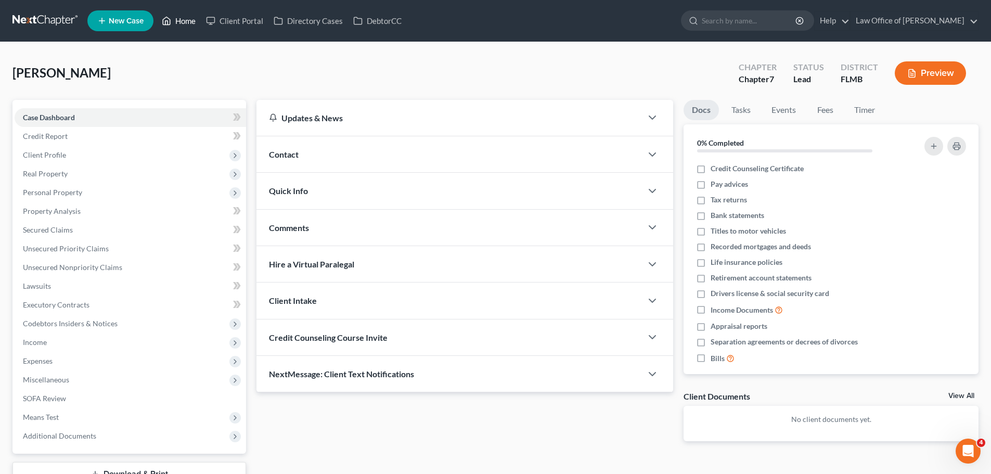
click at [171, 19] on icon at bounding box center [166, 21] width 9 height 12
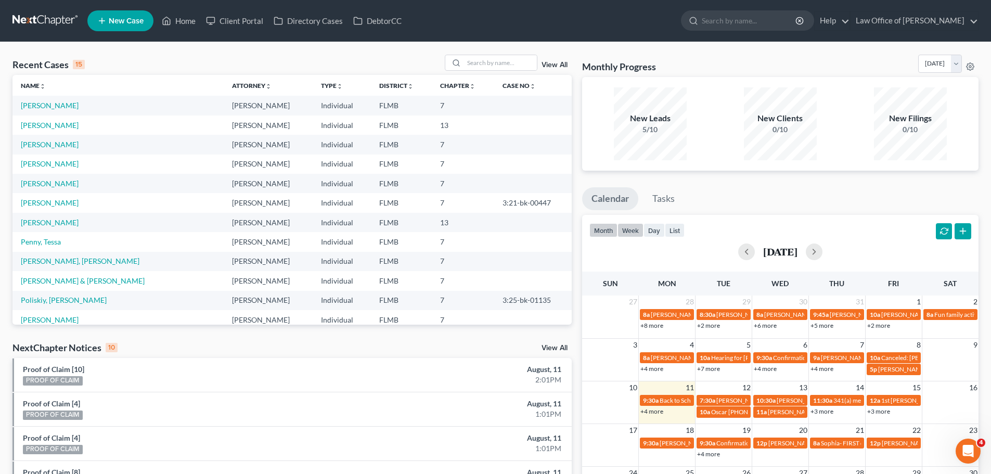
click at [633, 231] on button "week" at bounding box center [630, 230] width 26 height 14
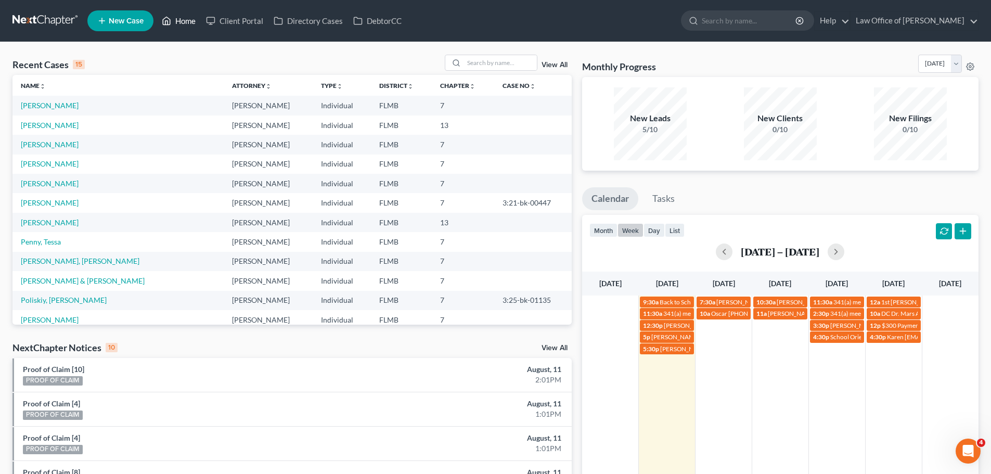
click at [166, 14] on link "Home" at bounding box center [179, 20] width 44 height 19
click at [167, 16] on icon at bounding box center [166, 21] width 9 height 12
click at [60, 106] on link "[PERSON_NAME]" at bounding box center [50, 105] width 58 height 9
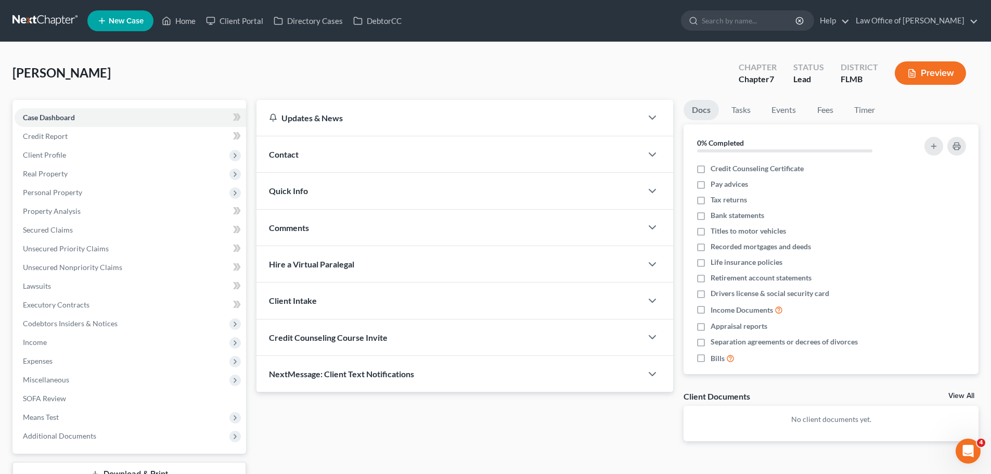
click at [293, 159] on span "Contact" at bounding box center [284, 154] width 30 height 10
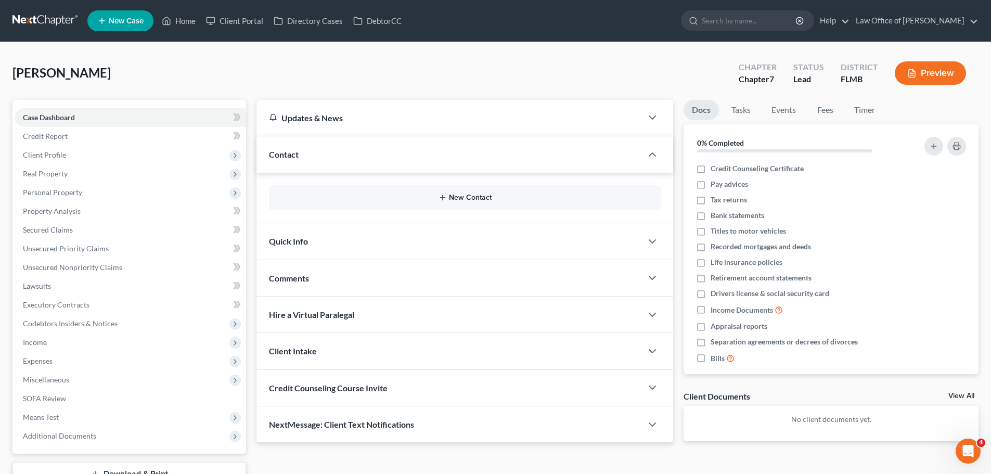
click at [478, 198] on button "New Contact" at bounding box center [464, 198] width 375 height 8
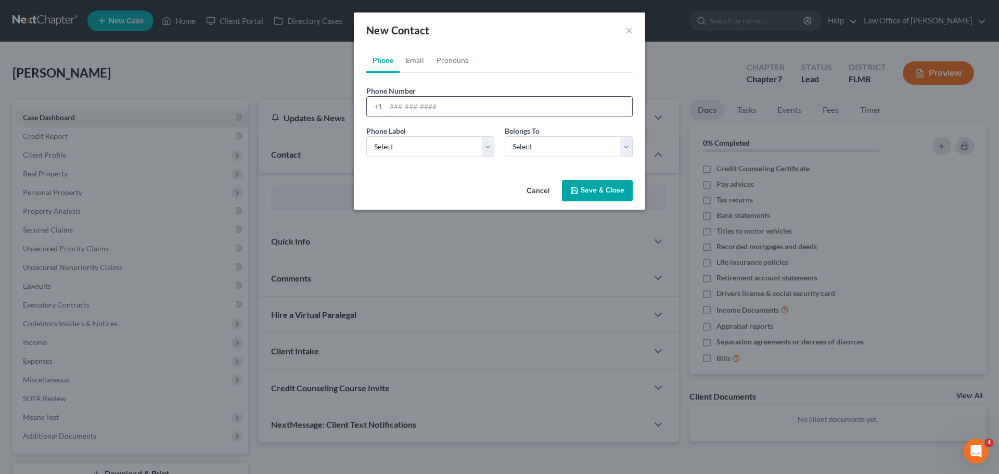
click at [432, 108] on input "tel" at bounding box center [509, 107] width 246 height 20
paste input "[PHONE_NUMBER]"
click at [403, 107] on input "[PHONE_NUMBER]" at bounding box center [509, 107] width 246 height 20
type input "[PHONE_NUMBER]"
drag, startPoint x: 396, startPoint y: 145, endPoint x: 403, endPoint y: 154, distance: 11.5
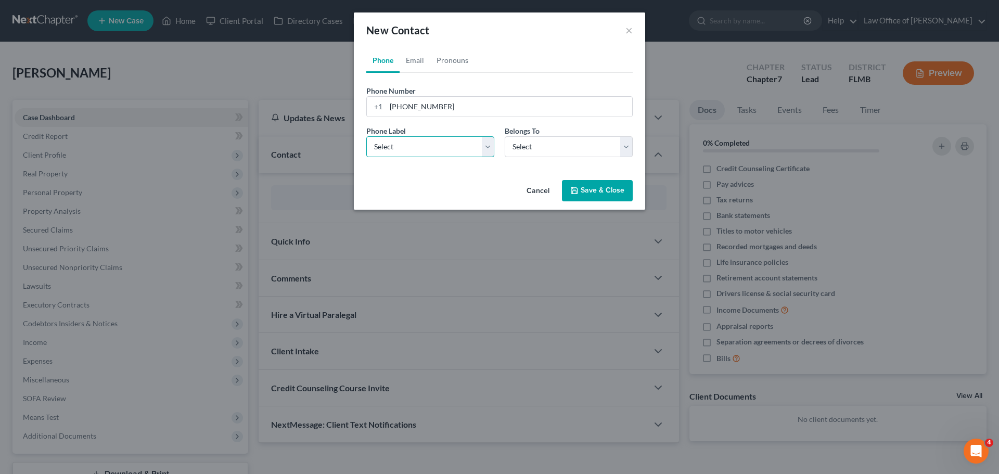
click at [396, 145] on select "Select Mobile Home Work Other" at bounding box center [430, 146] width 128 height 21
select select "0"
click at [366, 136] on select "Select Mobile Home Work Other" at bounding box center [430, 146] width 128 height 21
click at [511, 154] on select "Select Client Other" at bounding box center [569, 146] width 128 height 21
select select "0"
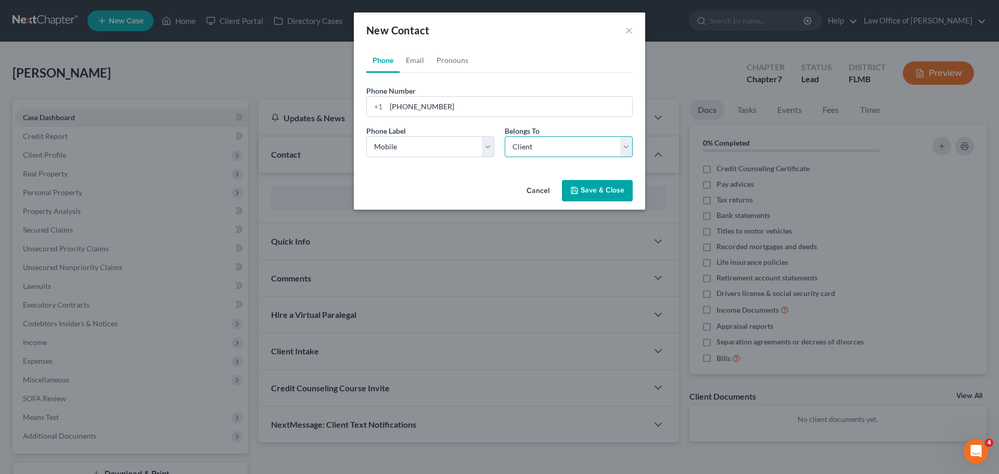
click at [505, 136] on select "Select Client Other" at bounding box center [569, 146] width 128 height 21
select select "0"
click at [414, 61] on link "Email" at bounding box center [414, 60] width 31 height 25
click at [406, 104] on input "email" at bounding box center [509, 107] width 246 height 20
paste input "[EMAIL_ADDRESS][DOMAIN_NAME]"
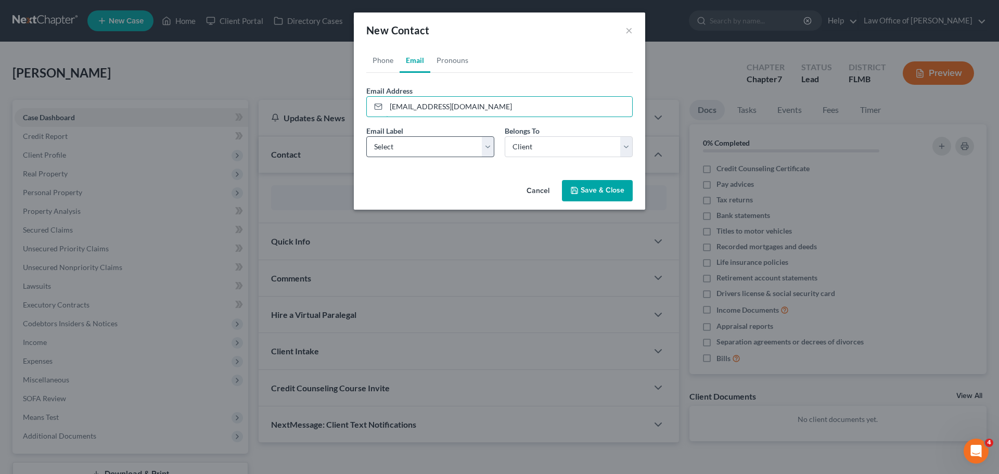
type input "[EMAIL_ADDRESS][DOMAIN_NAME]"
click at [421, 155] on select "Select Home Work Other" at bounding box center [430, 146] width 128 height 21
select select "0"
click at [366, 136] on select "Select Home Work Other" at bounding box center [430, 146] width 128 height 21
click at [582, 194] on button "Save & Close" at bounding box center [597, 191] width 71 height 22
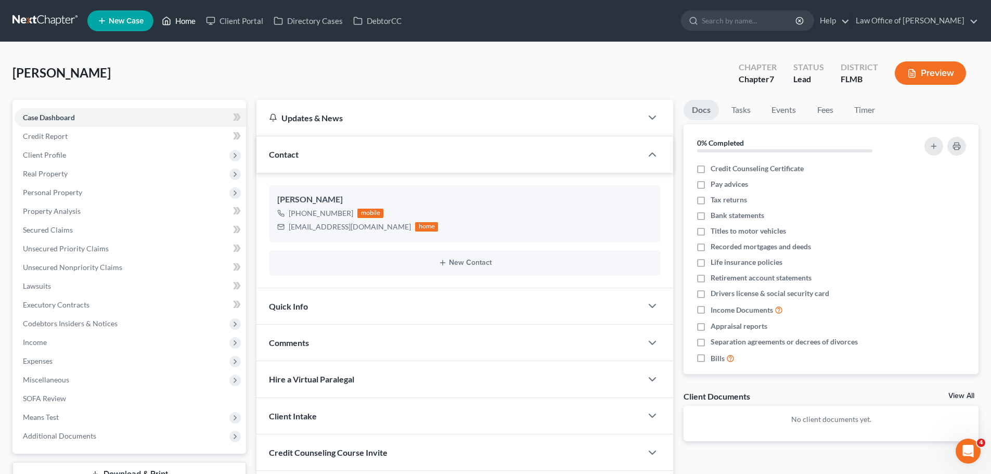
drag, startPoint x: 190, startPoint y: 24, endPoint x: 204, endPoint y: 36, distance: 18.4
click at [190, 24] on link "Home" at bounding box center [179, 20] width 44 height 19
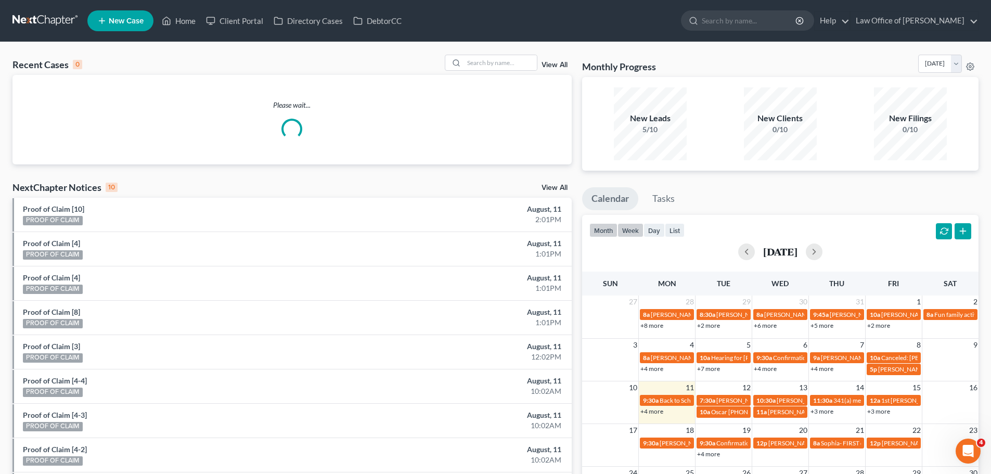
click at [636, 234] on button "week" at bounding box center [630, 230] width 26 height 14
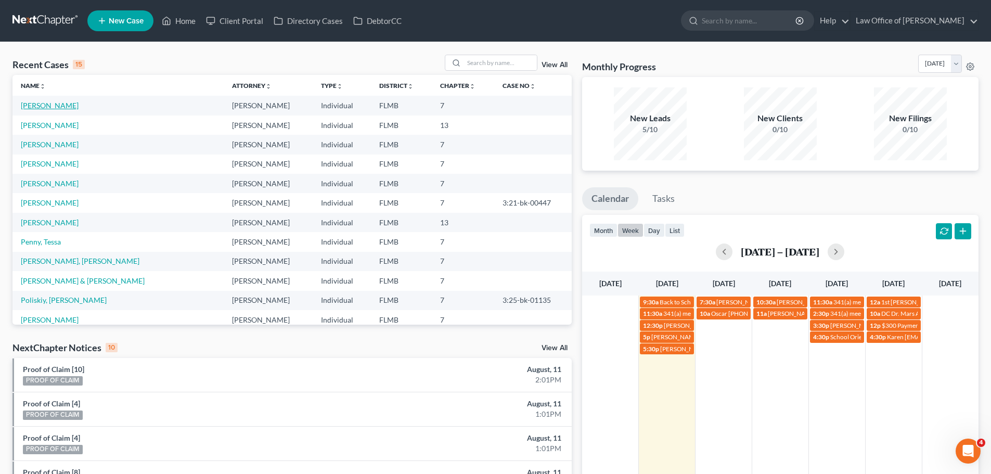
click at [61, 104] on link "[PERSON_NAME]" at bounding box center [50, 105] width 58 height 9
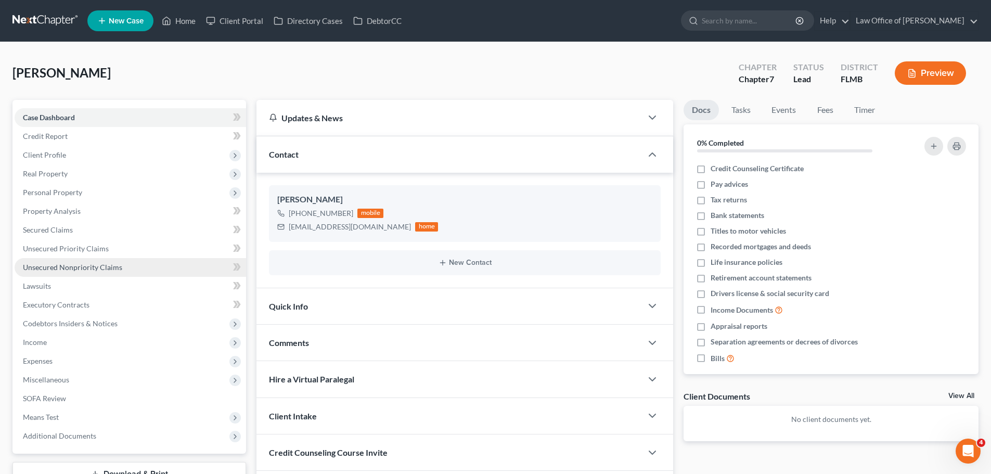
click at [84, 270] on span "Unsecured Nonpriority Claims" at bounding box center [72, 267] width 99 height 9
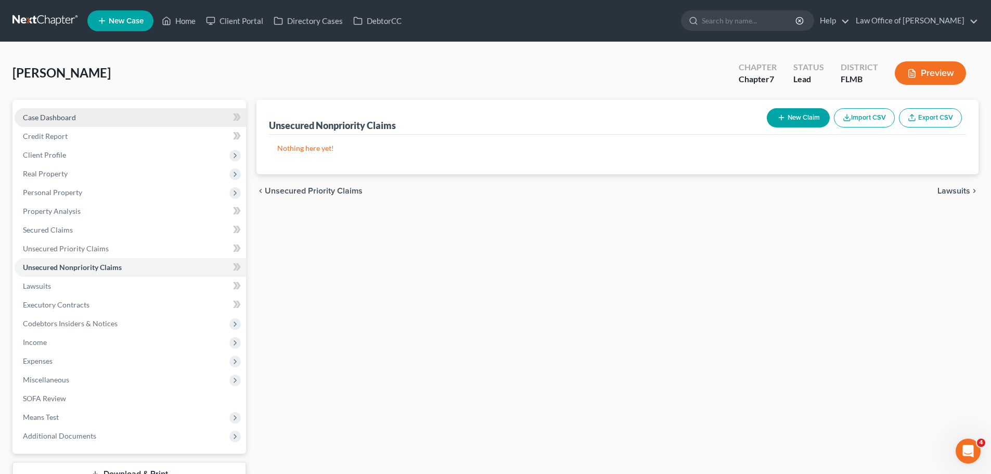
click at [69, 121] on span "Case Dashboard" at bounding box center [49, 117] width 53 height 9
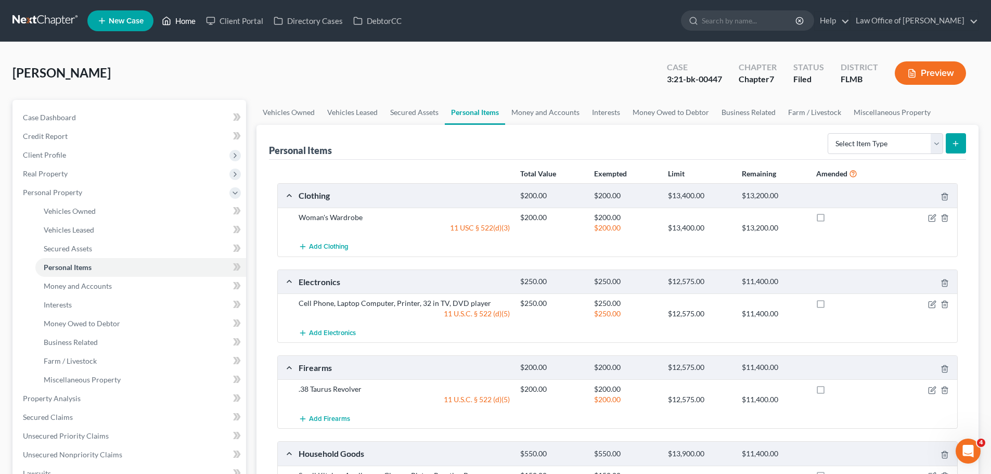
click at [182, 23] on link "Home" at bounding box center [179, 20] width 44 height 19
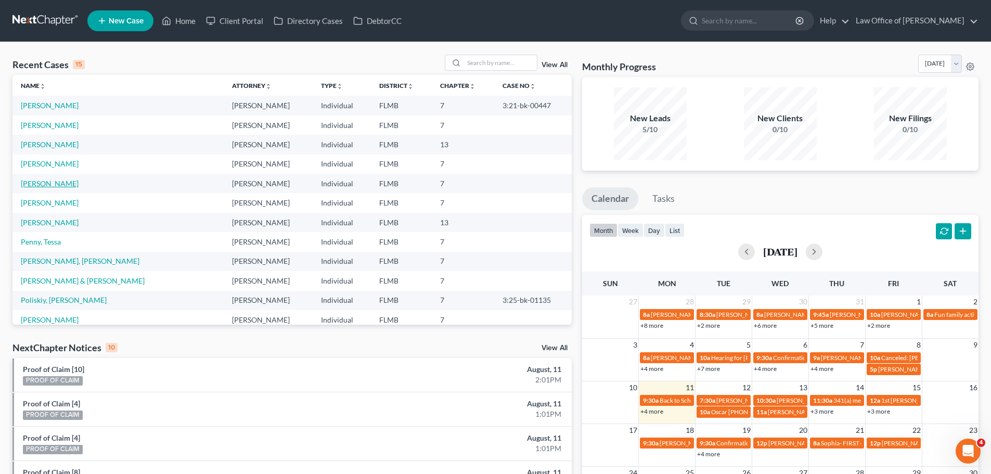
click at [54, 183] on link "[PERSON_NAME]" at bounding box center [50, 183] width 58 height 9
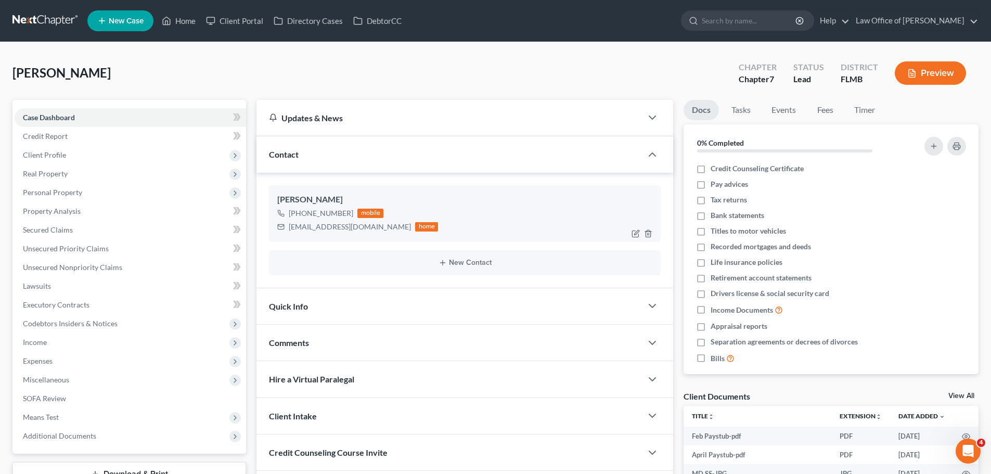
click at [346, 226] on div "[EMAIL_ADDRESS][DOMAIN_NAME]" at bounding box center [350, 227] width 122 height 10
drag, startPoint x: 367, startPoint y: 226, endPoint x: 290, endPoint y: 227, distance: 77.0
click at [290, 227] on div "[EMAIL_ADDRESS][DOMAIN_NAME] home" at bounding box center [357, 227] width 161 height 14
copy div "[EMAIL_ADDRESS][DOMAIN_NAME]"
click at [181, 19] on link "Home" at bounding box center [179, 20] width 44 height 19
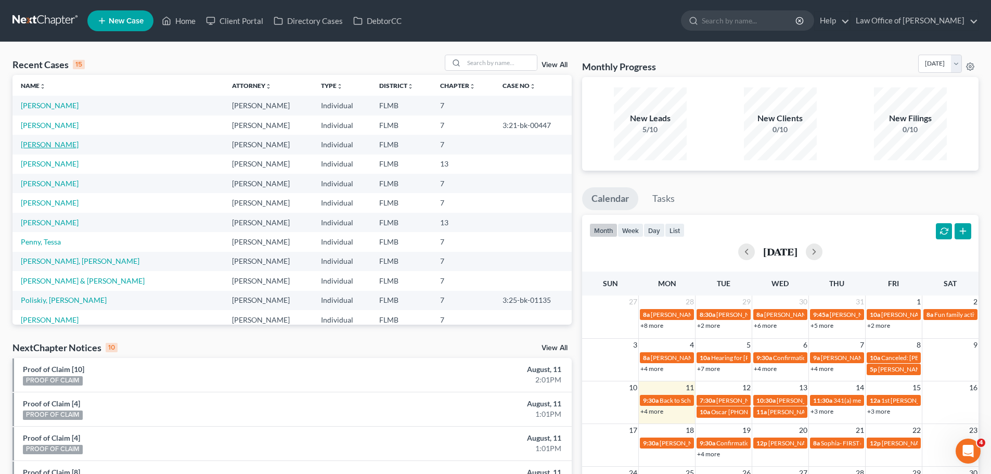
click at [60, 147] on link "[PERSON_NAME]" at bounding box center [50, 144] width 58 height 9
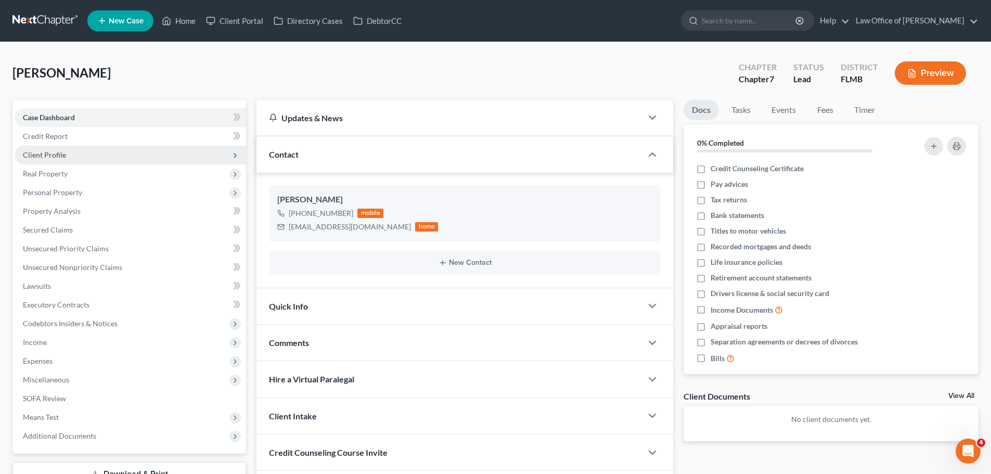
click at [86, 150] on span "Client Profile" at bounding box center [130, 155] width 231 height 19
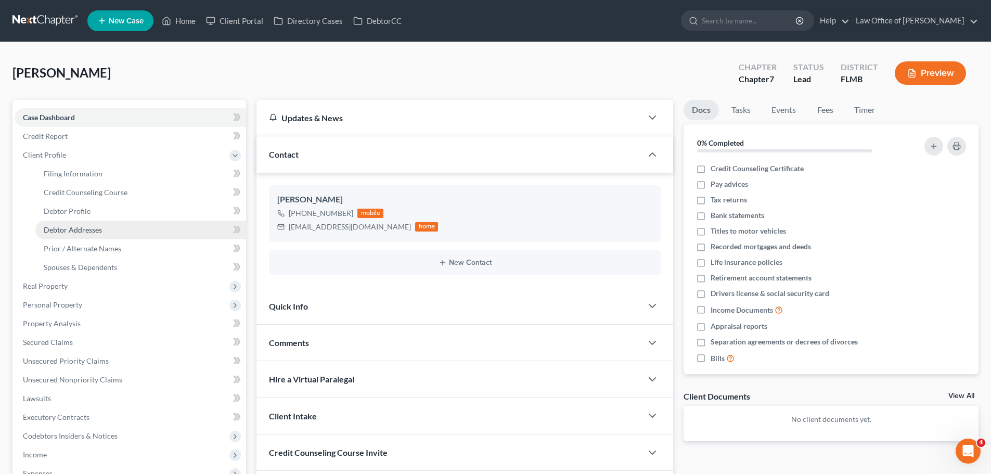
click at [115, 227] on link "Debtor Addresses" at bounding box center [140, 230] width 211 height 19
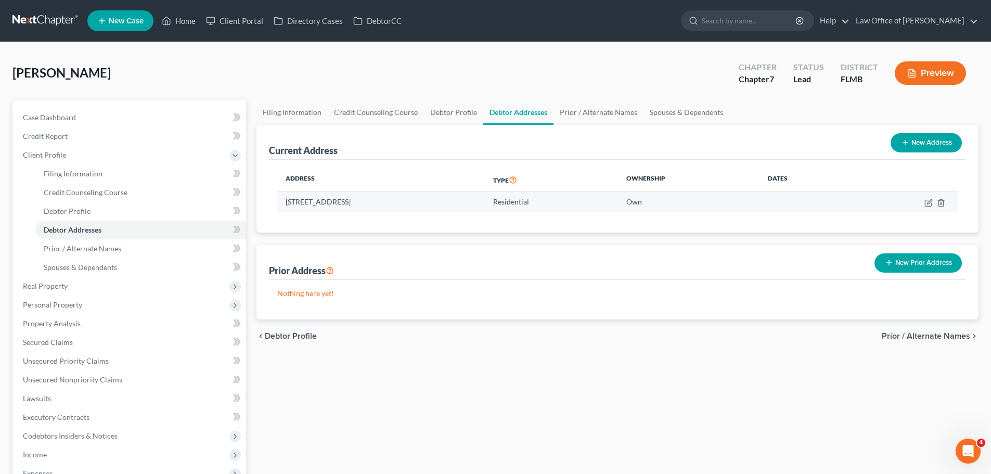
drag, startPoint x: 359, startPoint y: 202, endPoint x: 279, endPoint y: 202, distance: 80.1
click at [279, 202] on td "5505 Mariners Cove Dr, Jacksonville, FL 32210" at bounding box center [381, 202] width 208 height 20
copy td "5505 Mariners Cove Dr"
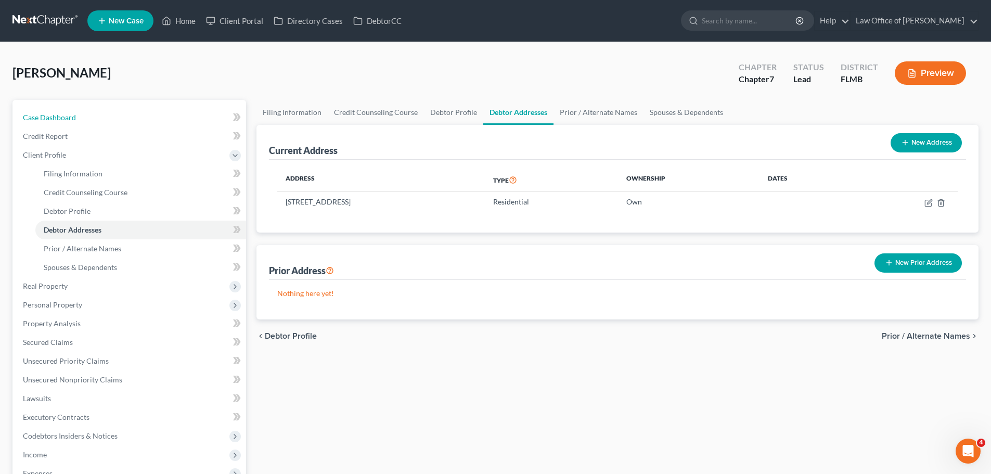
drag, startPoint x: 26, startPoint y: 124, endPoint x: 229, endPoint y: 141, distance: 204.1
click at [27, 124] on link "Case Dashboard" at bounding box center [130, 117] width 231 height 19
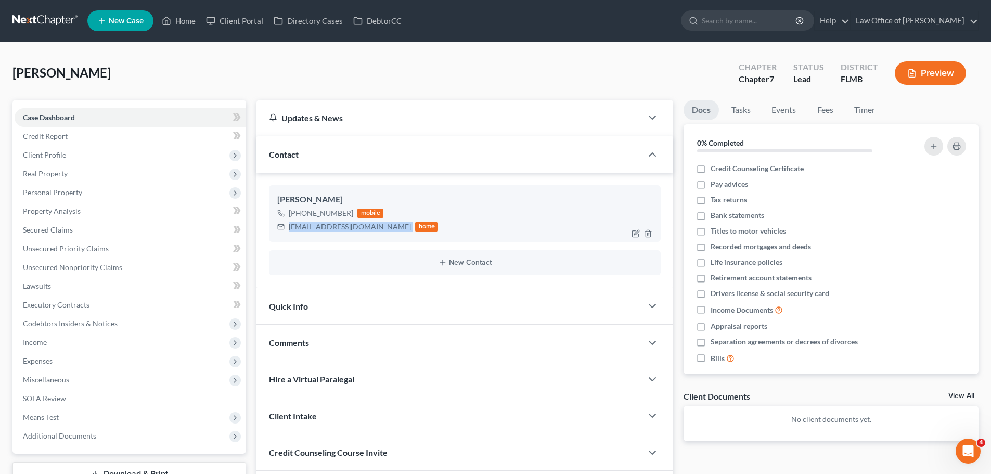
drag, startPoint x: 363, startPoint y: 226, endPoint x: 289, endPoint y: 223, distance: 74.0
click at [289, 223] on div "pcfether@hotmail.com home" at bounding box center [357, 227] width 161 height 14
copy div "[EMAIL_ADDRESS][DOMAIN_NAME]"
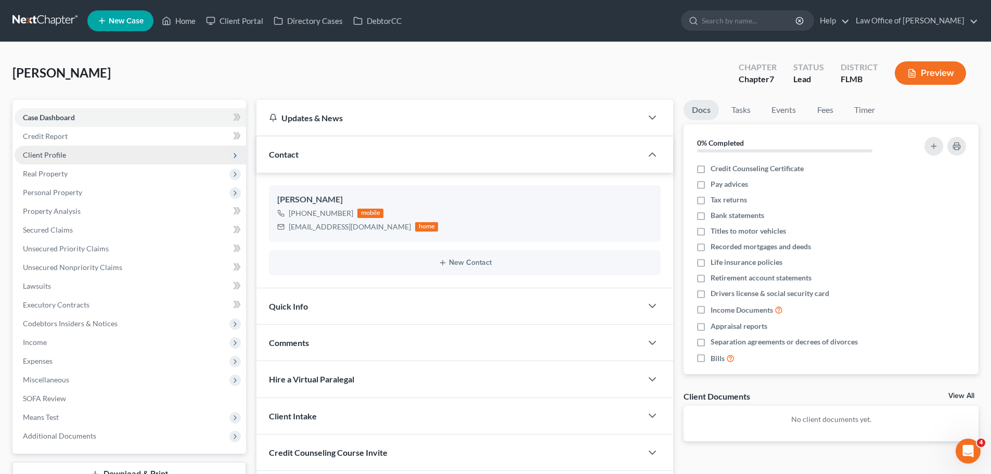
click at [72, 161] on span "Client Profile" at bounding box center [130, 155] width 231 height 19
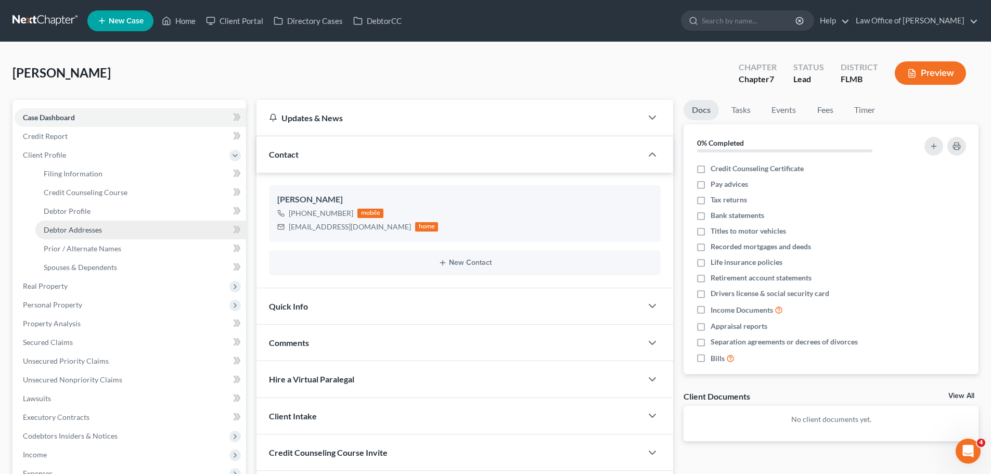
click at [95, 228] on span "Debtor Addresses" at bounding box center [73, 229] width 58 height 9
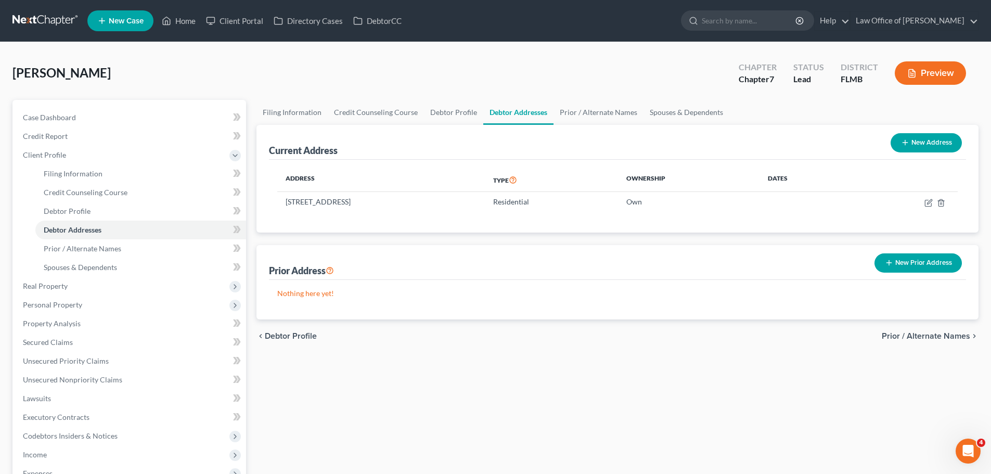
drag, startPoint x: 360, startPoint y: 203, endPoint x: 269, endPoint y: 203, distance: 90.5
click at [269, 203] on div "Address Type Ownership Dates 5505 Mariners Cove Dr, Jacksonville, FL 32210 Resi…" at bounding box center [617, 196] width 697 height 73
click at [308, 203] on td "5505 Mariners Cove Dr, Jacksonville, FL 32210" at bounding box center [381, 202] width 208 height 20
click at [285, 202] on td "5505 Mariners Cove Dr, Jacksonville, FL 32210" at bounding box center [381, 202] width 208 height 20
click at [289, 204] on td "5505 Mariners Cove Dr, Jacksonville, FL 32210" at bounding box center [381, 202] width 208 height 20
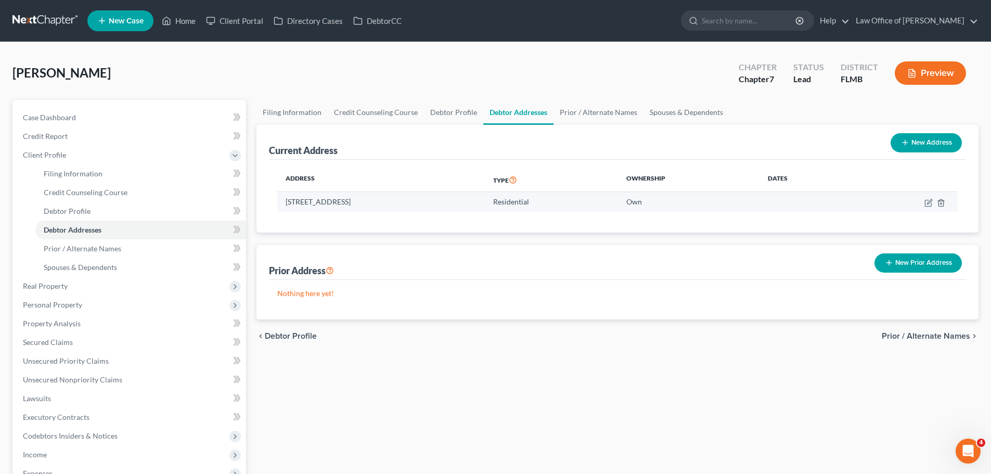
drag, startPoint x: 362, startPoint y: 205, endPoint x: 286, endPoint y: 207, distance: 75.4
click at [286, 207] on td "5505 Mariners Cove Dr, Jacksonville, FL 32210" at bounding box center [381, 202] width 208 height 20
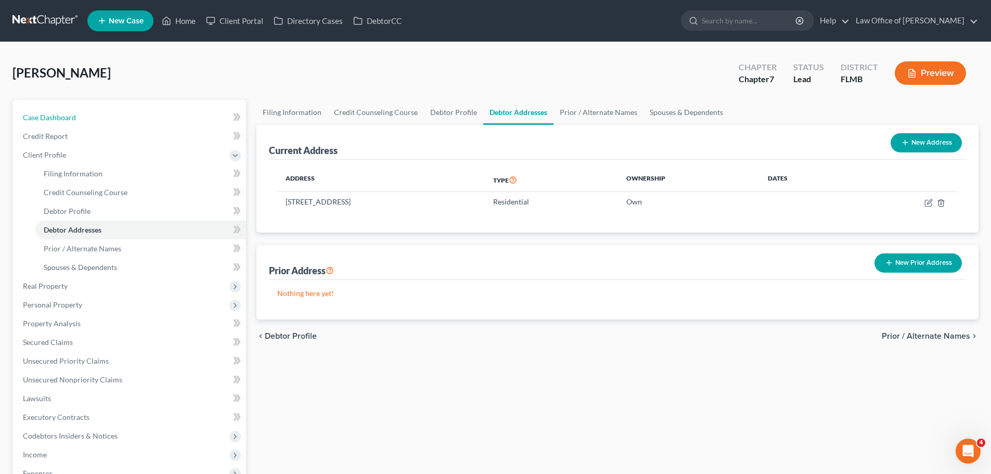
drag, startPoint x: 97, startPoint y: 117, endPoint x: 16, endPoint y: 84, distance: 87.5
click at [97, 117] on link "Case Dashboard" at bounding box center [130, 117] width 231 height 19
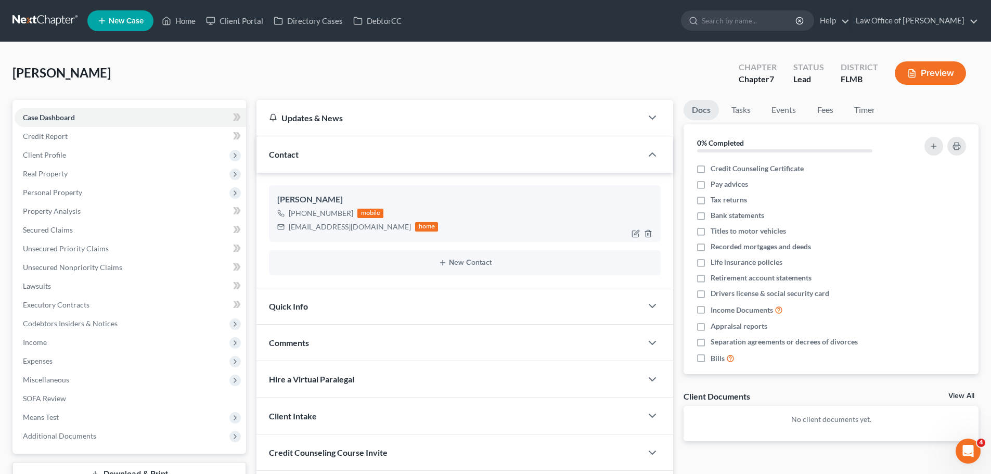
click at [344, 224] on div "[EMAIL_ADDRESS][DOMAIN_NAME]" at bounding box center [350, 227] width 122 height 10
drag, startPoint x: 361, startPoint y: 227, endPoint x: 288, endPoint y: 228, distance: 72.8
click at [288, 228] on div "pcfether@hotmail.com home" at bounding box center [357, 227] width 161 height 14
copy div "[EMAIL_ADDRESS][DOMAIN_NAME]"
click at [60, 161] on span "Client Profile" at bounding box center [130, 155] width 231 height 19
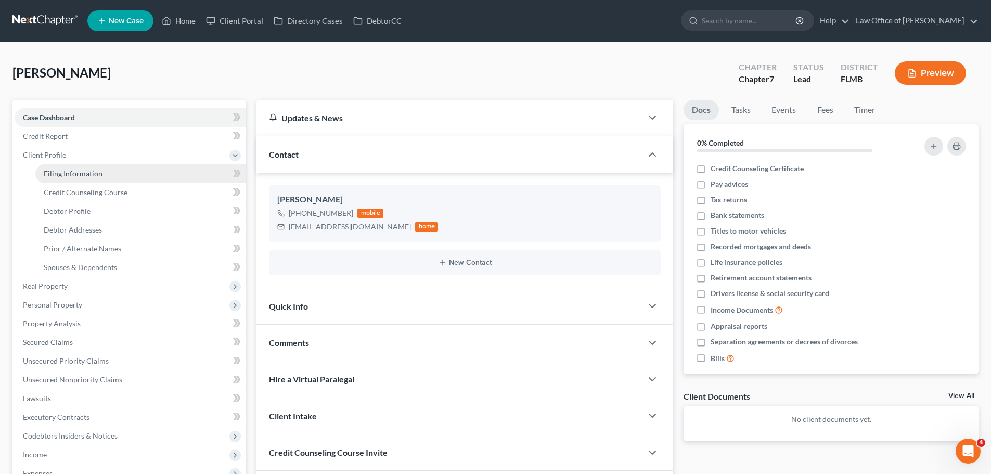
click at [69, 175] on span "Filing Information" at bounding box center [73, 173] width 59 height 9
select select "1"
select select "0"
select select "9"
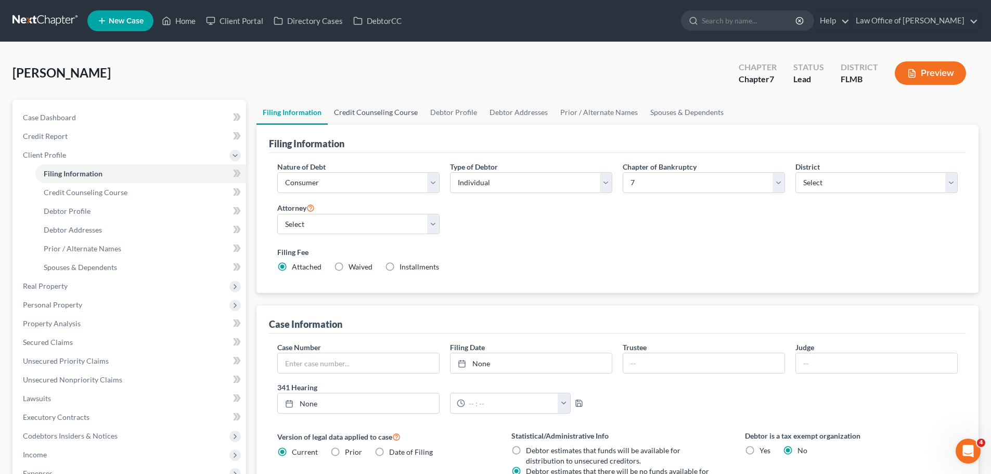
click at [393, 121] on link "Credit Counseling Course" at bounding box center [376, 112] width 96 height 25
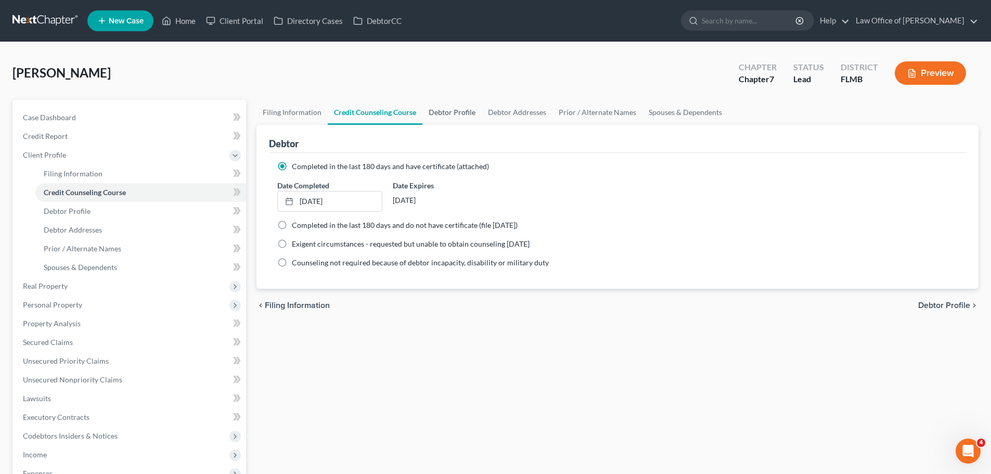
click at [447, 114] on link "Debtor Profile" at bounding box center [451, 112] width 59 height 25
select select "4"
select select "0"
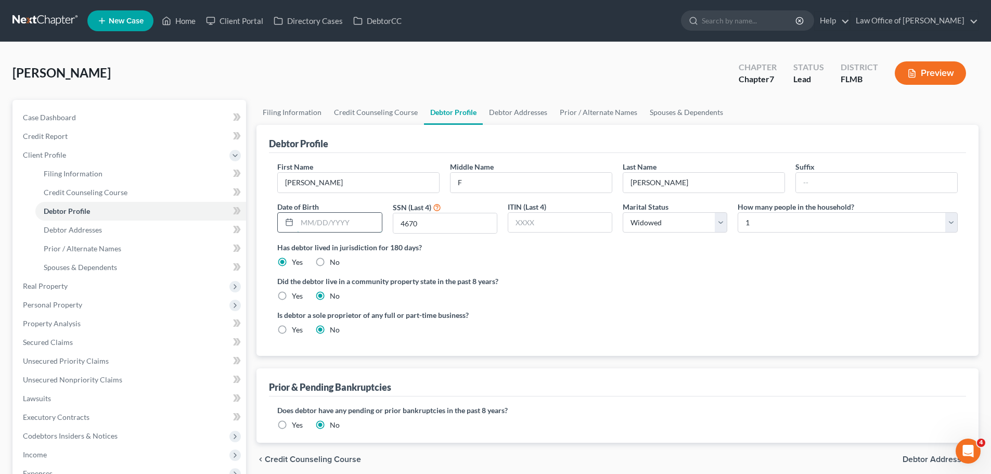
click at [368, 224] on input "text" at bounding box center [339, 223] width 84 height 20
type input "11/17/1947"
click at [514, 112] on link "Debtor Addresses" at bounding box center [518, 112] width 71 height 25
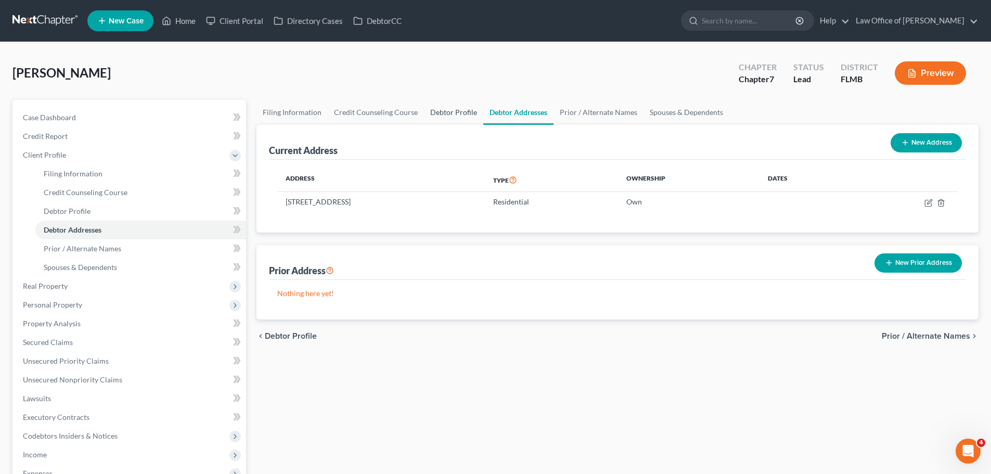
click at [474, 114] on link "Debtor Profile" at bounding box center [453, 112] width 59 height 25
select select "4"
select select "0"
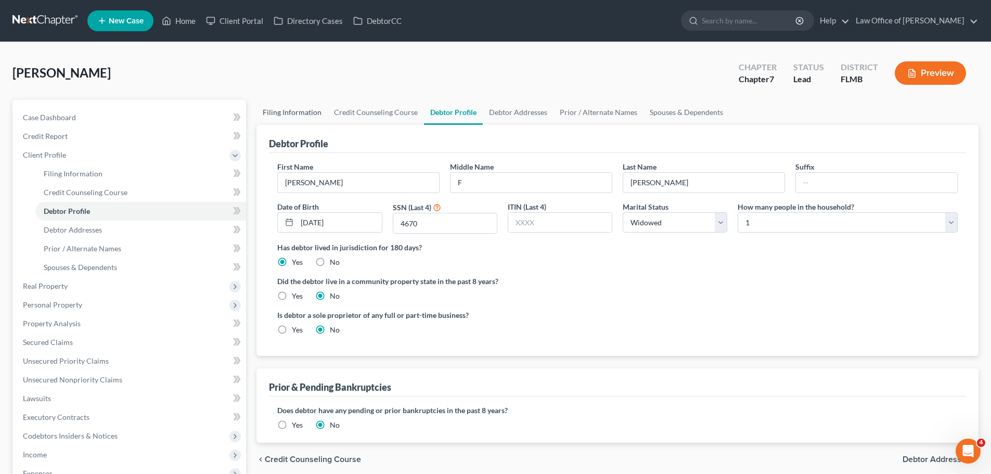
drag, startPoint x: 300, startPoint y: 123, endPoint x: 299, endPoint y: 117, distance: 6.4
click at [300, 122] on link "Filing Information" at bounding box center [291, 112] width 71 height 25
select select "1"
select select "0"
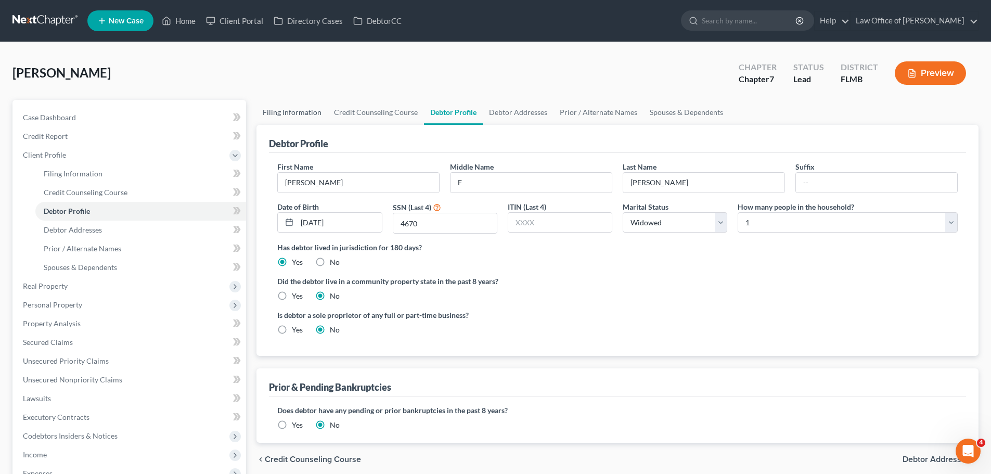
select select "15"
select select "0"
select select "9"
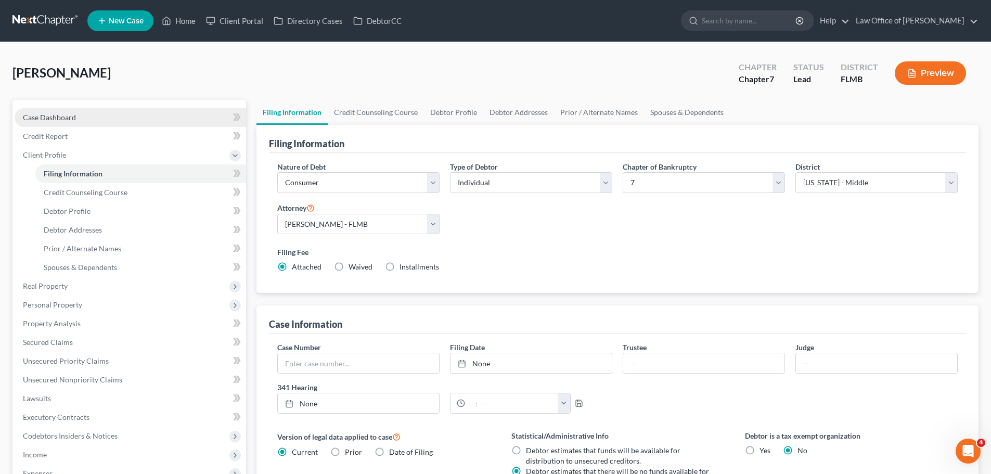
click at [63, 124] on link "Case Dashboard" at bounding box center [130, 117] width 231 height 19
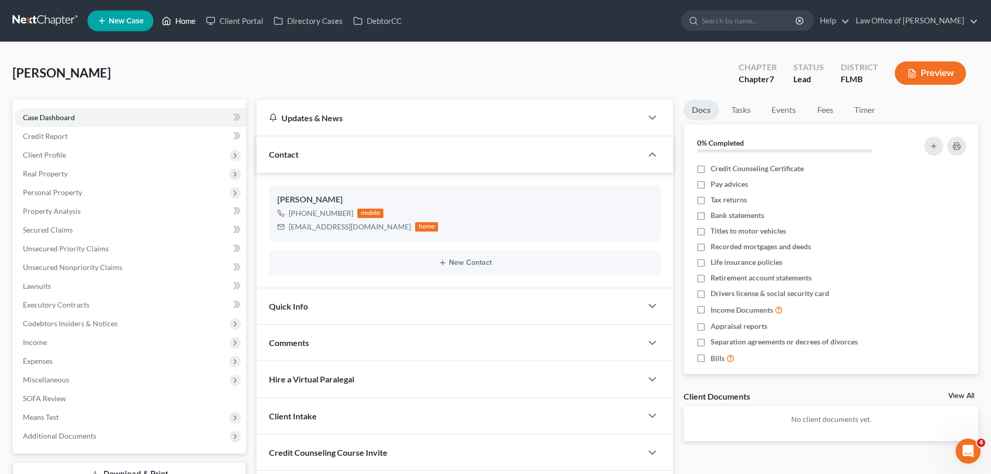
click at [182, 15] on link "Home" at bounding box center [179, 20] width 44 height 19
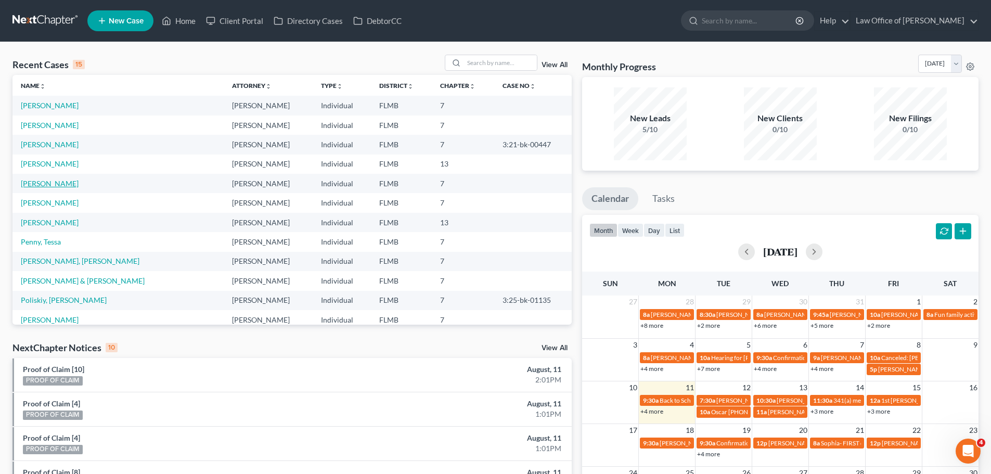
click at [50, 184] on link "[PERSON_NAME]" at bounding box center [50, 183] width 58 height 9
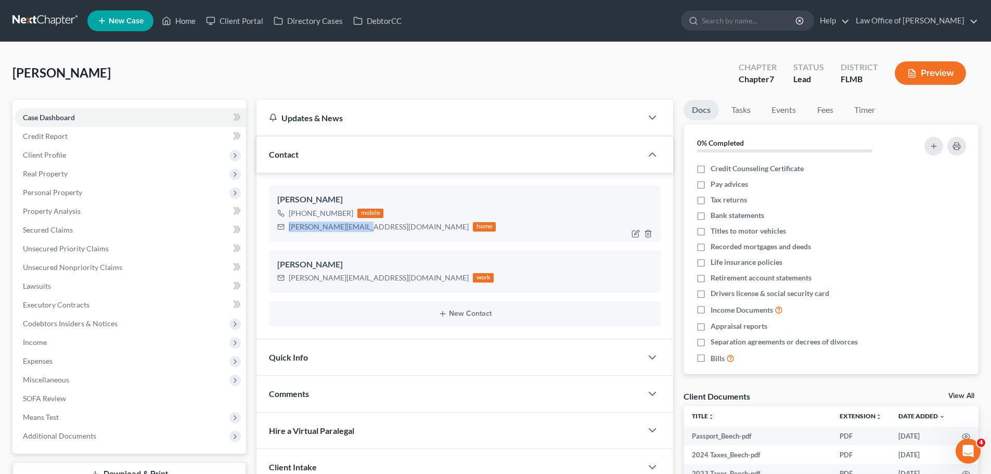
drag, startPoint x: 364, startPoint y: 228, endPoint x: 288, endPoint y: 232, distance: 76.0
click at [288, 232] on div "[PERSON_NAME][EMAIL_ADDRESS][DOMAIN_NAME] home" at bounding box center [386, 227] width 218 height 14
copy div "[PERSON_NAME][EMAIL_ADDRESS][DOMAIN_NAME]"
click at [175, 20] on link "Home" at bounding box center [179, 20] width 44 height 19
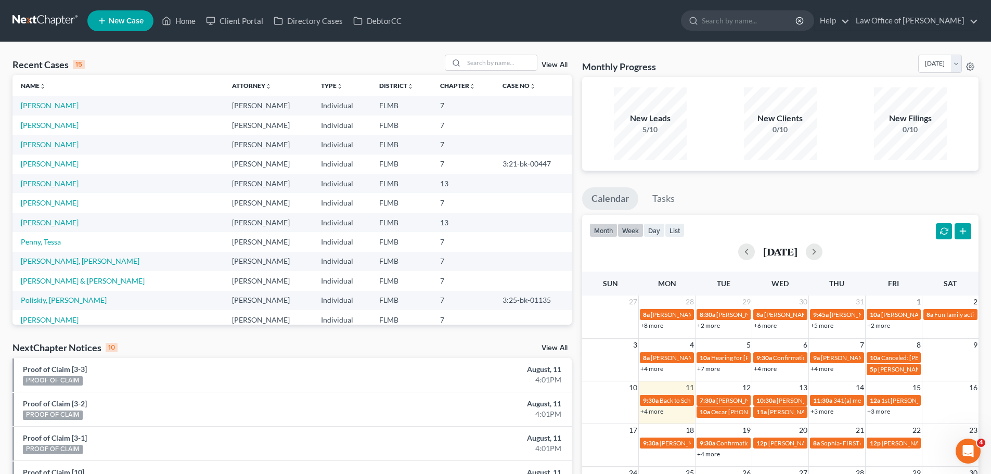
click at [639, 227] on button "week" at bounding box center [630, 230] width 26 height 14
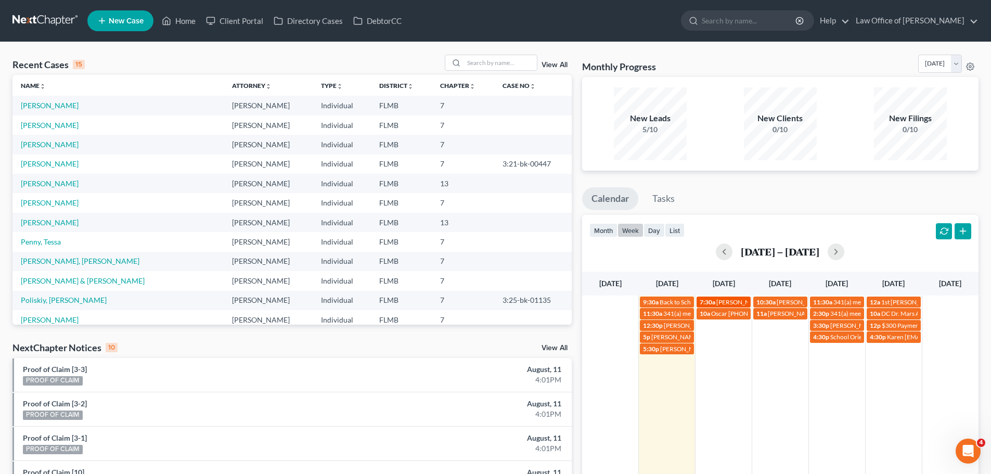
click at [723, 302] on span "[PERSON_NAME] - [DATE]" at bounding box center [752, 302] width 73 height 8
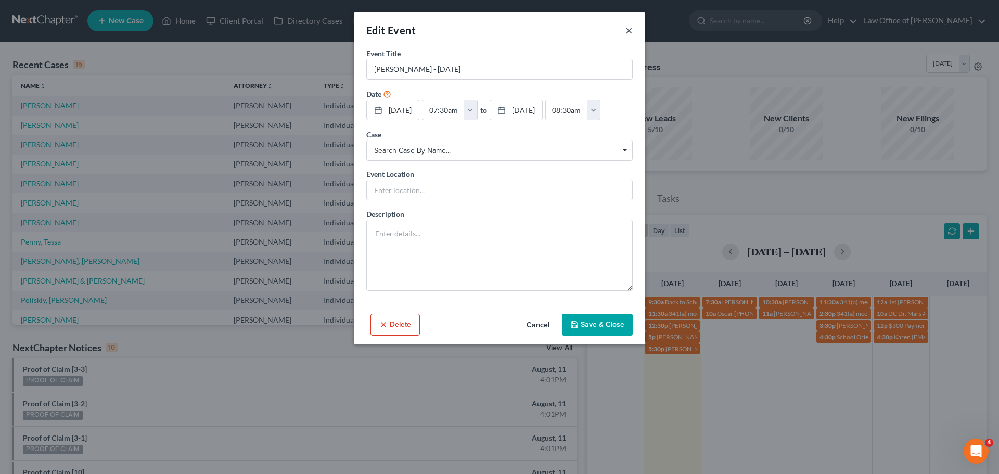
click at [629, 32] on button "×" at bounding box center [628, 30] width 7 height 12
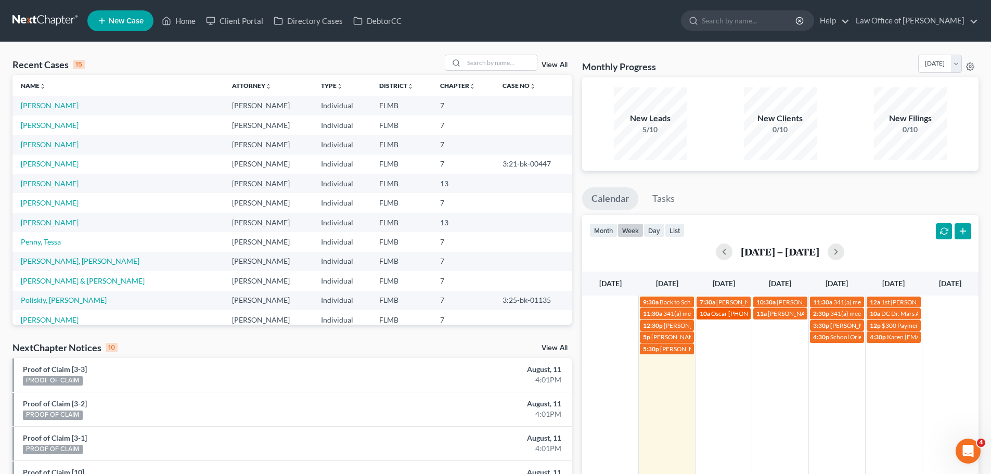
click at [726, 316] on span "Oscar [PHONE_NUMBER] ([PERSON_NAME] will translate) [EMAIL_ADDRESS][DOMAIN_NAME]" at bounding box center [844, 314] width 267 height 8
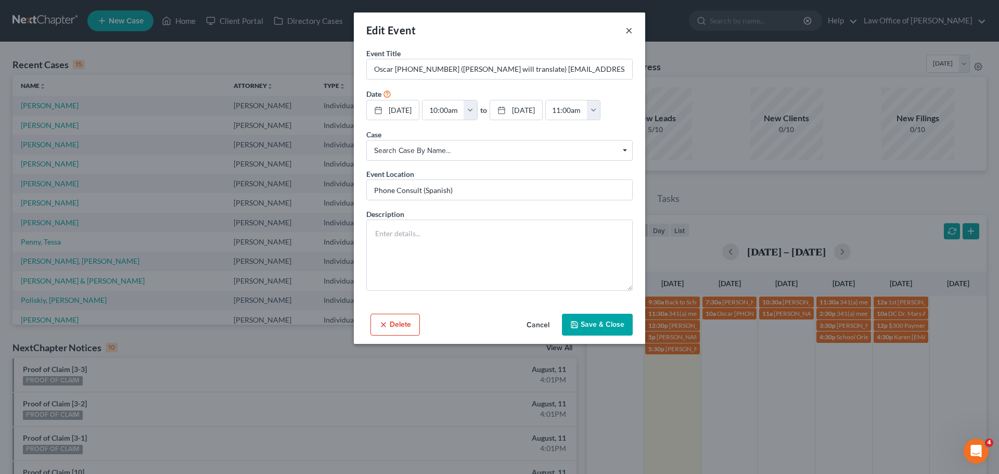
drag, startPoint x: 627, startPoint y: 34, endPoint x: 640, endPoint y: 42, distance: 14.7
click at [628, 34] on button "×" at bounding box center [628, 30] width 7 height 12
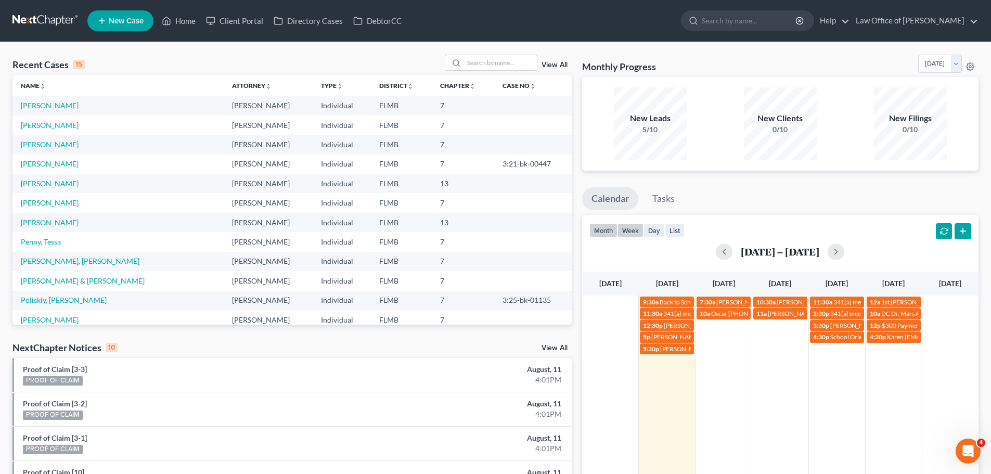
click at [595, 231] on button "month" at bounding box center [603, 230] width 28 height 14
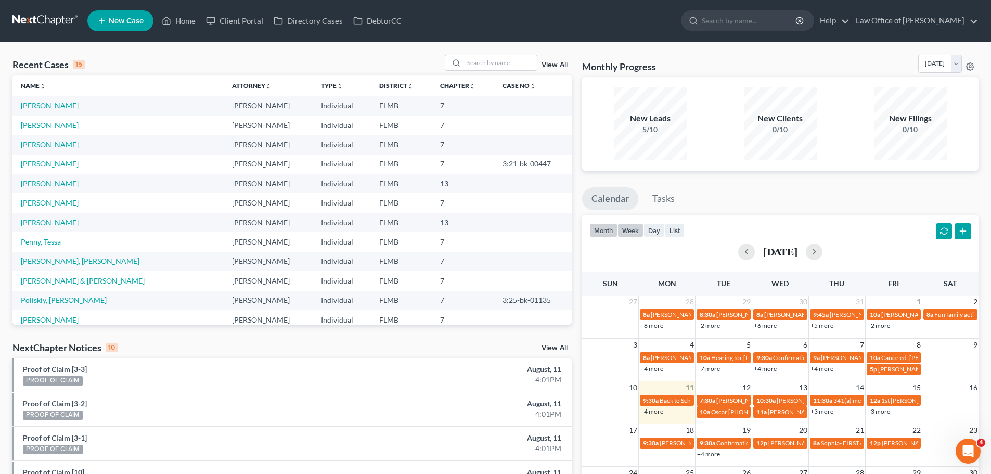
click at [629, 227] on button "week" at bounding box center [630, 230] width 26 height 14
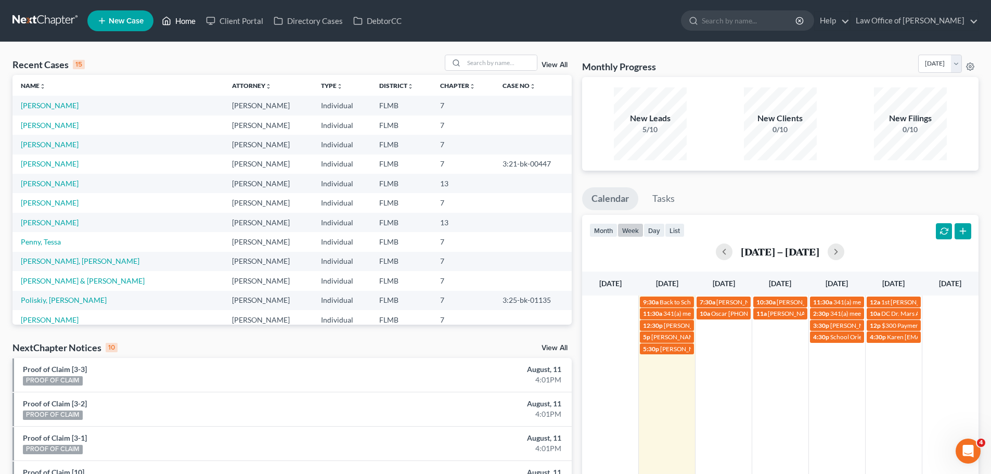
click at [183, 16] on link "Home" at bounding box center [179, 20] width 44 height 19
